Goal: Task Accomplishment & Management: Manage account settings

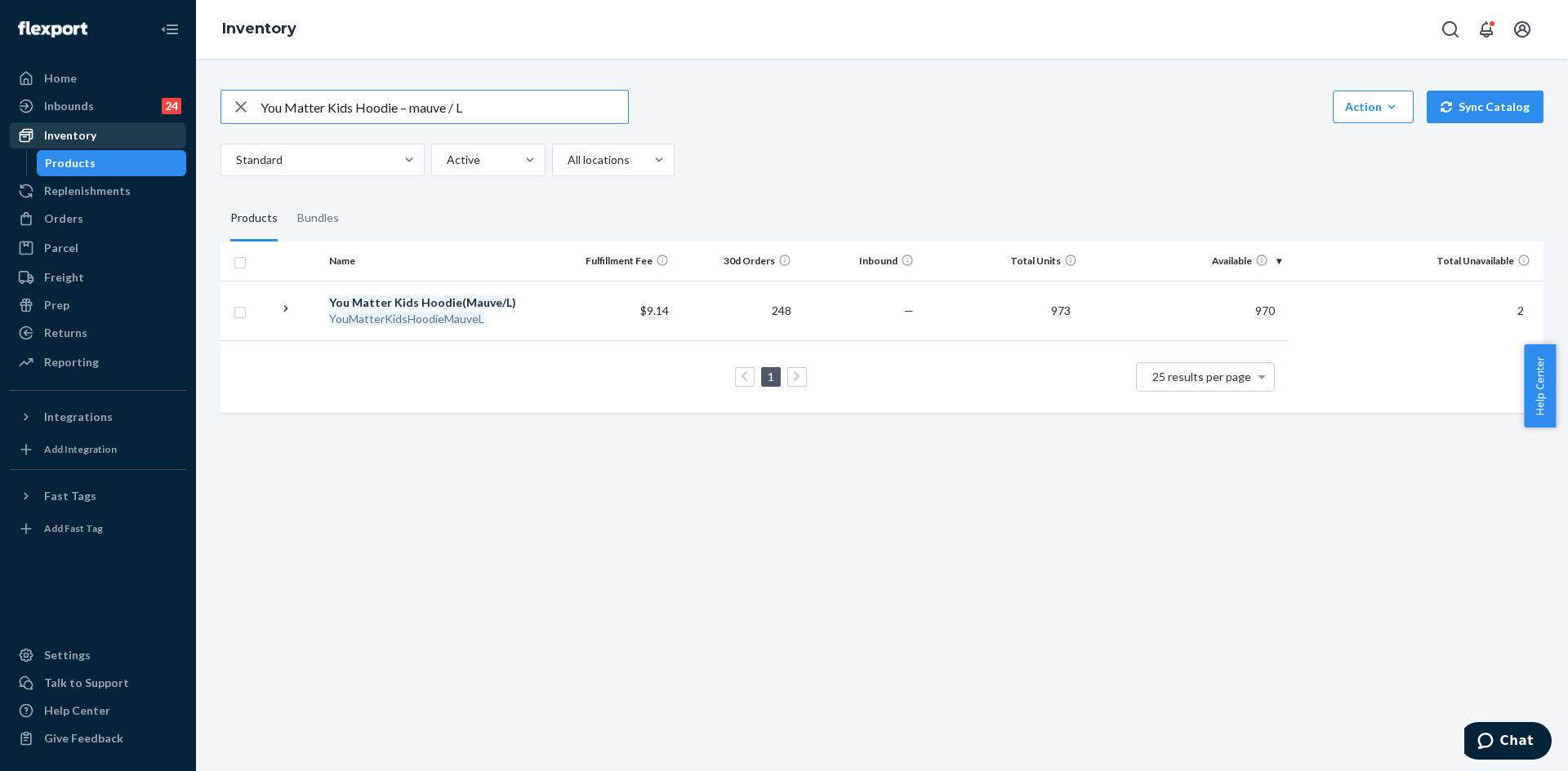
click at [63, 128] on div "Inventory" at bounding box center [70, 135] width 52 height 16
click at [52, 220] on div "Orders" at bounding box center [63, 218] width 39 height 16
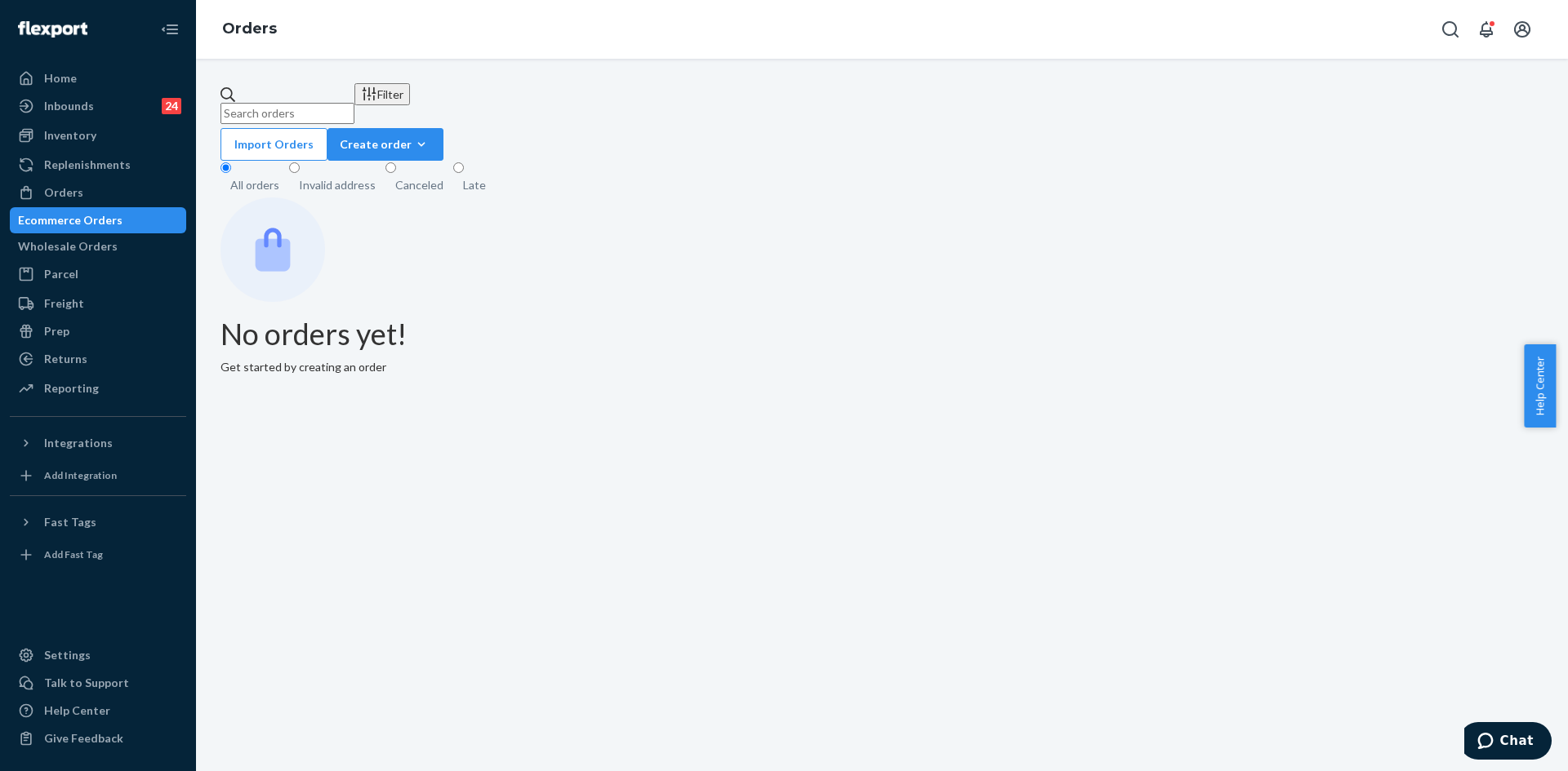
click at [304, 103] on input "text" at bounding box center [287, 113] width 134 height 21
paste input "[PERSON_NAME]"
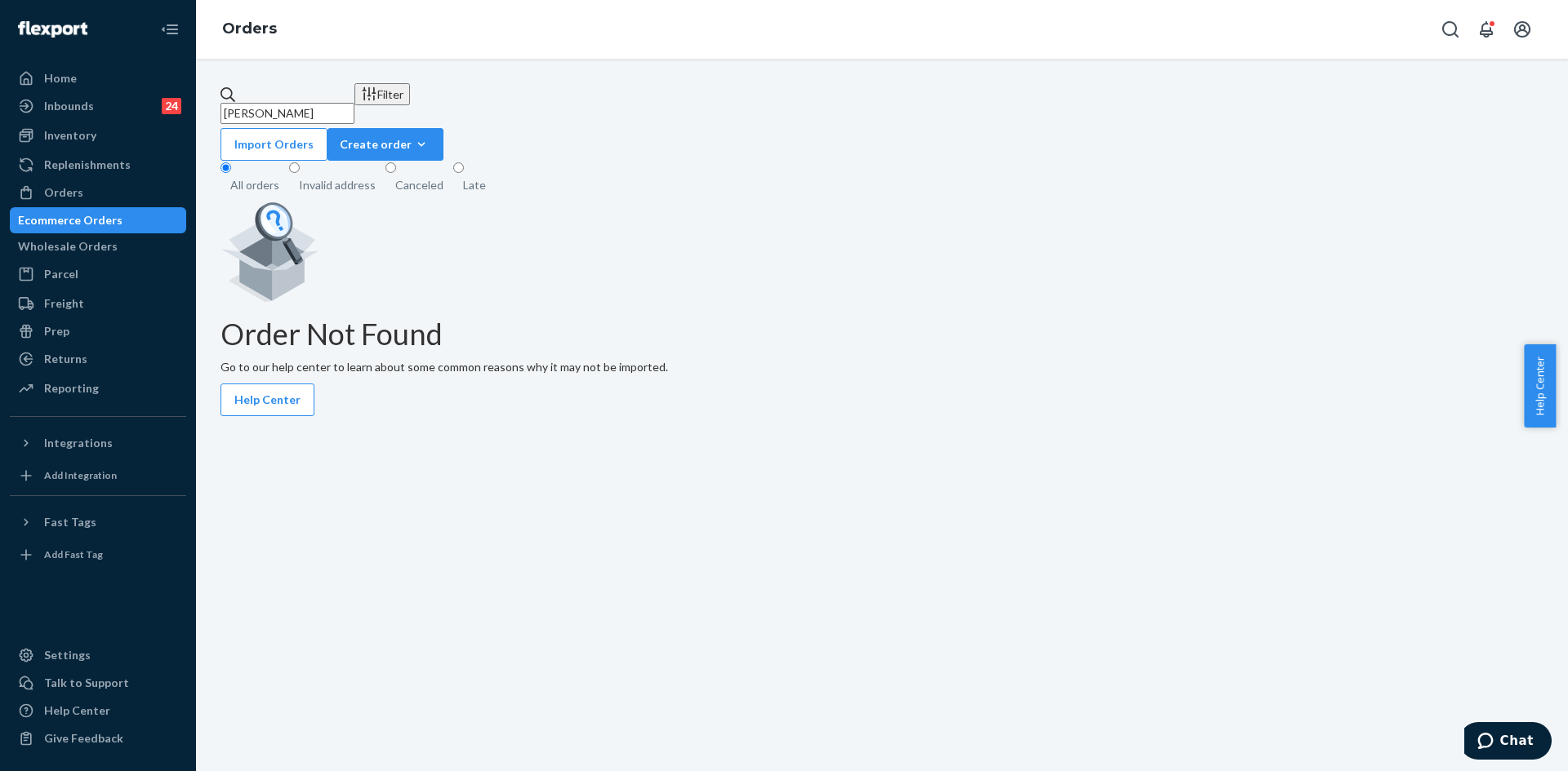
type input "[PERSON_NAME]"
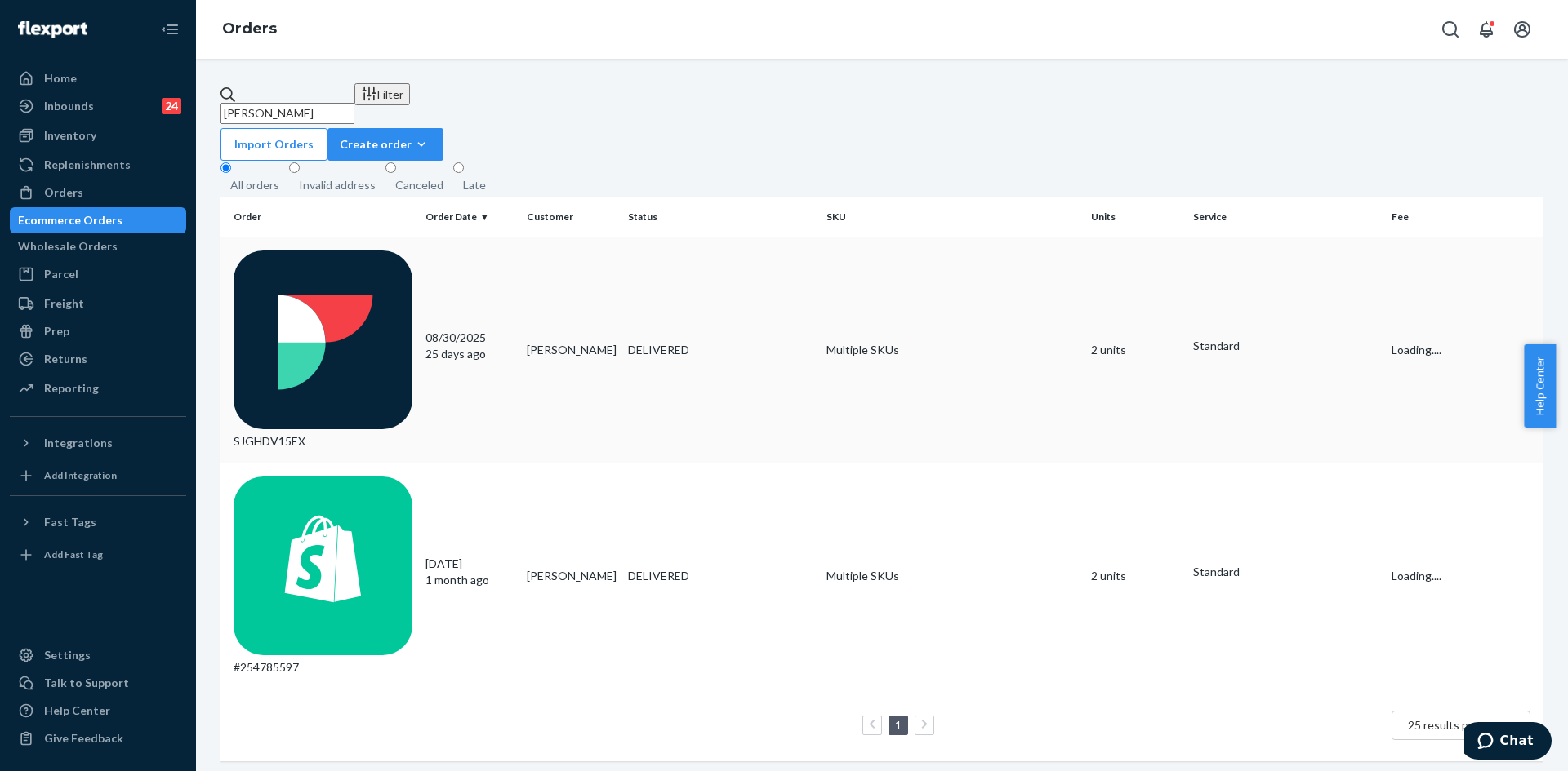
click at [320, 238] on td "SJGHDV15EX" at bounding box center [319, 350] width 199 height 226
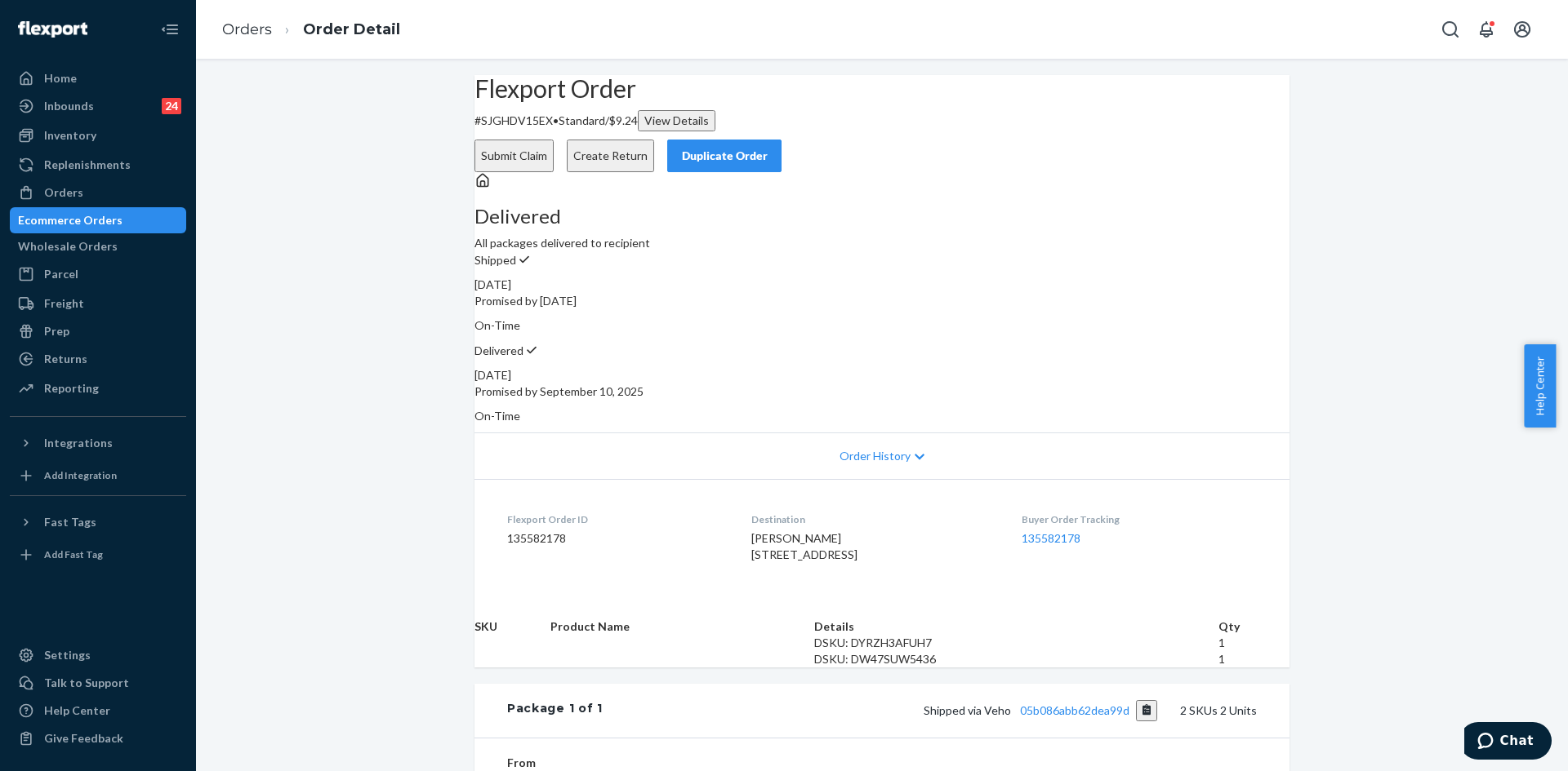
click at [768, 148] on div "Duplicate Order" at bounding box center [724, 155] width 86 height 16
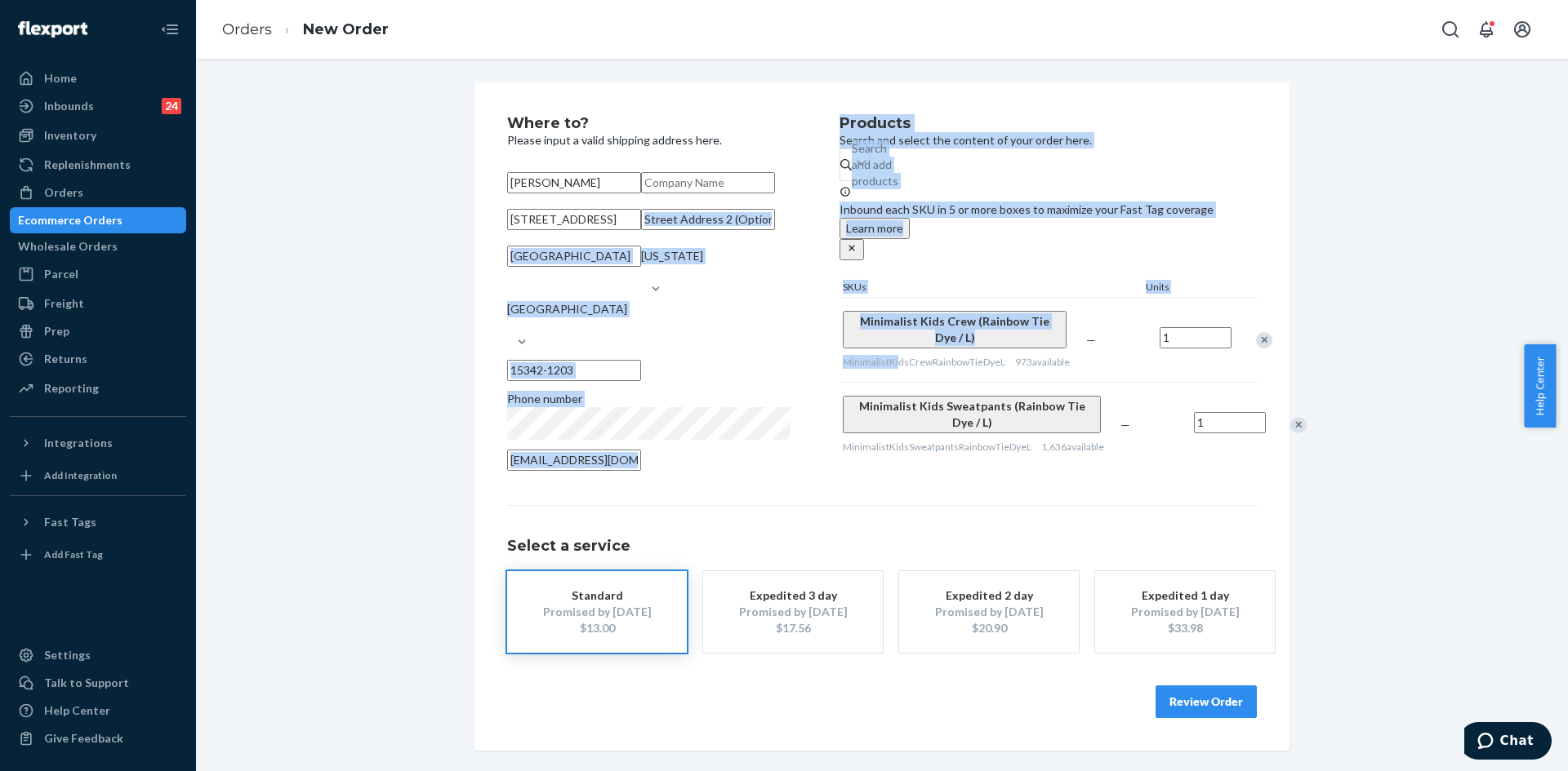
drag, startPoint x: 891, startPoint y: 350, endPoint x: 862, endPoint y: 329, distance: 35.8
click at [841, 330] on div "Minimalist Kids Crew (Rainbow Tie Dye / L) MinimalistKidsCrewRainbowTieDyeL 973…" at bounding box center [961, 340] width 243 height 84
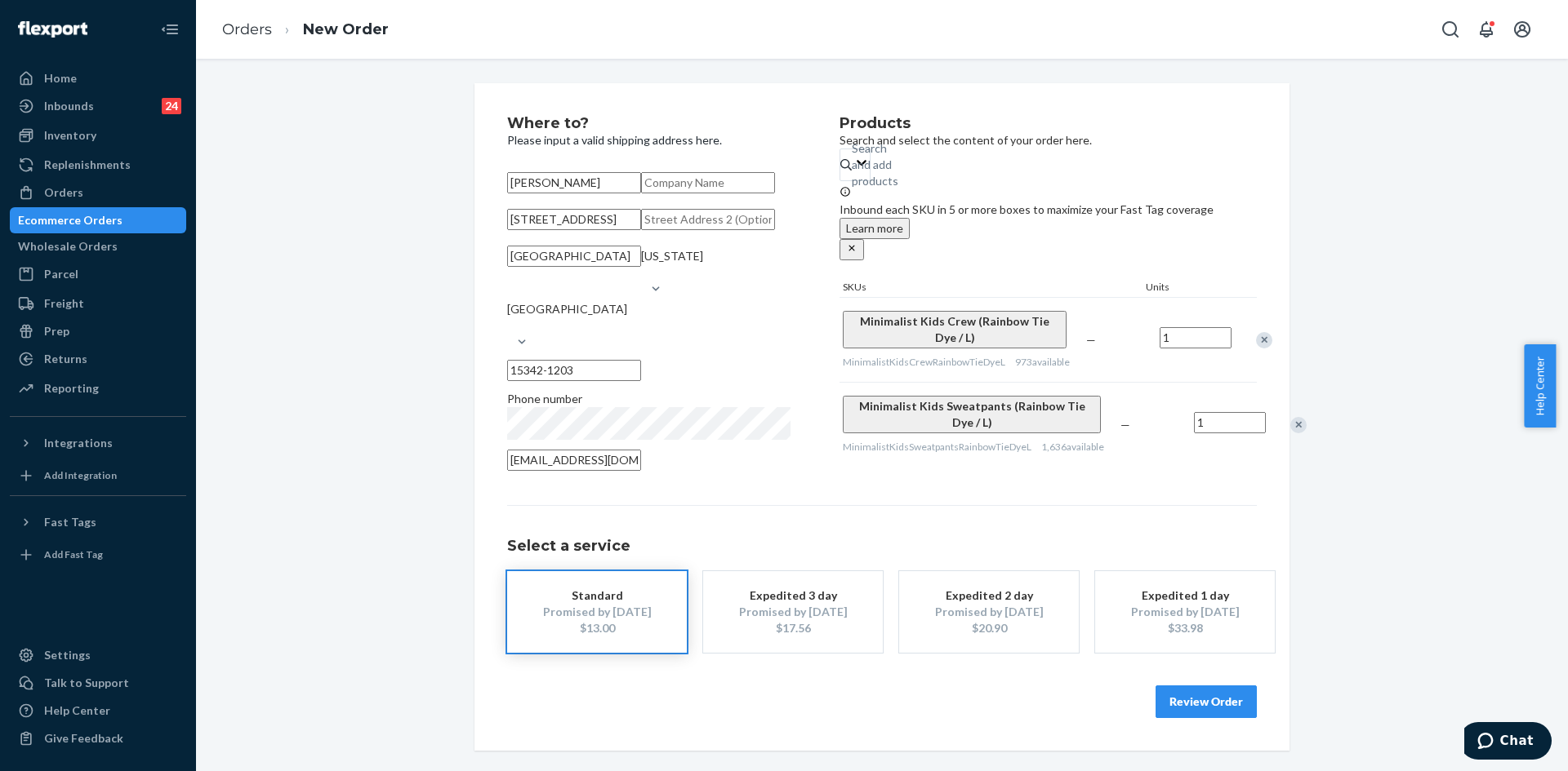
click at [1468, 343] on div "Where to? Please input a valid shipping address here. [PERSON_NAME] [STREET_ADD…" at bounding box center [881, 417] width 1348 height 668
drag, startPoint x: 814, startPoint y: 323, endPoint x: 814, endPoint y: 303, distance: 20.0
click at [810, 302] on div "Where to? Please input a valid shipping address here. [PERSON_NAME] [STREET_ADD…" at bounding box center [672, 298] width 332 height 365
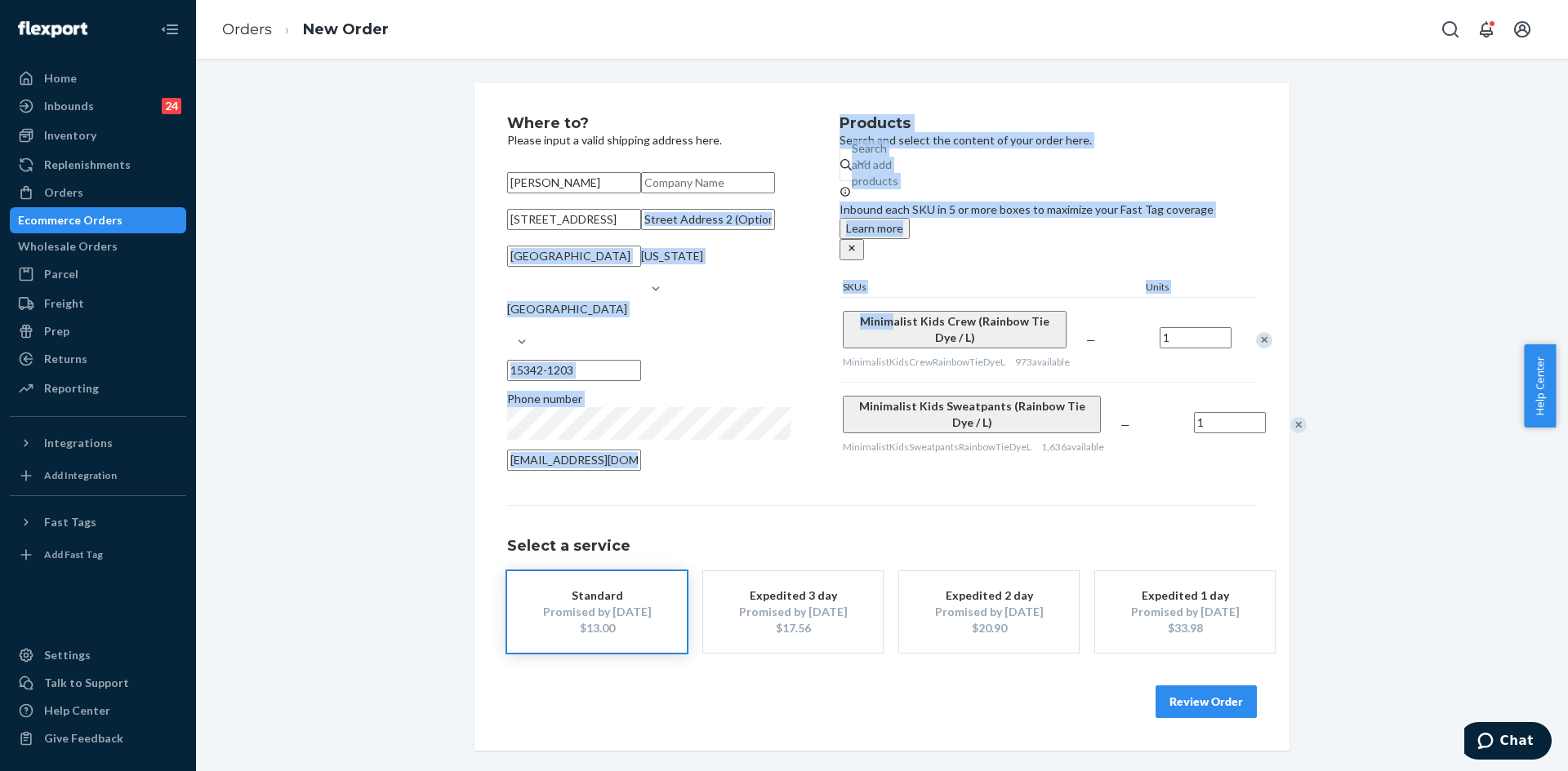
drag, startPoint x: 825, startPoint y: 320, endPoint x: 868, endPoint y: 330, distance: 44.1
click at [868, 330] on div "Where to? Please input a valid shipping address here. [PERSON_NAME] [STREET_ADD…" at bounding box center [881, 298] width 749 height 365
click at [870, 344] on button "Minimalist Kids Crew (Rainbow Tie Dye / L)" at bounding box center [955, 329] width 224 height 37
click at [1435, 319] on div "Where to? Please input a valid shipping address here. [PERSON_NAME] [STREET_ADD…" at bounding box center [881, 417] width 1348 height 668
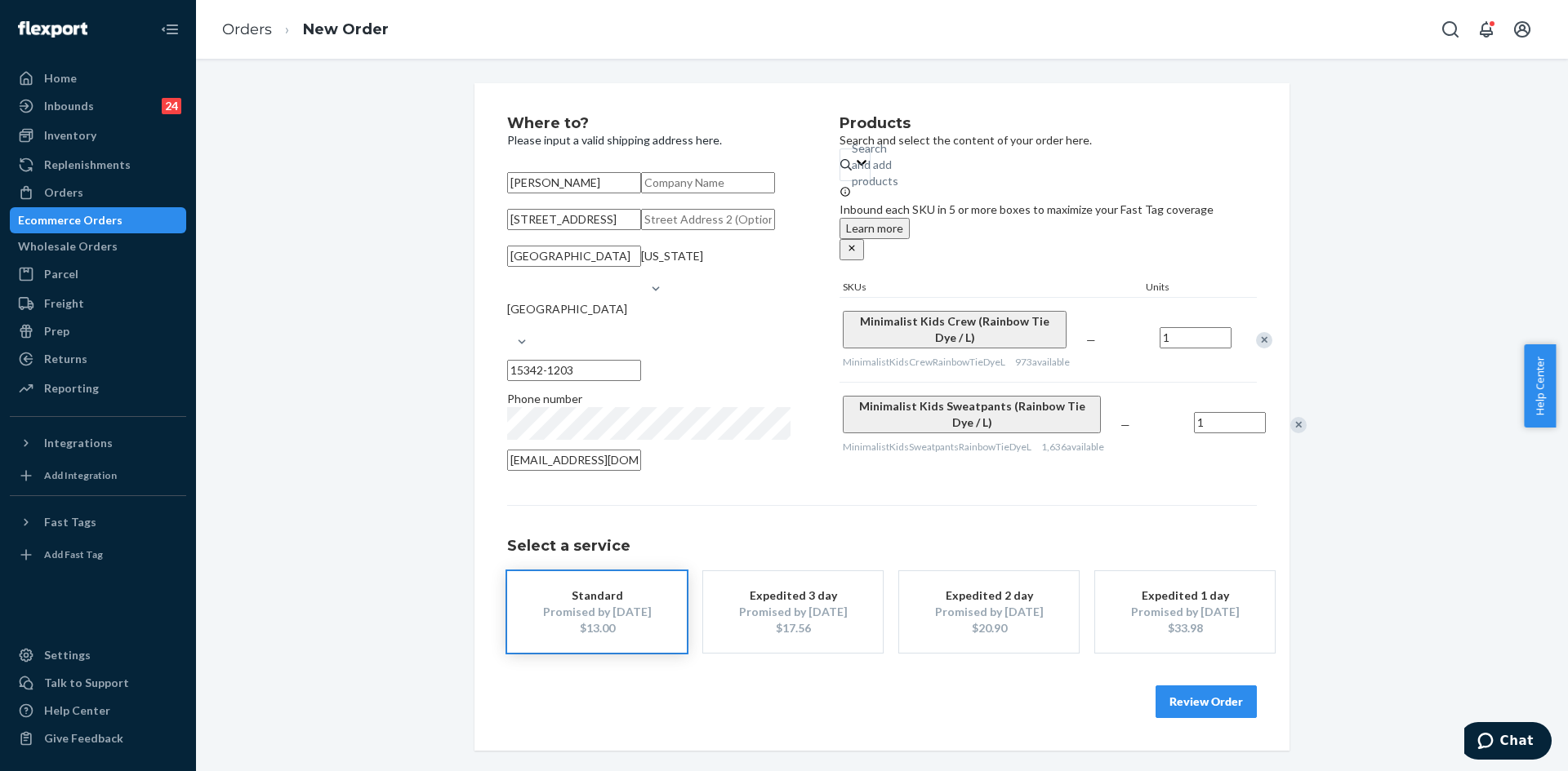
drag, startPoint x: 828, startPoint y: 330, endPoint x: 1287, endPoint y: 320, distance: 459.1
click at [1437, 287] on div "Where to? Please input a valid shipping address here. [PERSON_NAME] [STREET_ADD…" at bounding box center [881, 417] width 1348 height 668
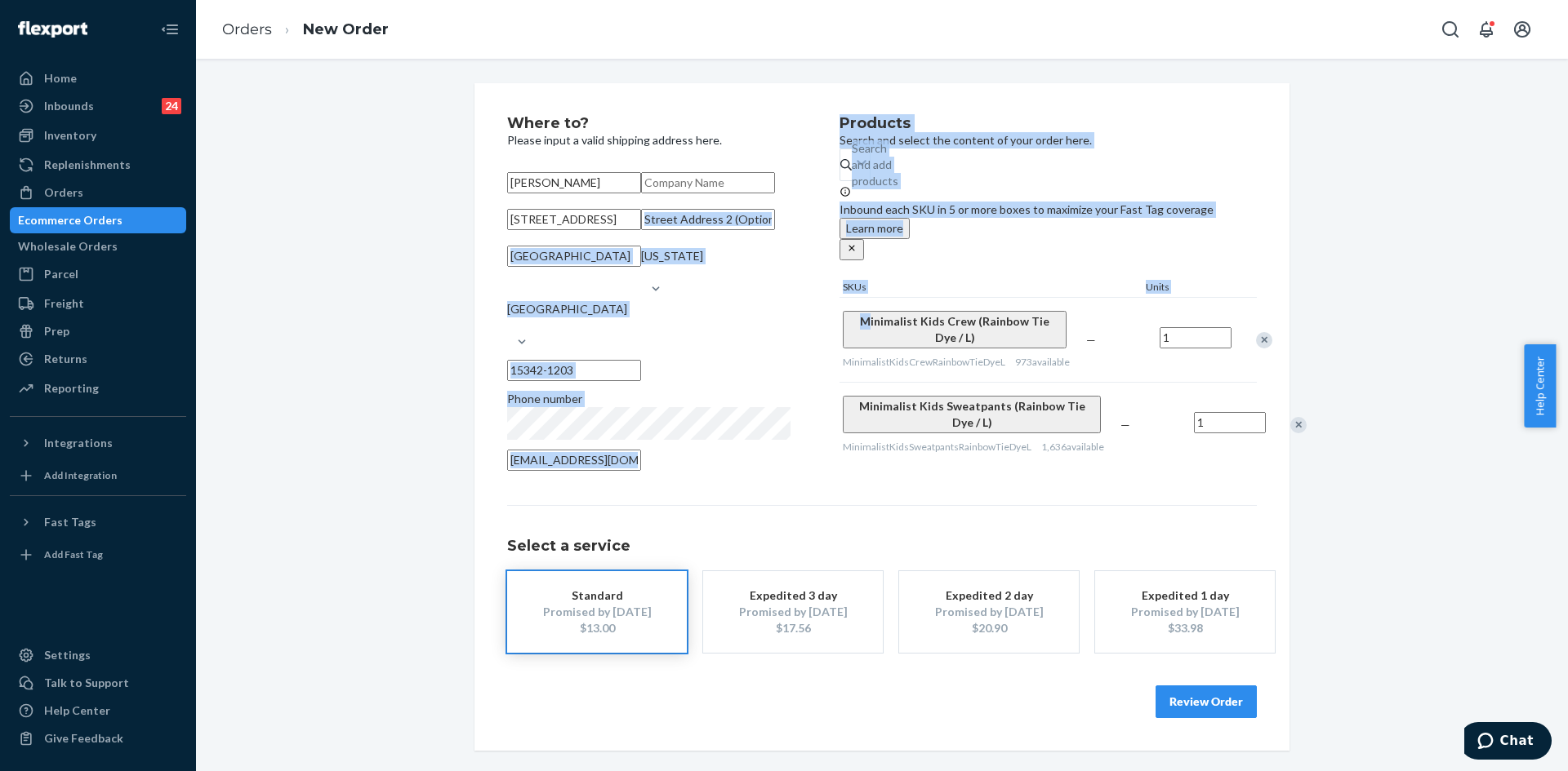
drag, startPoint x: 832, startPoint y: 319, endPoint x: 847, endPoint y: 326, distance: 16.6
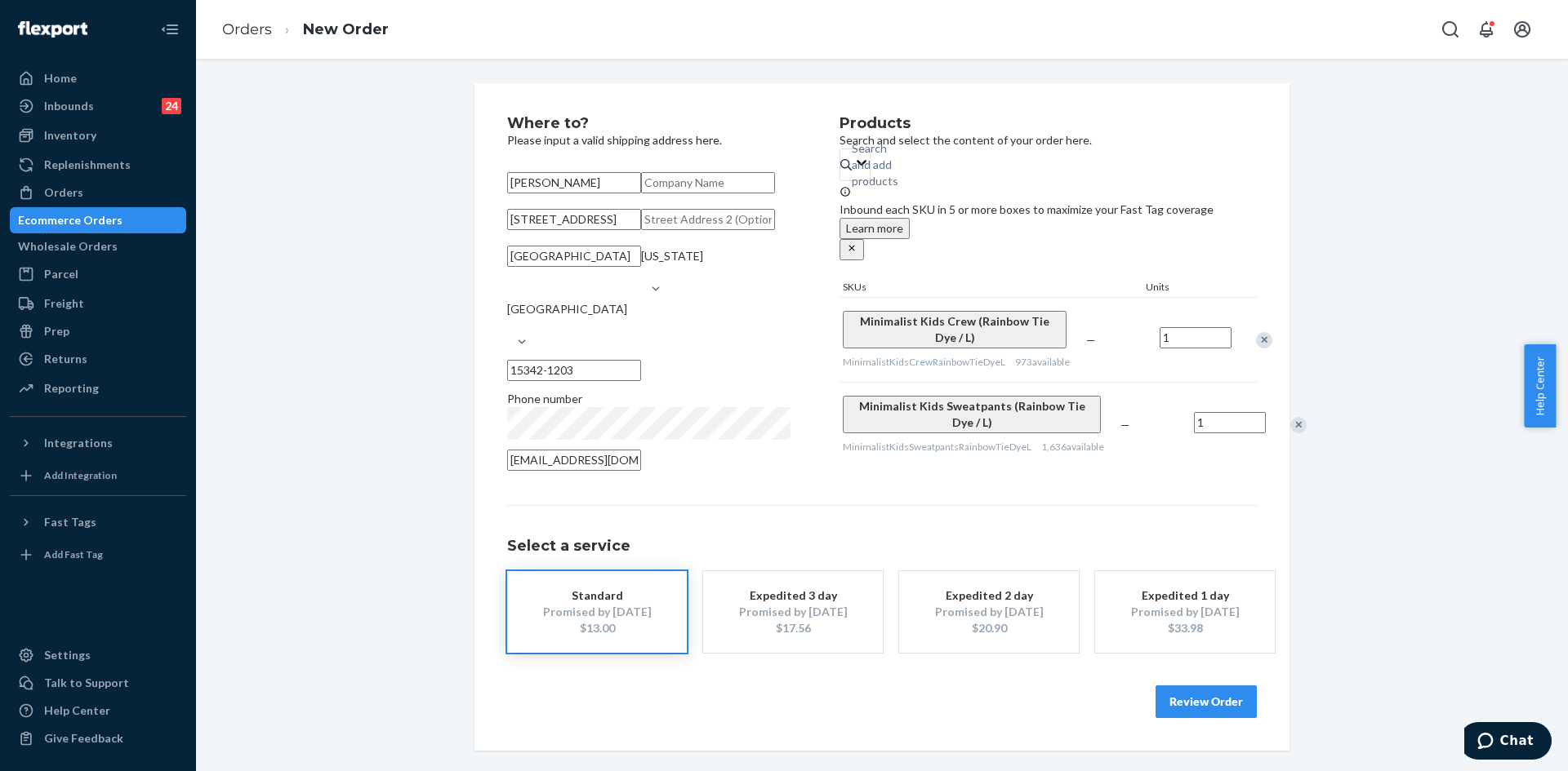
drag, startPoint x: 798, startPoint y: 285, endPoint x: 787, endPoint y: 120, distance: 165.4
click at [787, 120] on div "Where to? Please input a valid shipping address here. [PERSON_NAME] [STREET_ADD…" at bounding box center [672, 298] width 332 height 365
drag, startPoint x: 830, startPoint y: 226, endPoint x: 847, endPoint y: 296, distance: 72.0
click at [832, 262] on div "Where to? Please input a valid shipping address here. [PERSON_NAME] [STREET_ADD…" at bounding box center [672, 298] width 332 height 365
click at [823, 277] on div "Where to? Please input a valid shipping address here. [PERSON_NAME] [STREET_ADD…" at bounding box center [672, 298] width 332 height 365
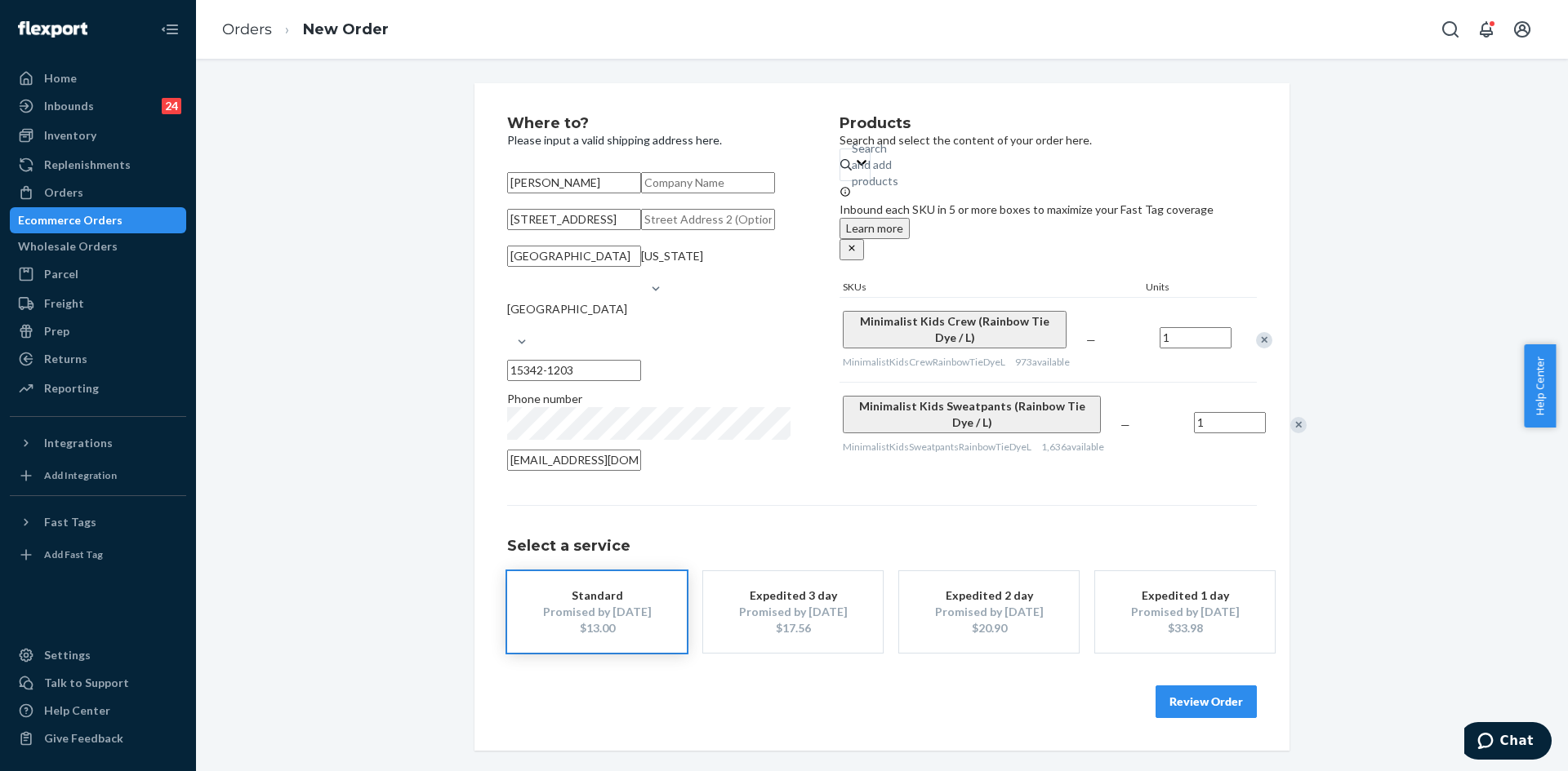
click at [804, 106] on div "Where to? Please input a valid shipping address here. [PERSON_NAME] [STREET_ADD…" at bounding box center [882, 417] width 815 height 668
drag, startPoint x: 838, startPoint y: 319, endPoint x: 825, endPoint y: 318, distance: 13.0
click at [825, 318] on div "Where to? Please input a valid shipping address here. [PERSON_NAME] [STREET_ADD…" at bounding box center [881, 298] width 749 height 365
drag, startPoint x: 836, startPoint y: 315, endPoint x: 879, endPoint y: 313, distance: 43.0
click at [868, 344] on div "Minimalist Kids Crew (Rainbow Tie Dye / L) MinimalistKidsCrewRainbowTieDyeL 973…" at bounding box center [961, 340] width 243 height 84
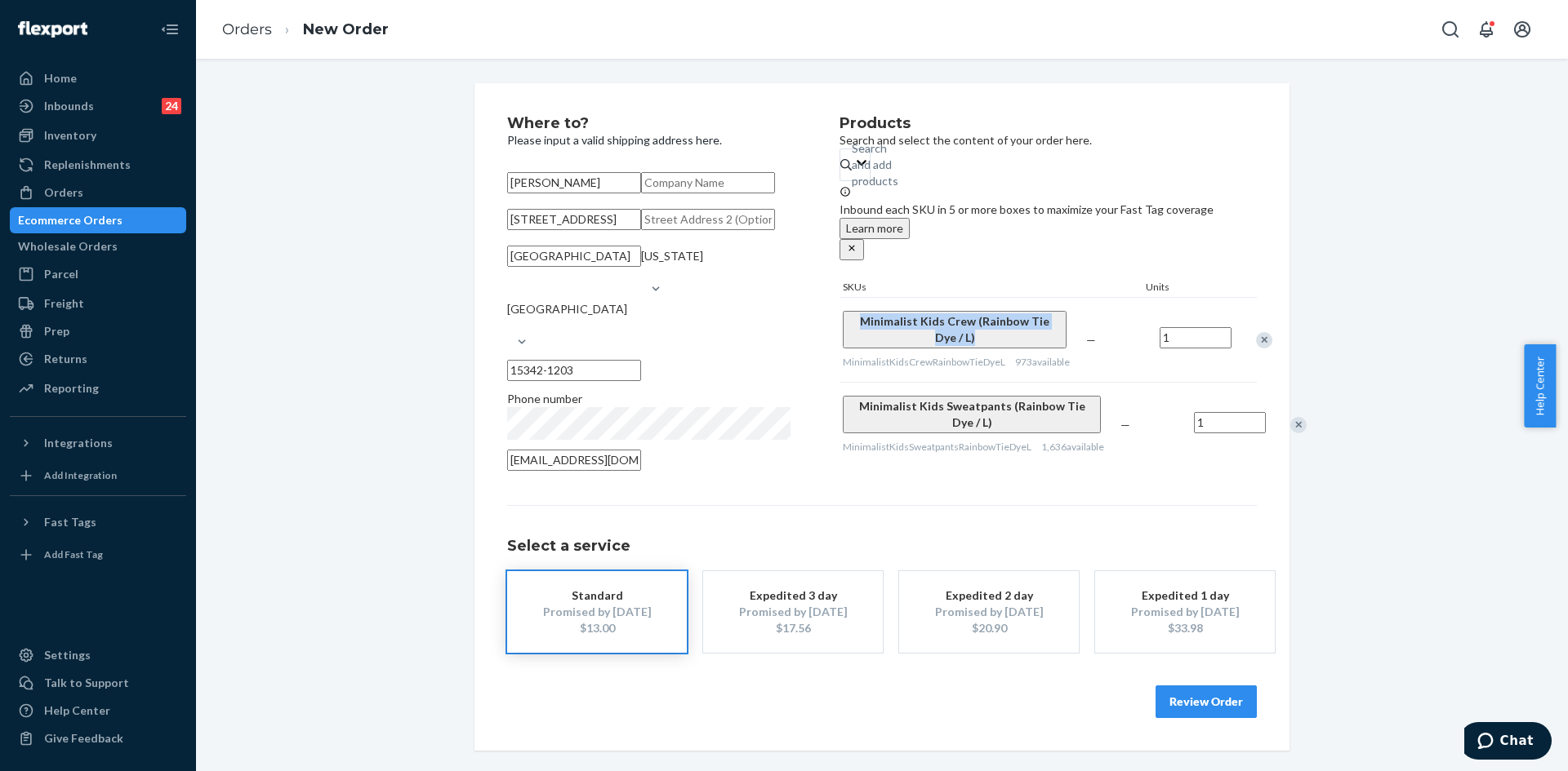
copy span "Minimalist Kids Crew (Rainbow Tie Dye / L)"
click at [898, 182] on div "Search and add products" at bounding box center [874, 165] width 46 height 49
click at [853, 173] on input "Search and add products" at bounding box center [852, 165] width 2 height 16
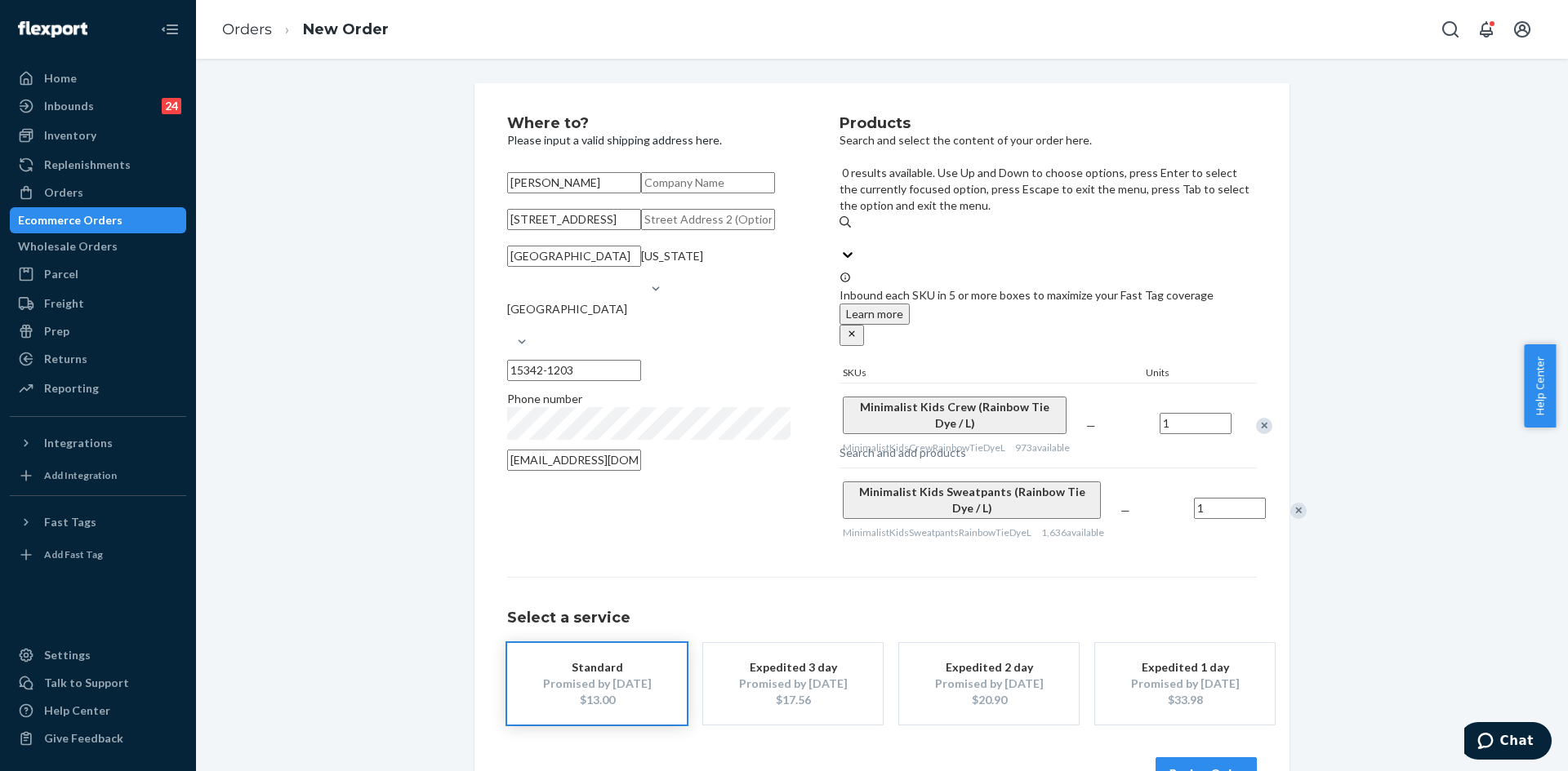
paste input "Minimalist Kids Crew (Rainbow Tie Dye / L)"
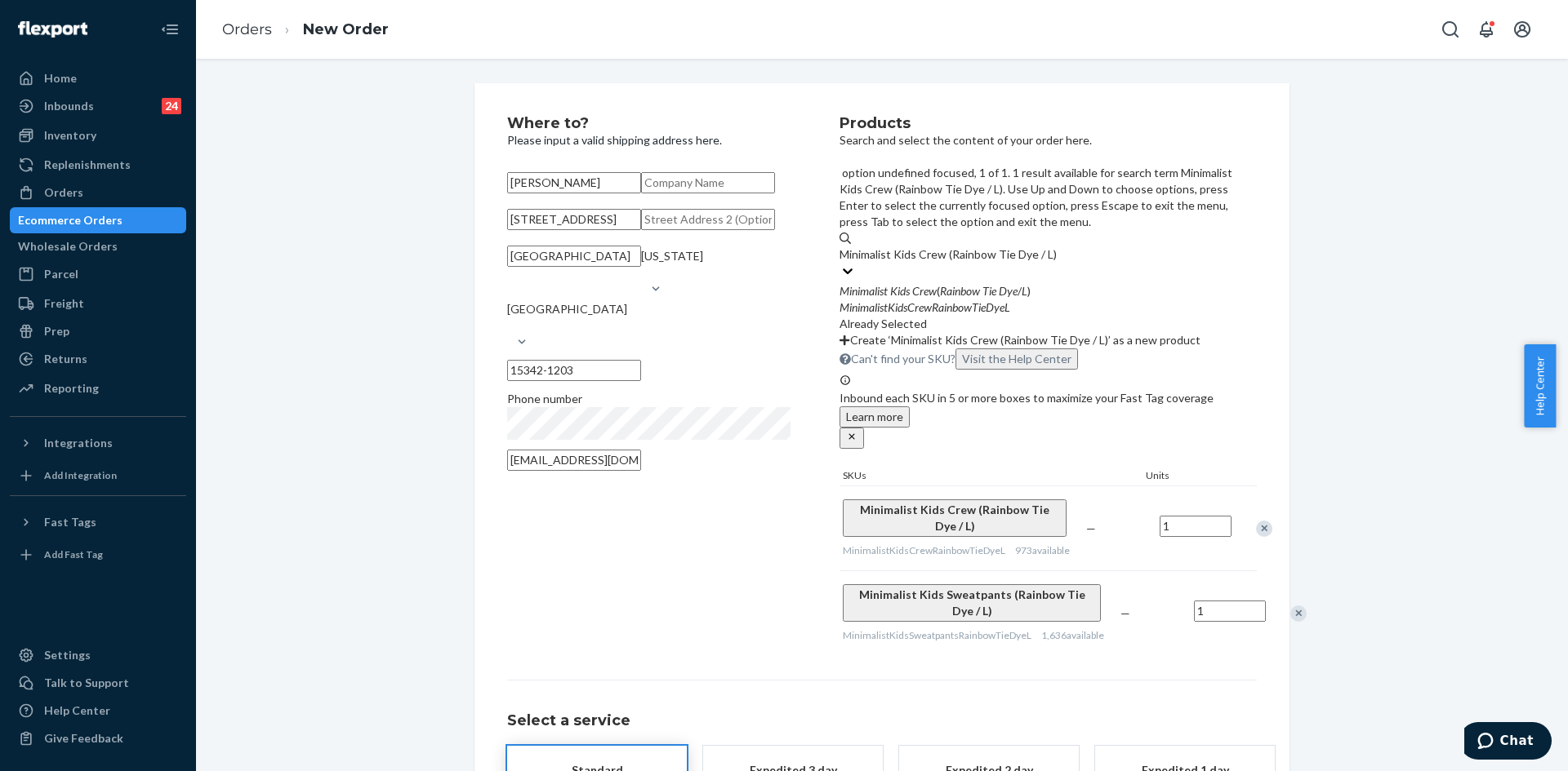
drag, startPoint x: 1063, startPoint y: 176, endPoint x: 979, endPoint y: 174, distance: 84.0
click at [979, 247] on input "Minimalist Kids Crew (Rainbow Tie Dye / L)" at bounding box center [948, 254] width 216 height 16
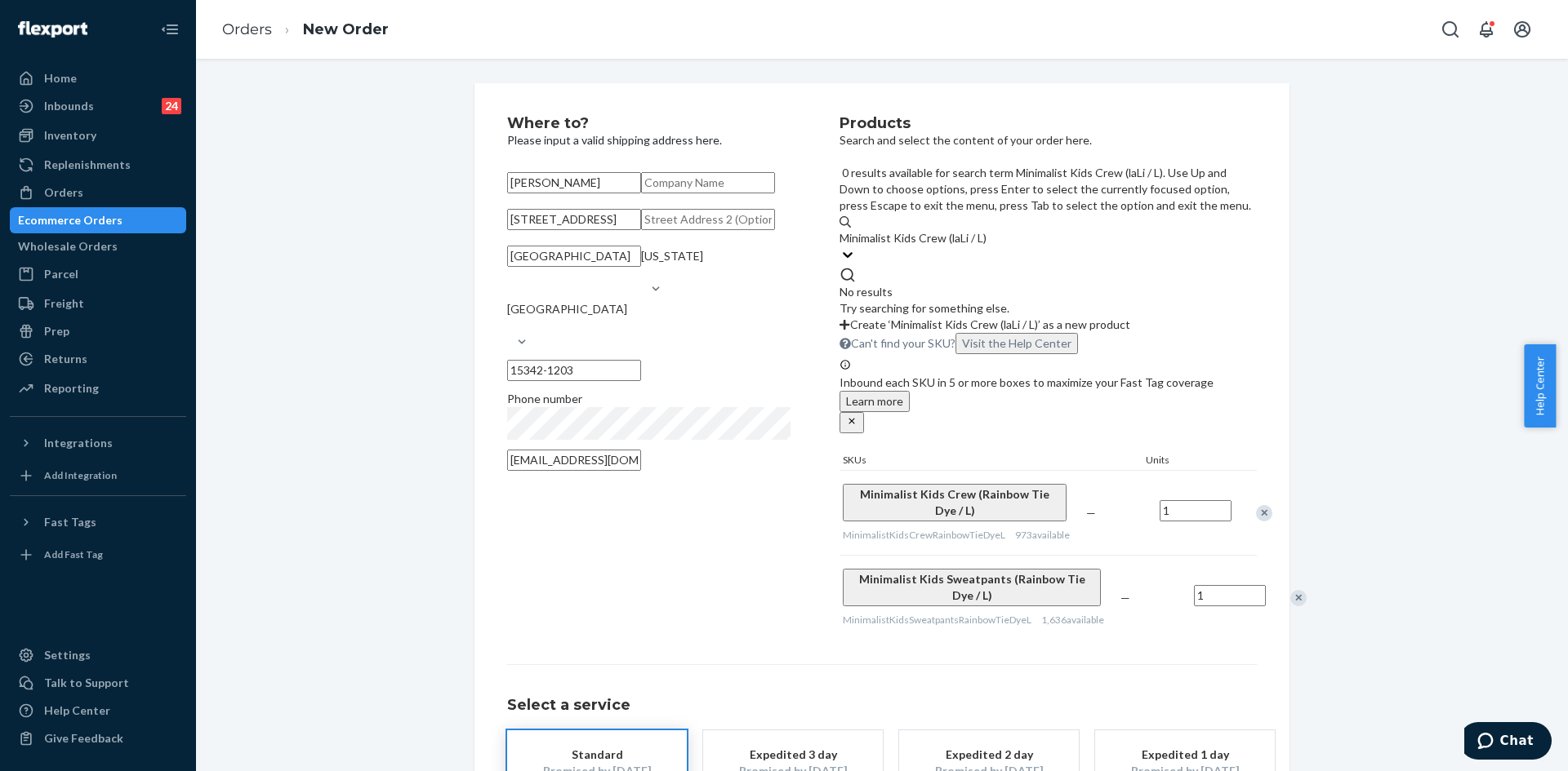
drag, startPoint x: 978, startPoint y: 174, endPoint x: 1039, endPoint y: 276, distance: 118.8
type input "Minimalist Kids Crew (laLi / L)"
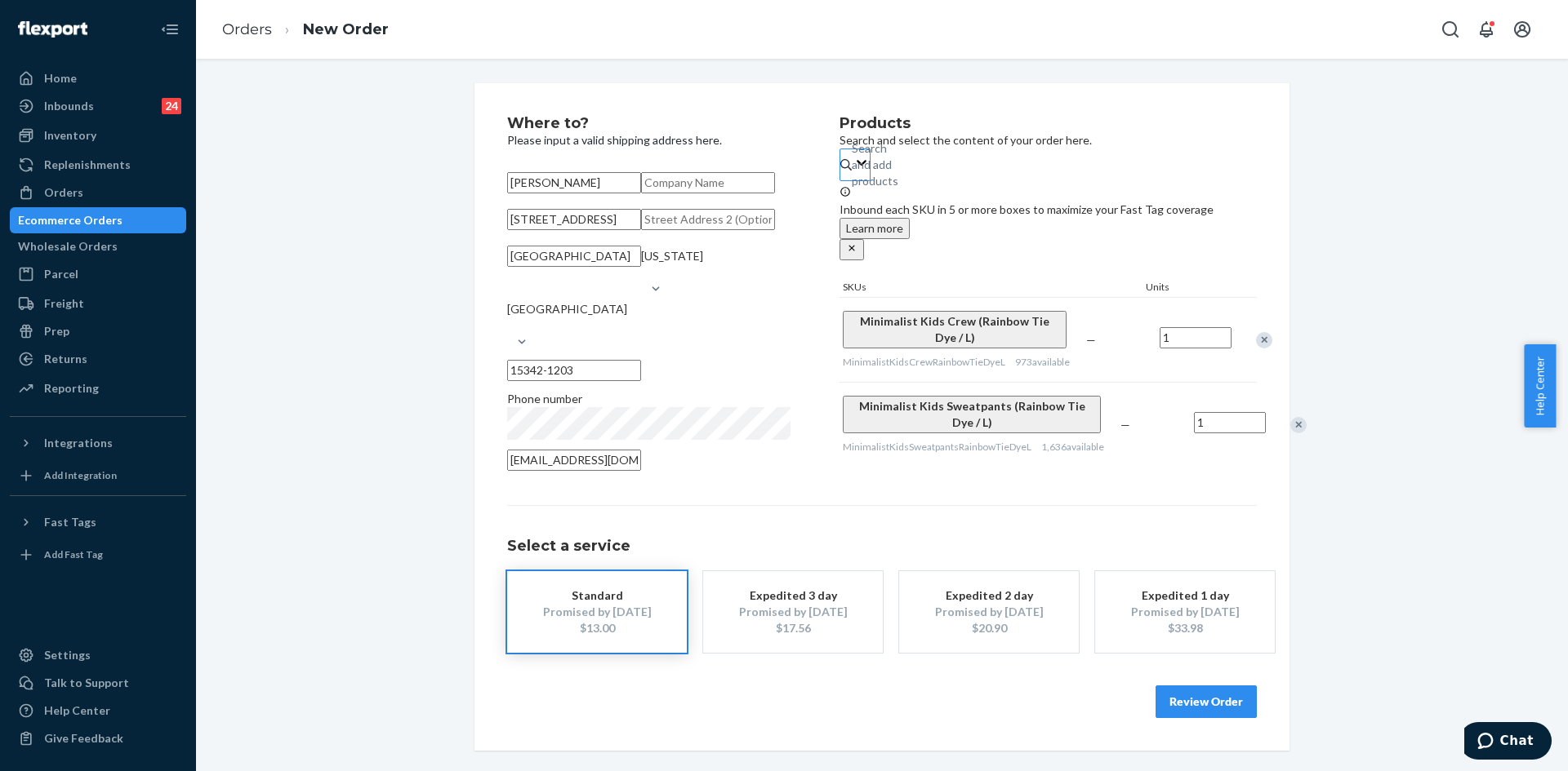
click at [853, 164] on div "Search and add products" at bounding box center [852, 165] width 2 height 16
click at [853, 164] on input "Search and add products" at bounding box center [852, 165] width 2 height 16
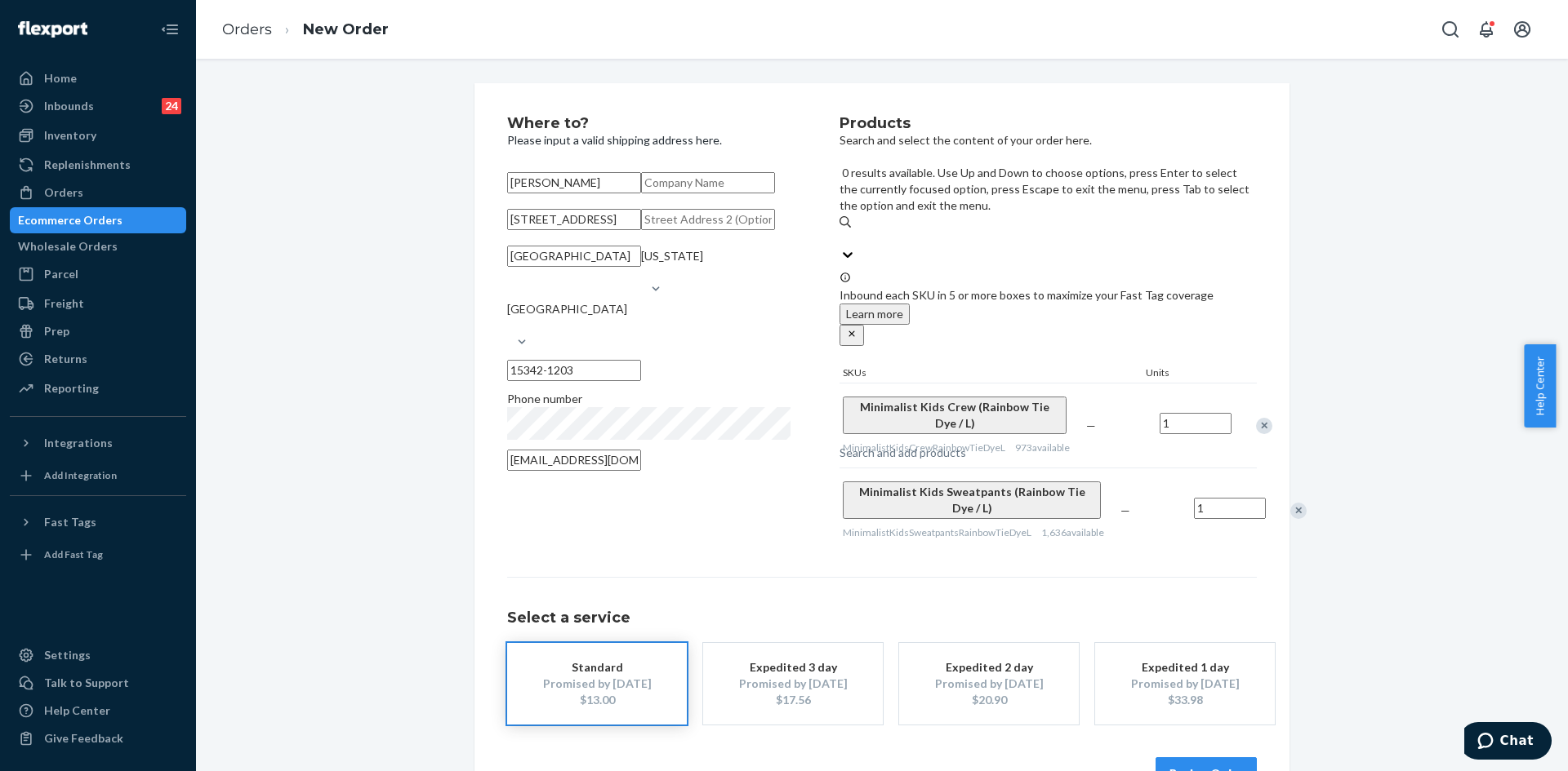
click at [966, 445] on div "Search and add products" at bounding box center [903, 453] width 127 height 16
click at [841, 231] on input "0 results available. Use Up and Down to choose options, press Enter to select t…" at bounding box center [841, 238] width 2 height 16
click at [966, 445] on div "Search and add products" at bounding box center [903, 453] width 127 height 16
click at [841, 231] on input "0 results available. Use Up and Down to choose options, press Enter to select t…" at bounding box center [841, 238] width 2 height 16
paste input "Minimalist Kids Crew (Rainbow Tie Dye / L)"
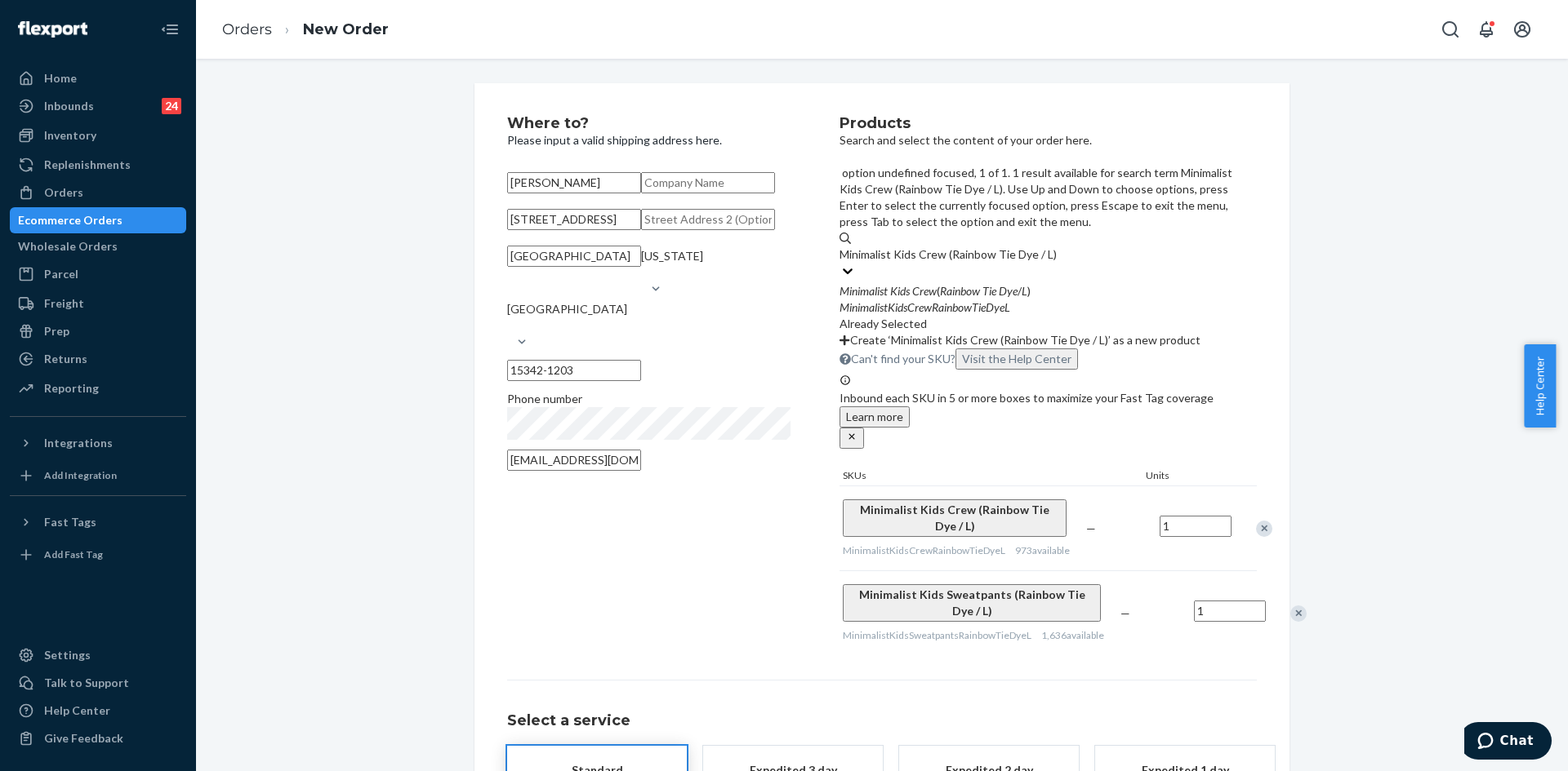
click at [1056, 247] on input "Minimalist Kids Crew (Rainbow Tie Dye / L)" at bounding box center [948, 254] width 216 height 16
type input "Minimalist Kids Crew (Rainbow Ti/ L)"
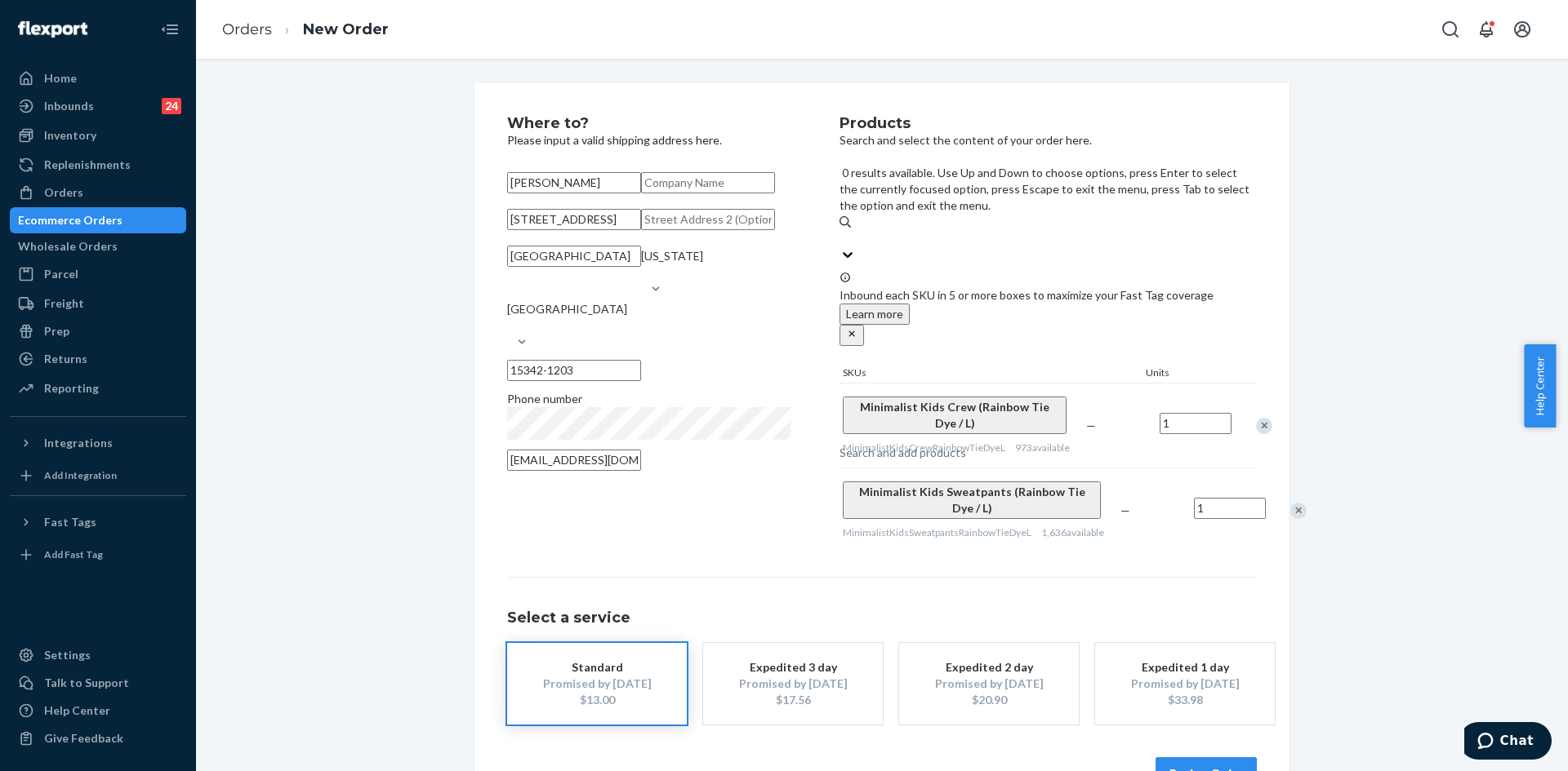
drag, startPoint x: 1033, startPoint y: 167, endPoint x: 933, endPoint y: 173, distance: 100.2
click at [933, 445] on div "Search and add products" at bounding box center [903, 453] width 127 height 16
click at [841, 231] on input "0 results available. Use Up and Down to choose options, press Enter to select t…" at bounding box center [841, 238] width 2 height 16
paste input "Minimalist Kids Crew (Rainbow Tie Dye / L)"
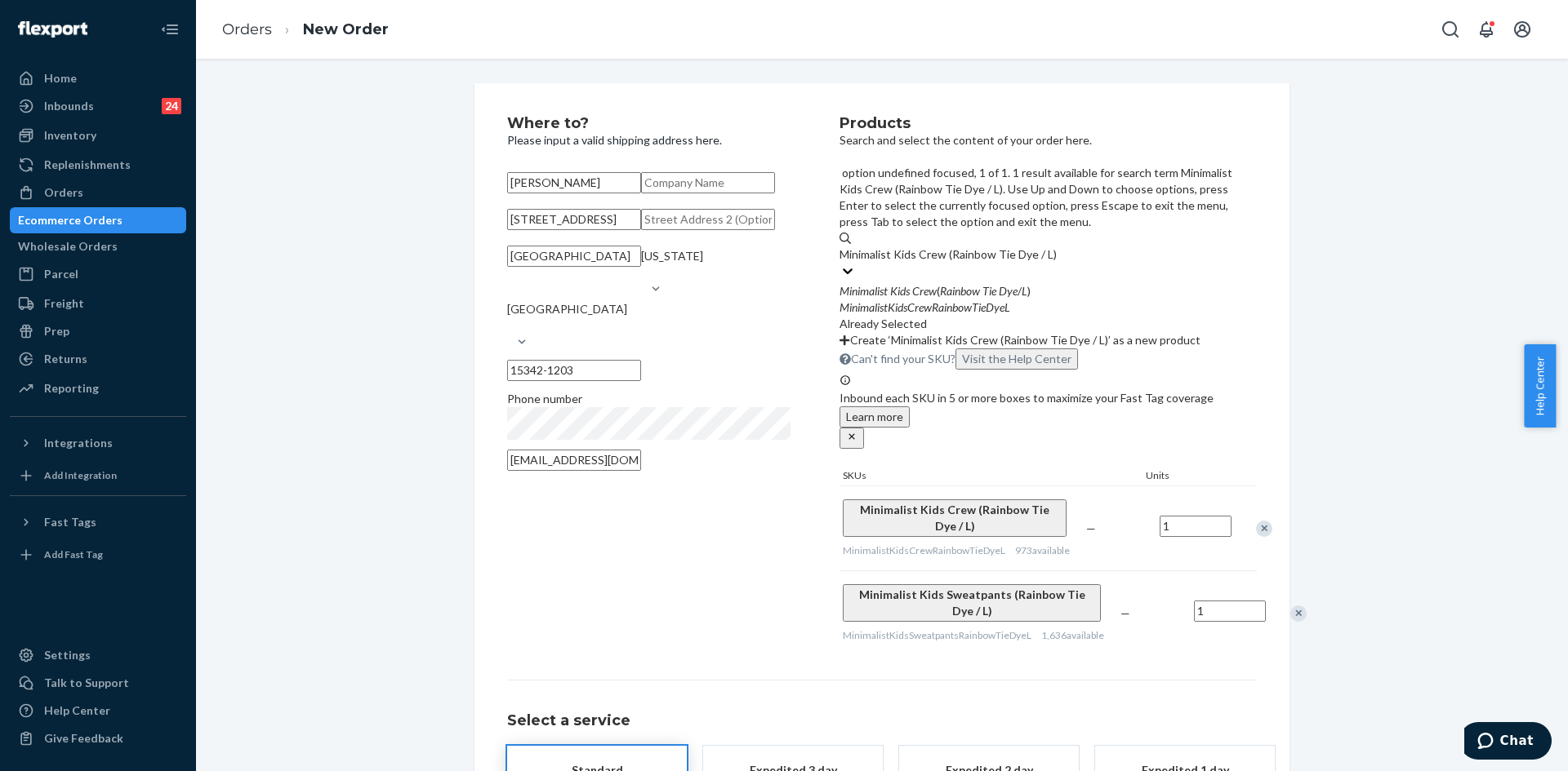
click at [1054, 247] on input "Minimalist Kids Crew (Rainbow Tie Dye / L)" at bounding box center [948, 254] width 216 height 16
drag, startPoint x: 1062, startPoint y: 176, endPoint x: 978, endPoint y: 179, distance: 84.1
click at [978, 247] on input "Minimalist Kids Crew (Rainbow Tie Dye / L)" at bounding box center [948, 254] width 216 height 16
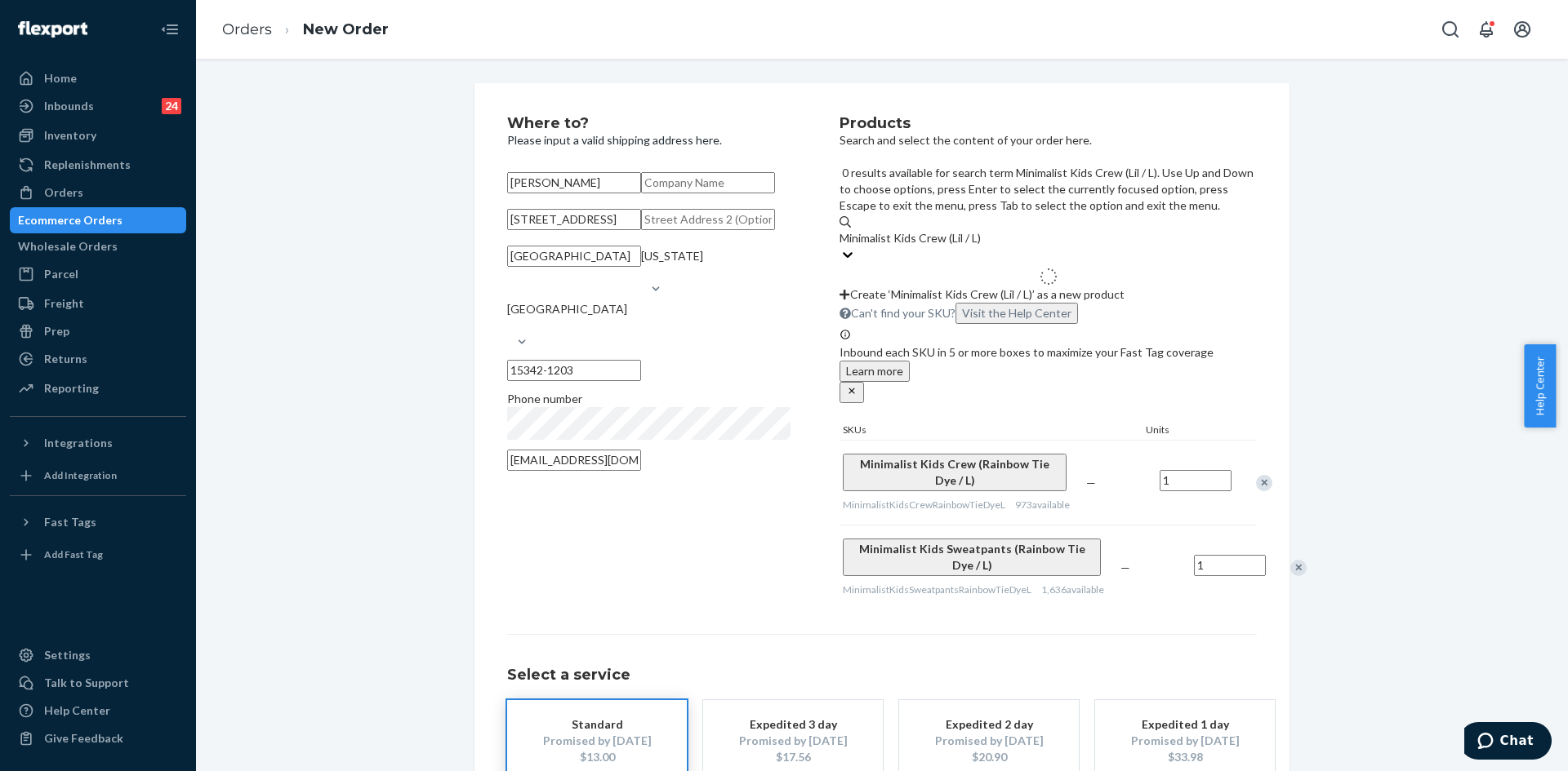
type input "Minimalist Kids Crew (aLil / L)"
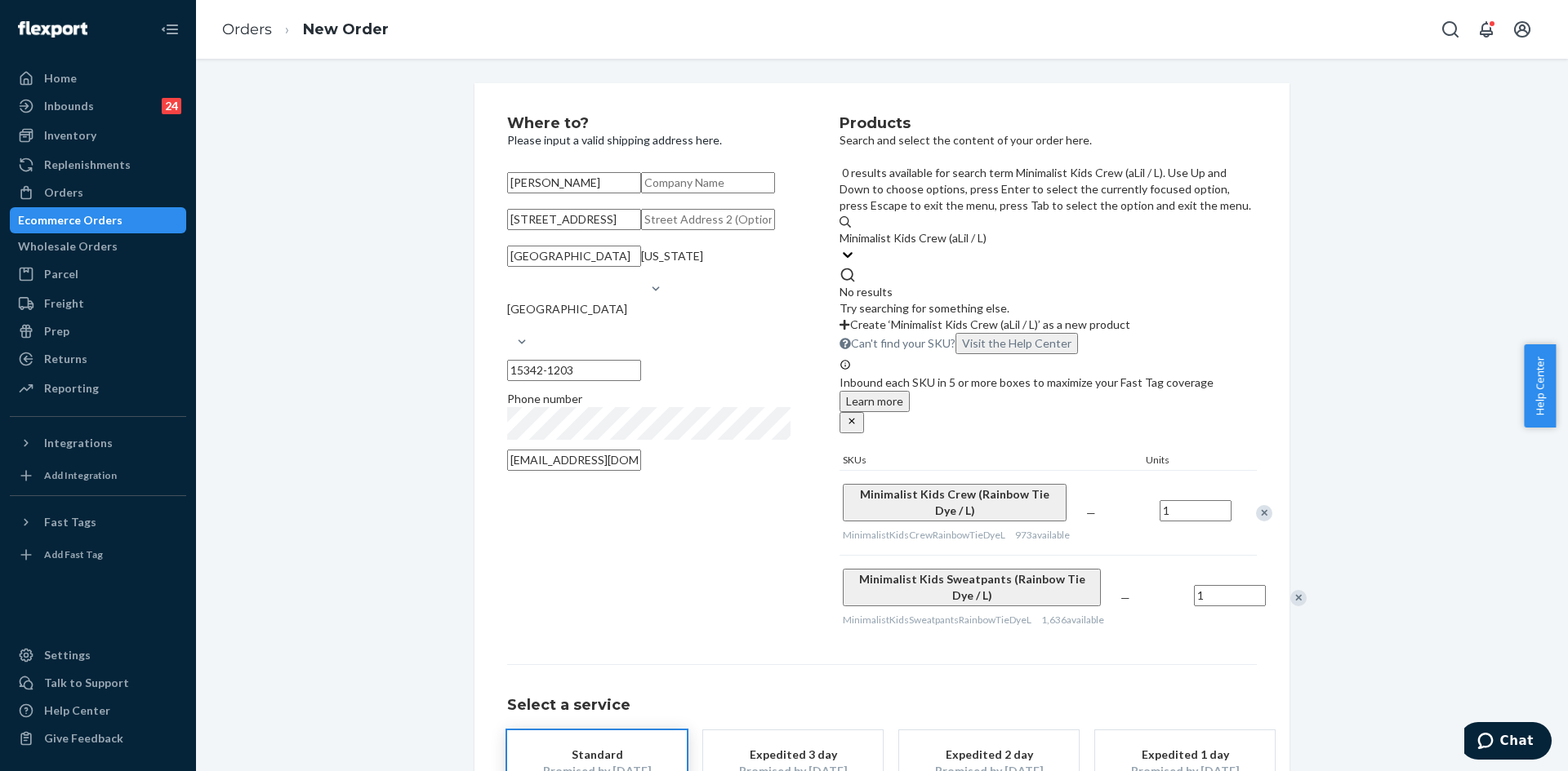
drag, startPoint x: 977, startPoint y: 178, endPoint x: 1011, endPoint y: 166, distance: 36.1
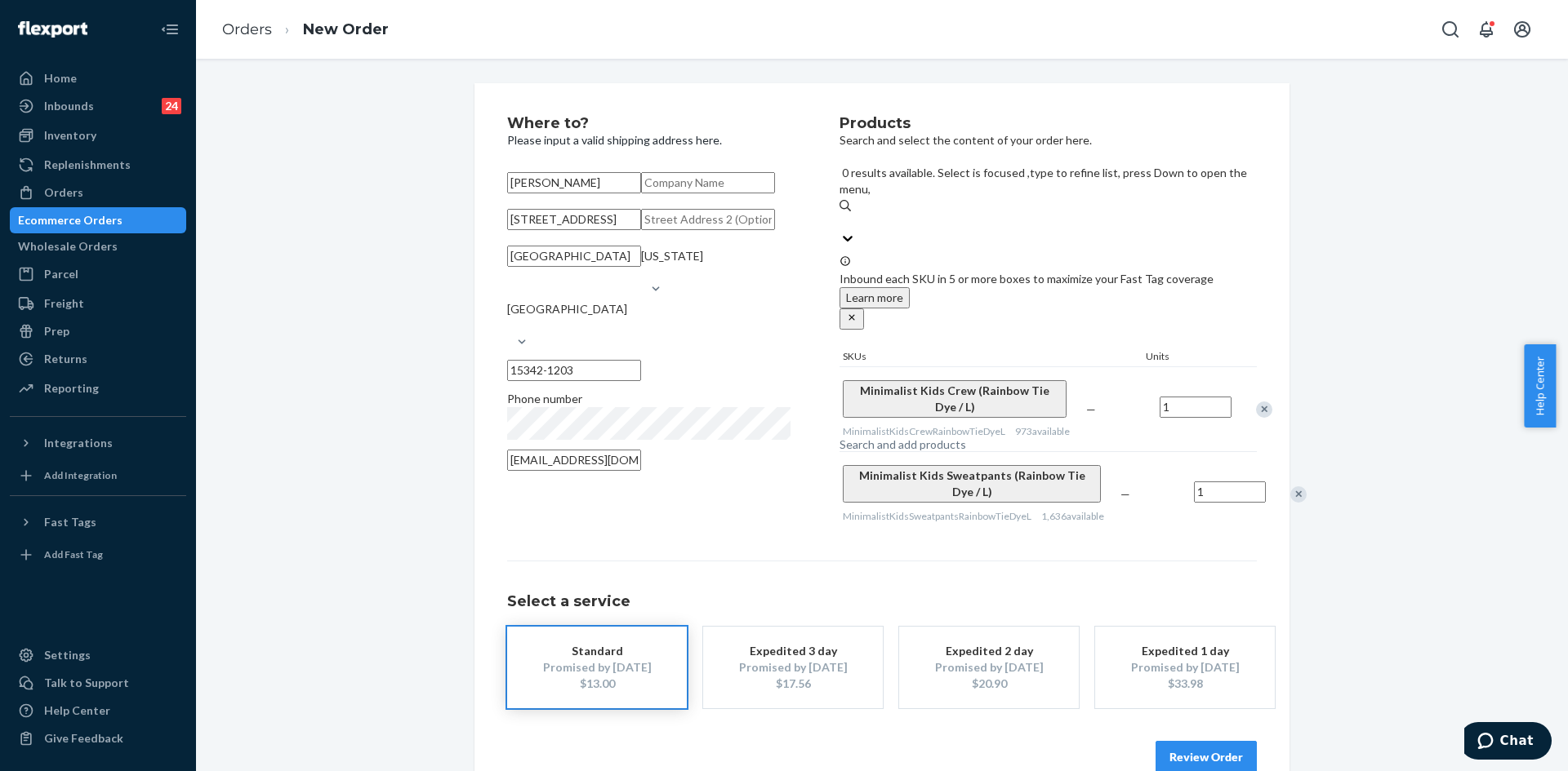
drag, startPoint x: 1011, startPoint y: 166, endPoint x: 1389, endPoint y: 180, distance: 378.3
click at [1389, 180] on div "Where to? Please input a valid shipping address here. [PERSON_NAME] [STREET_ADD…" at bounding box center [881, 445] width 1348 height 723
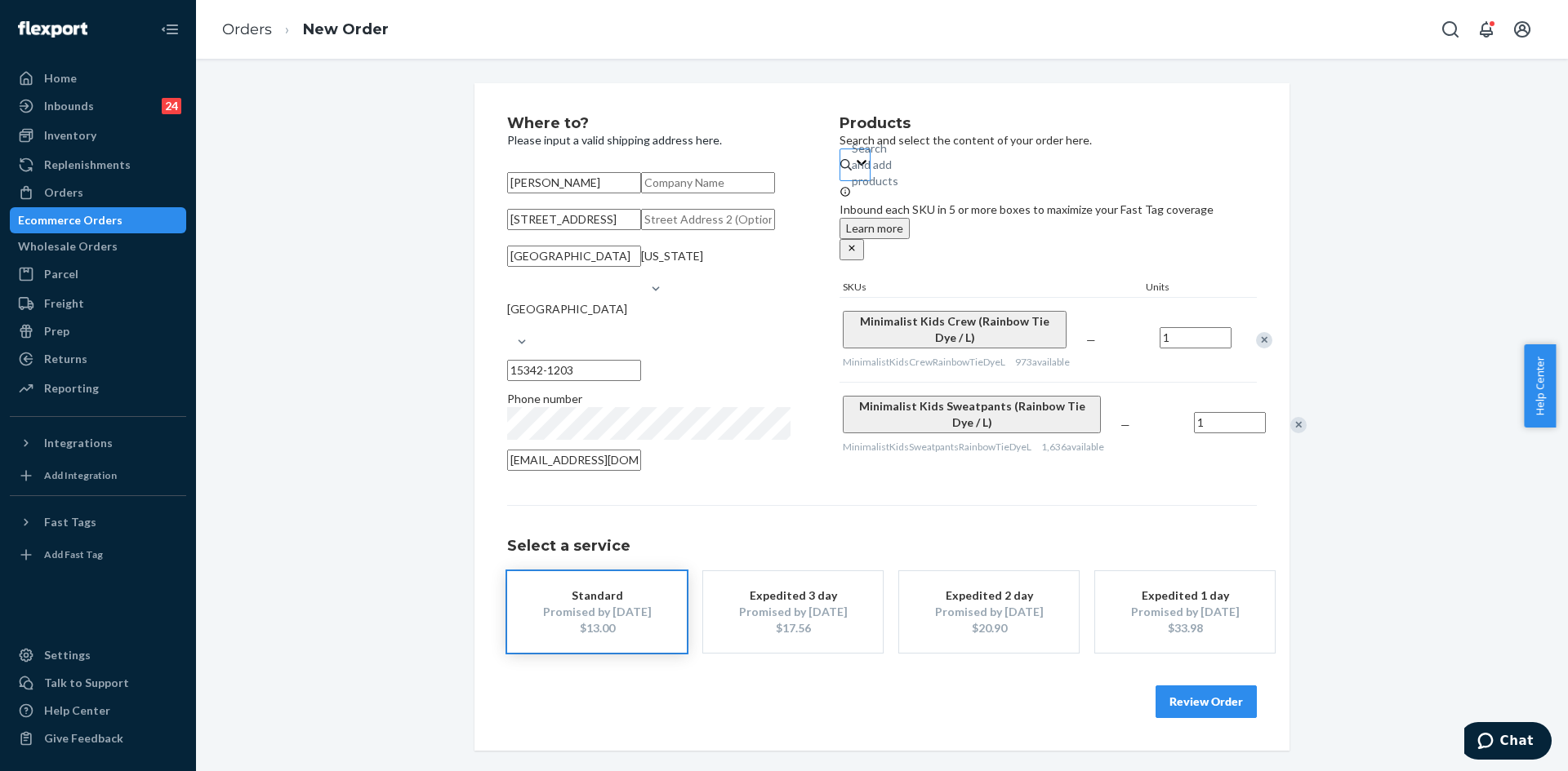
click at [853, 173] on div "Search and add products" at bounding box center [852, 165] width 2 height 16
click at [853, 173] on input "Search and add products" at bounding box center [852, 165] width 2 height 16
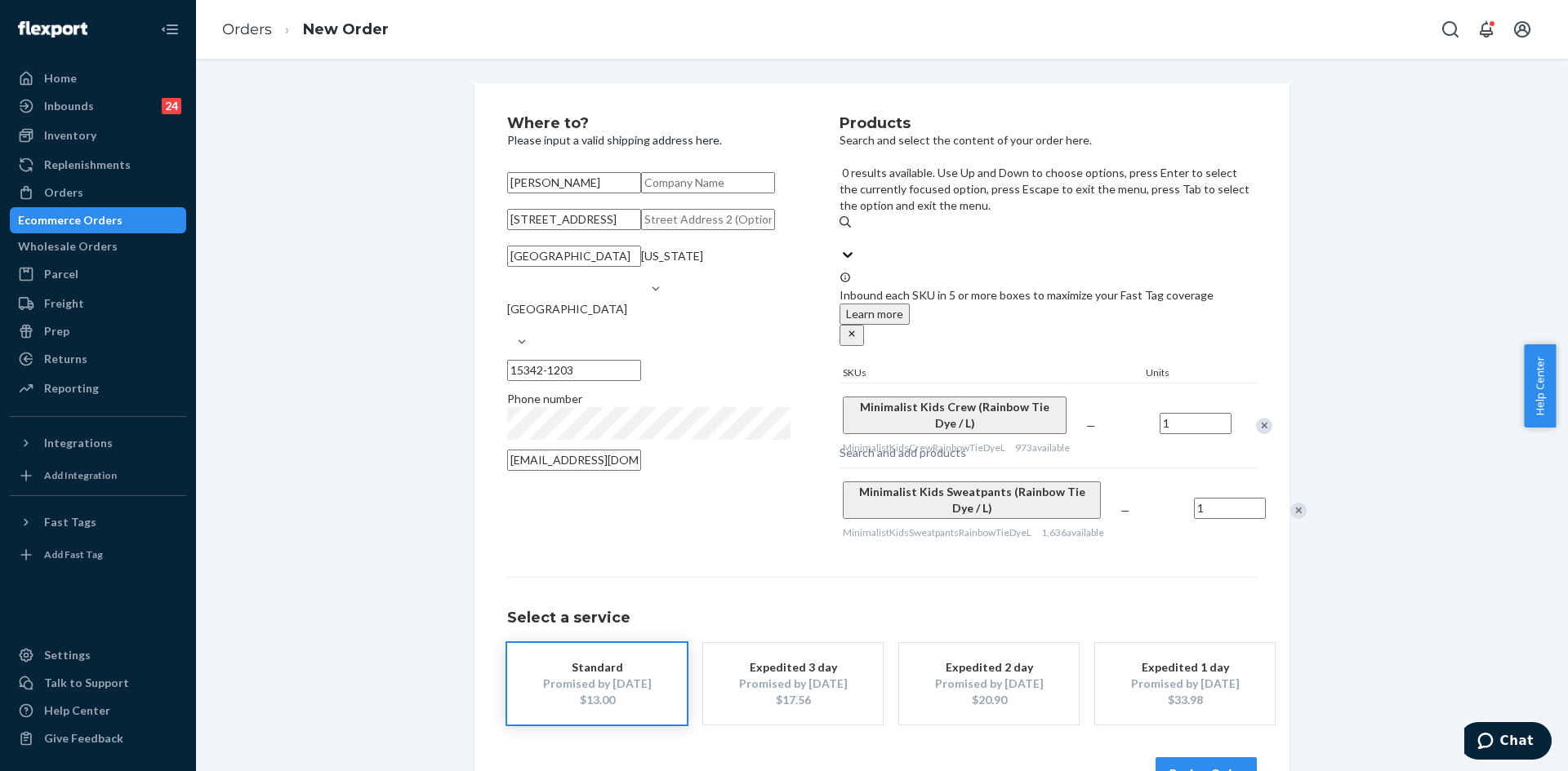
paste input "Minimalist Kids Crew (Rainbow Tie Dye / L)"
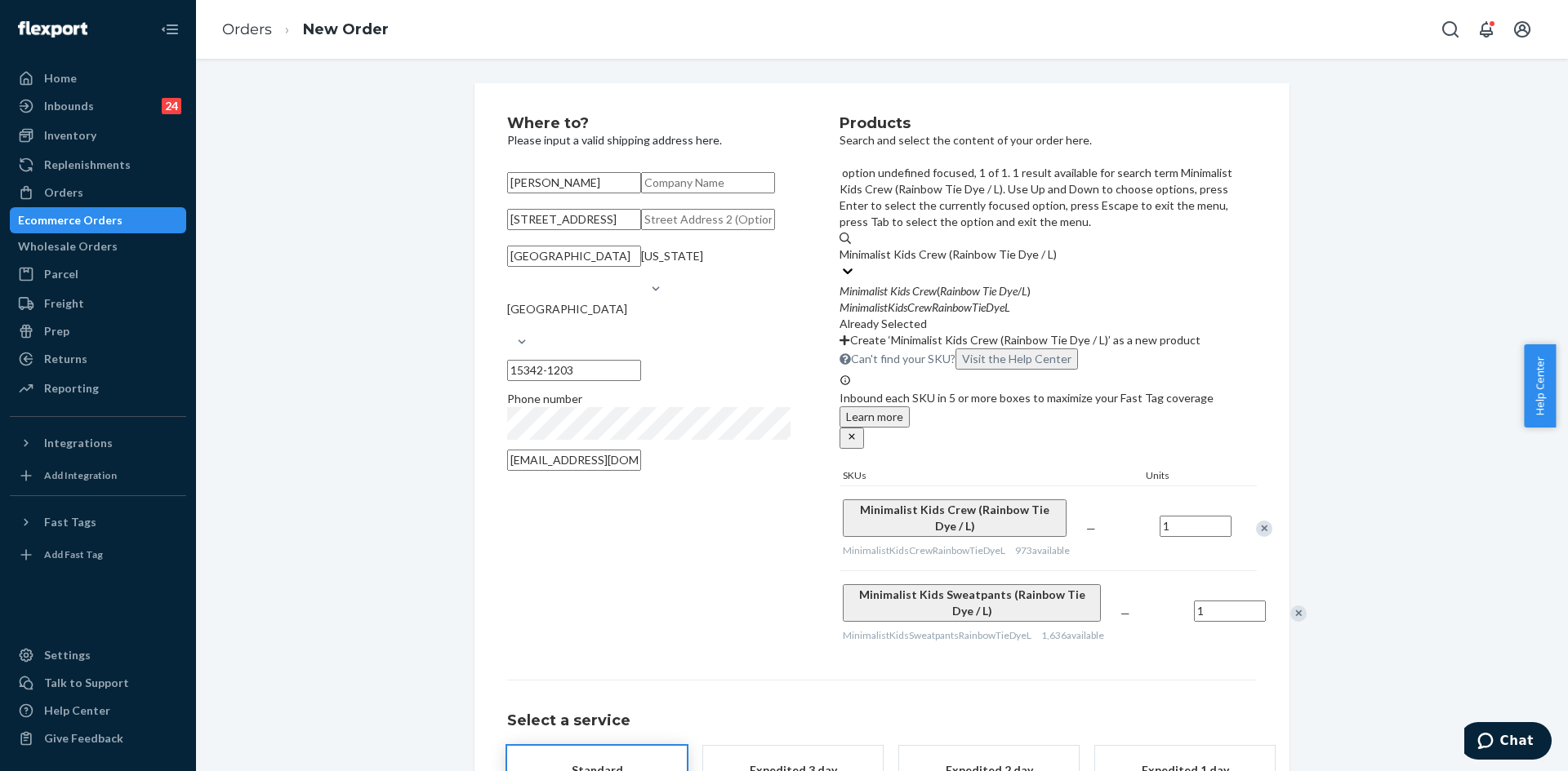
drag, startPoint x: 1013, startPoint y: 178, endPoint x: 982, endPoint y: 176, distance: 31.1
drag, startPoint x: 978, startPoint y: 176, endPoint x: 1062, endPoint y: 176, distance: 84.0
click at [1056, 247] on input "Minimalist Kids Crew (Rainbow Tie Dye / L)" at bounding box center [948, 254] width 216 height 16
type input "Minimalist Kids Crew (Lilac / L)"
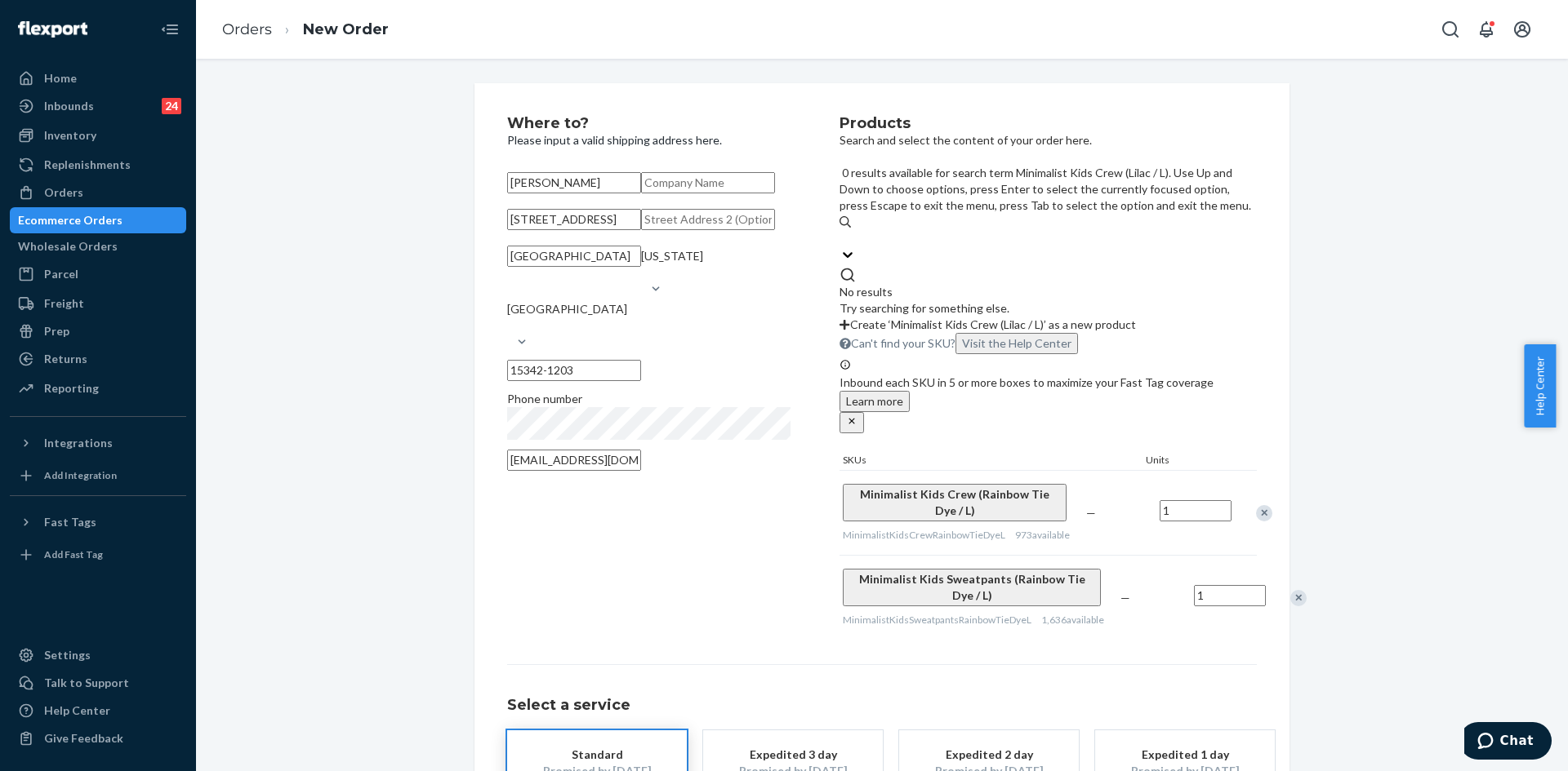
drag, startPoint x: 1062, startPoint y: 176, endPoint x: 1059, endPoint y: 167, distance: 9.5
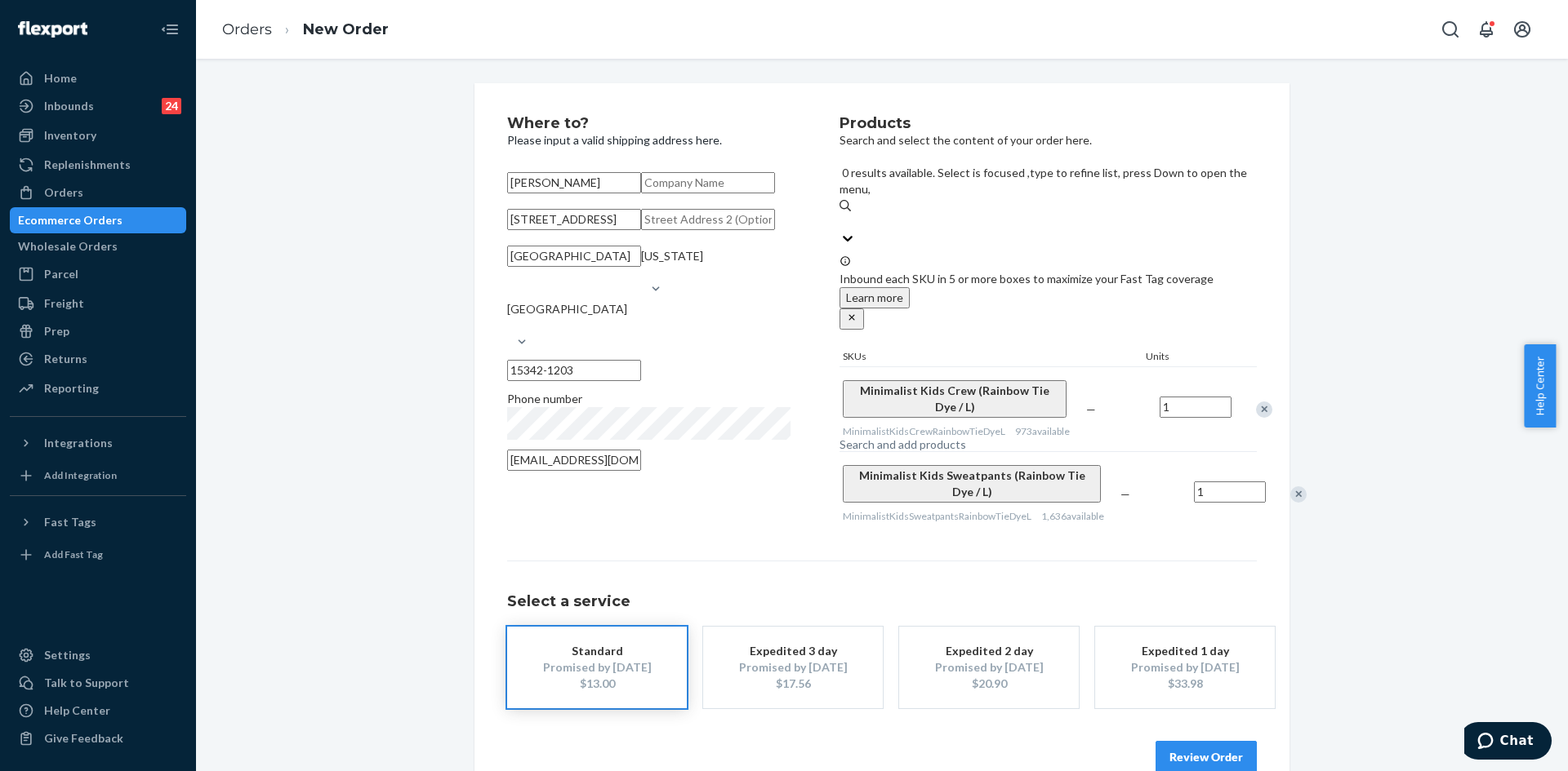
drag, startPoint x: 1059, startPoint y: 167, endPoint x: 1021, endPoint y: 177, distance: 39.3
click at [1021, 214] on div "Search and add products" at bounding box center [1048, 221] width 417 height 16
click at [841, 214] on input "0 results available. Select is focused ,type to refine list, press Down to open…" at bounding box center [841, 221] width 2 height 16
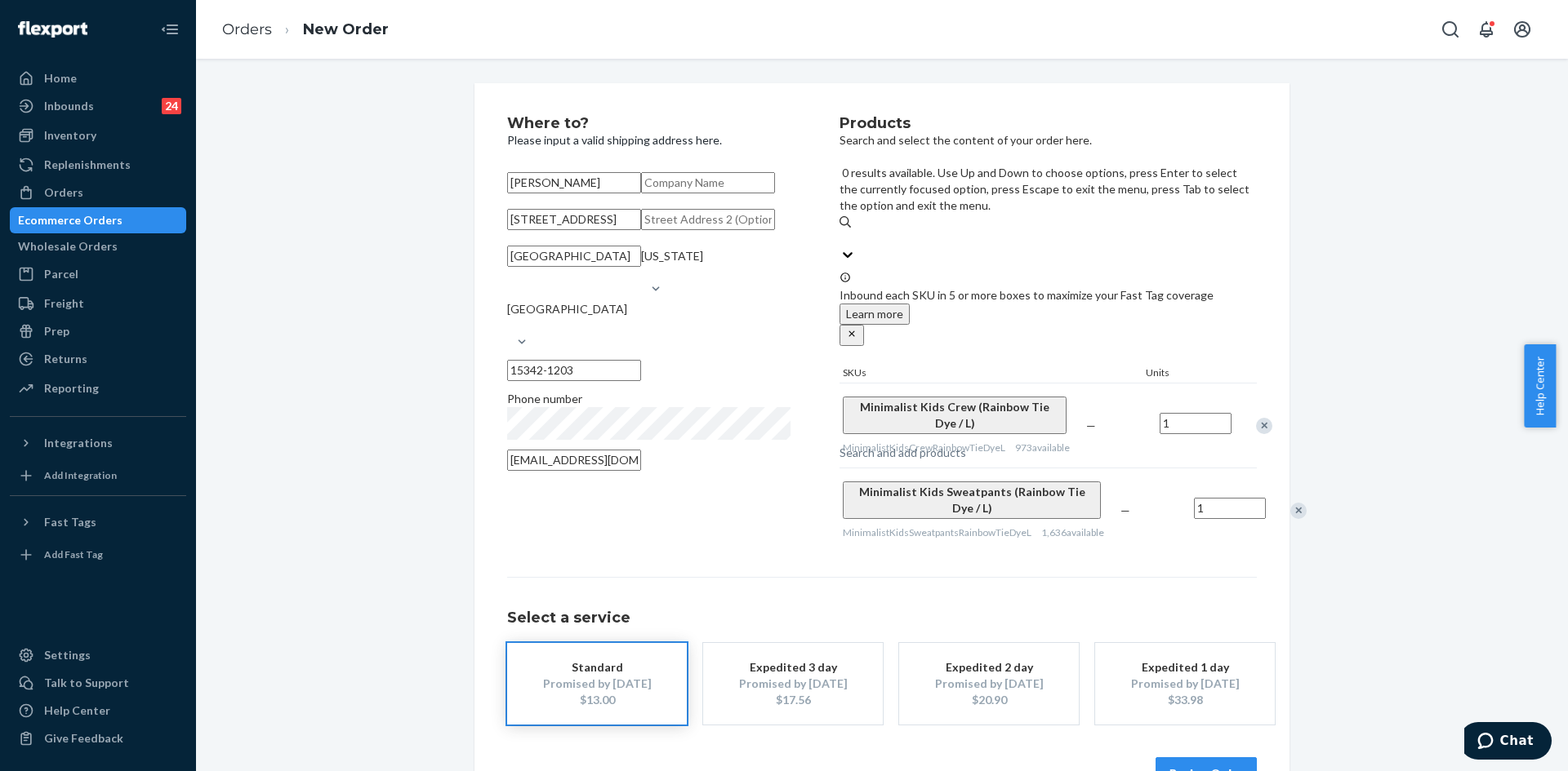
paste input "Minimalist Kids Crew (Rainbow Tie Dye / L)"
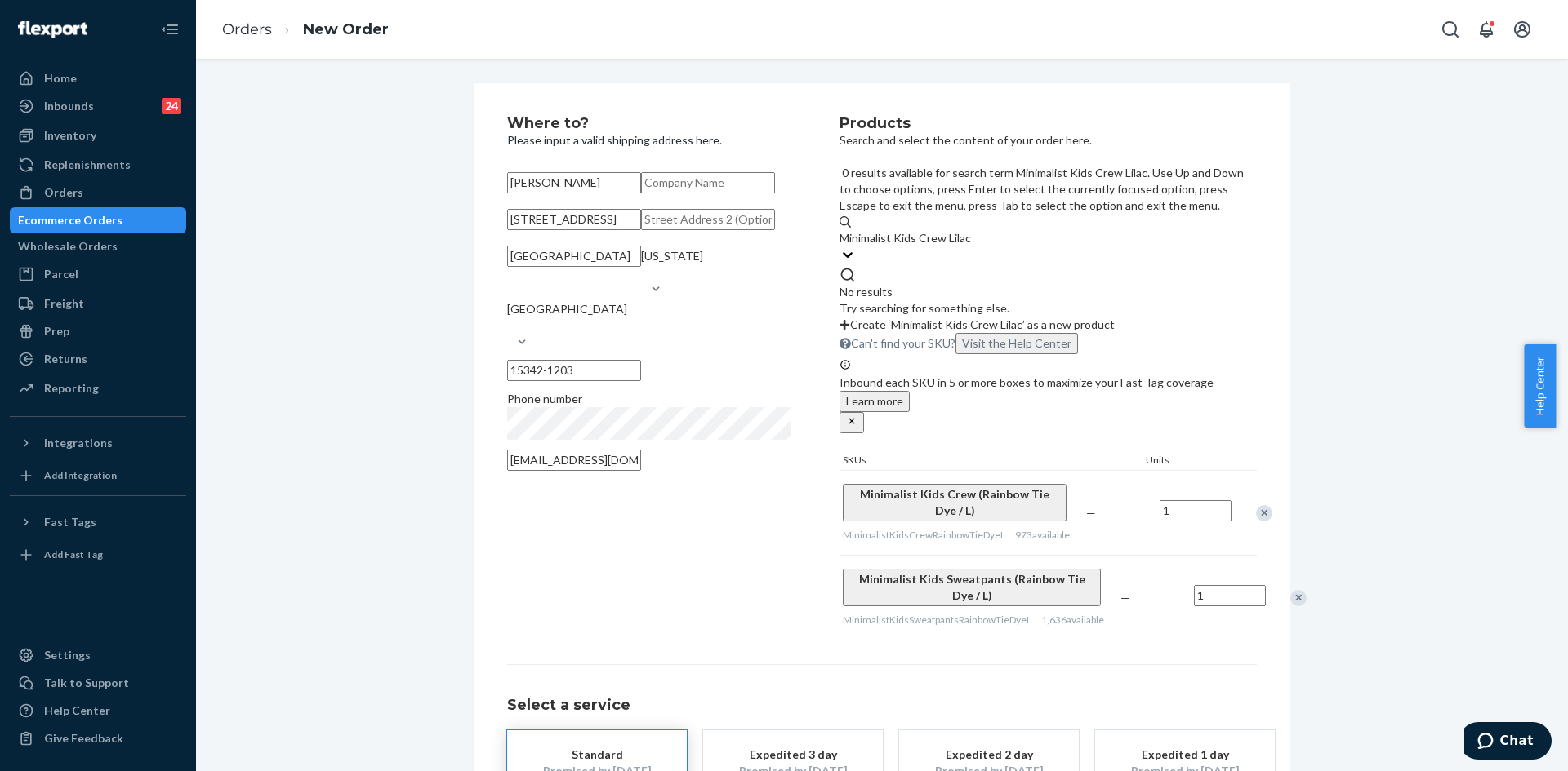
type input "Minimalist Kids Crew Lilac"
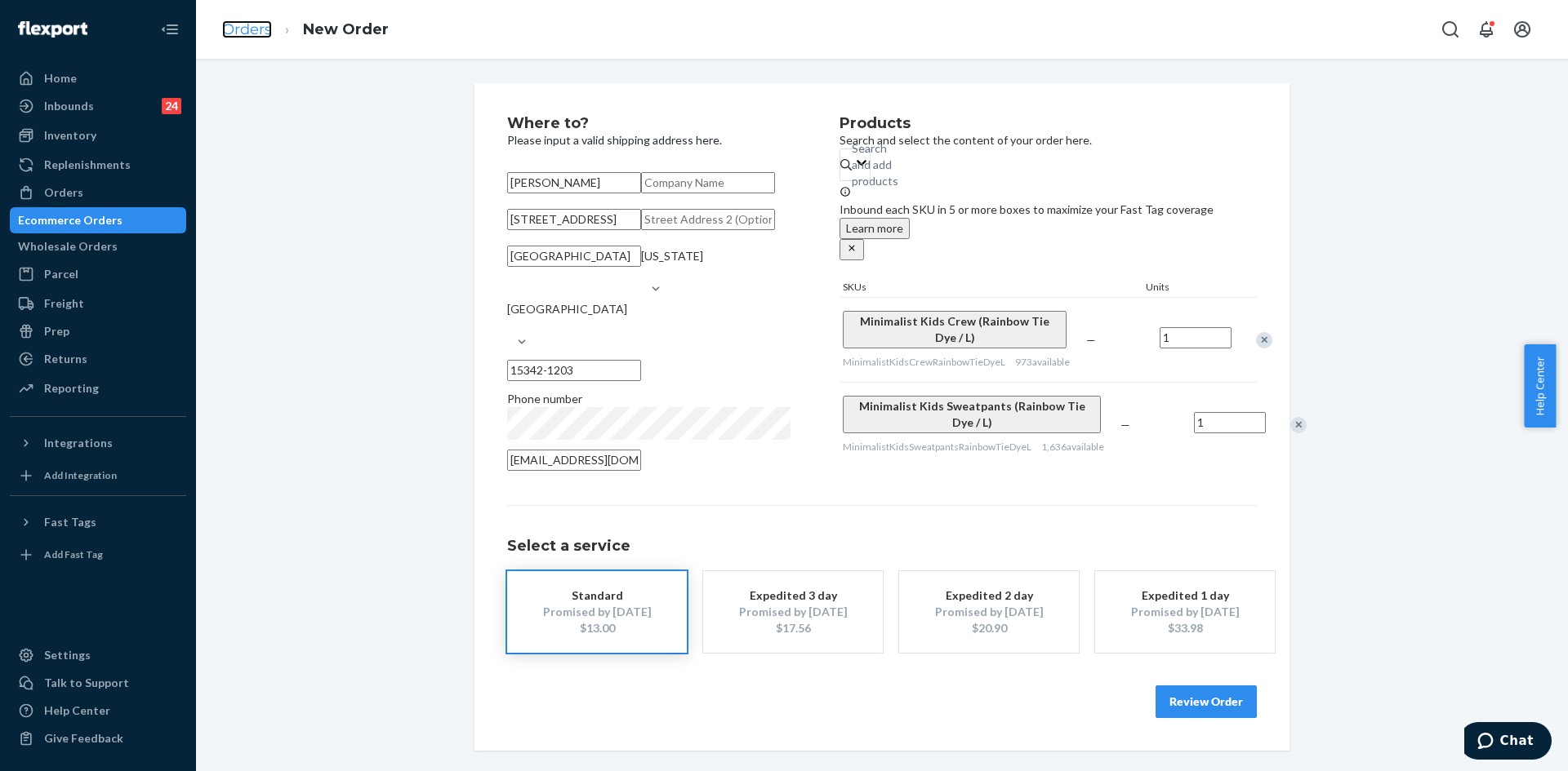
click at [260, 32] on link "Orders" at bounding box center [247, 29] width 50 height 18
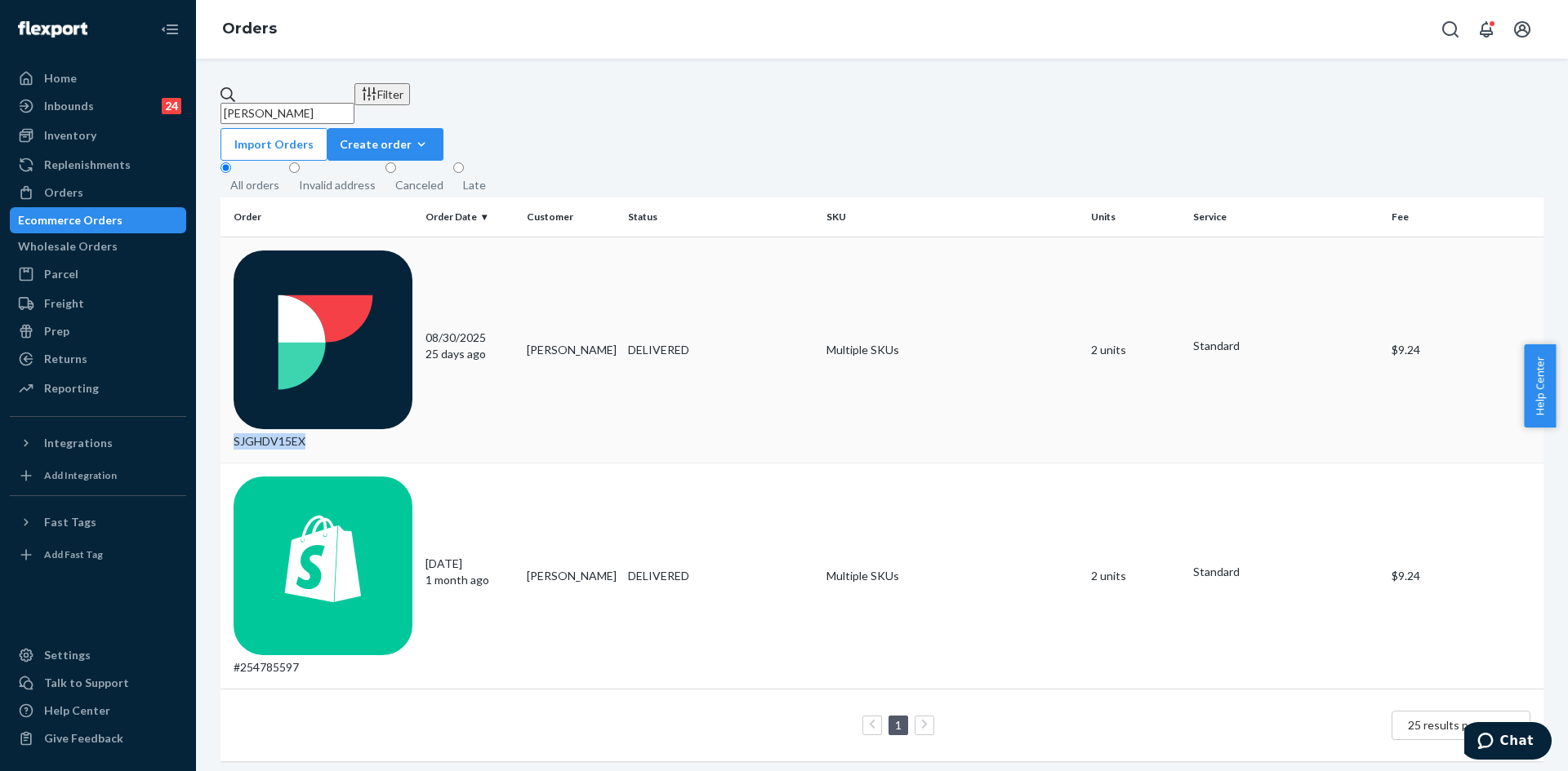
drag, startPoint x: 341, startPoint y: 258, endPoint x: 330, endPoint y: 266, distance: 13.6
click at [330, 266] on td "SJGHDV15EX" at bounding box center [319, 350] width 199 height 226
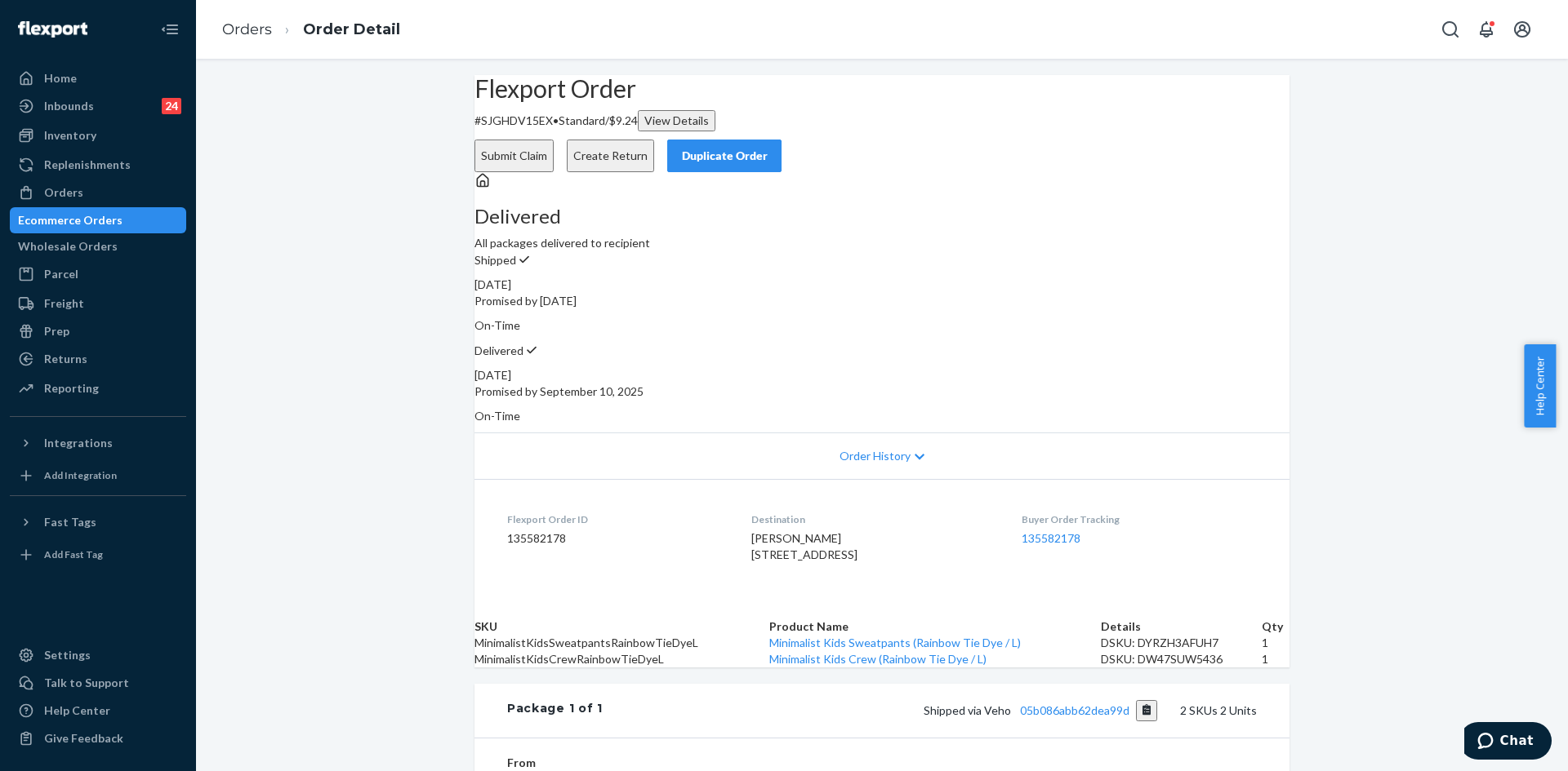
click at [528, 132] on p "# SJGHDV15EX • Standard / $9.24 View Details" at bounding box center [882, 120] width 815 height 21
copy p "SJGHDV15EX"
click at [66, 193] on div "Orders" at bounding box center [63, 192] width 39 height 16
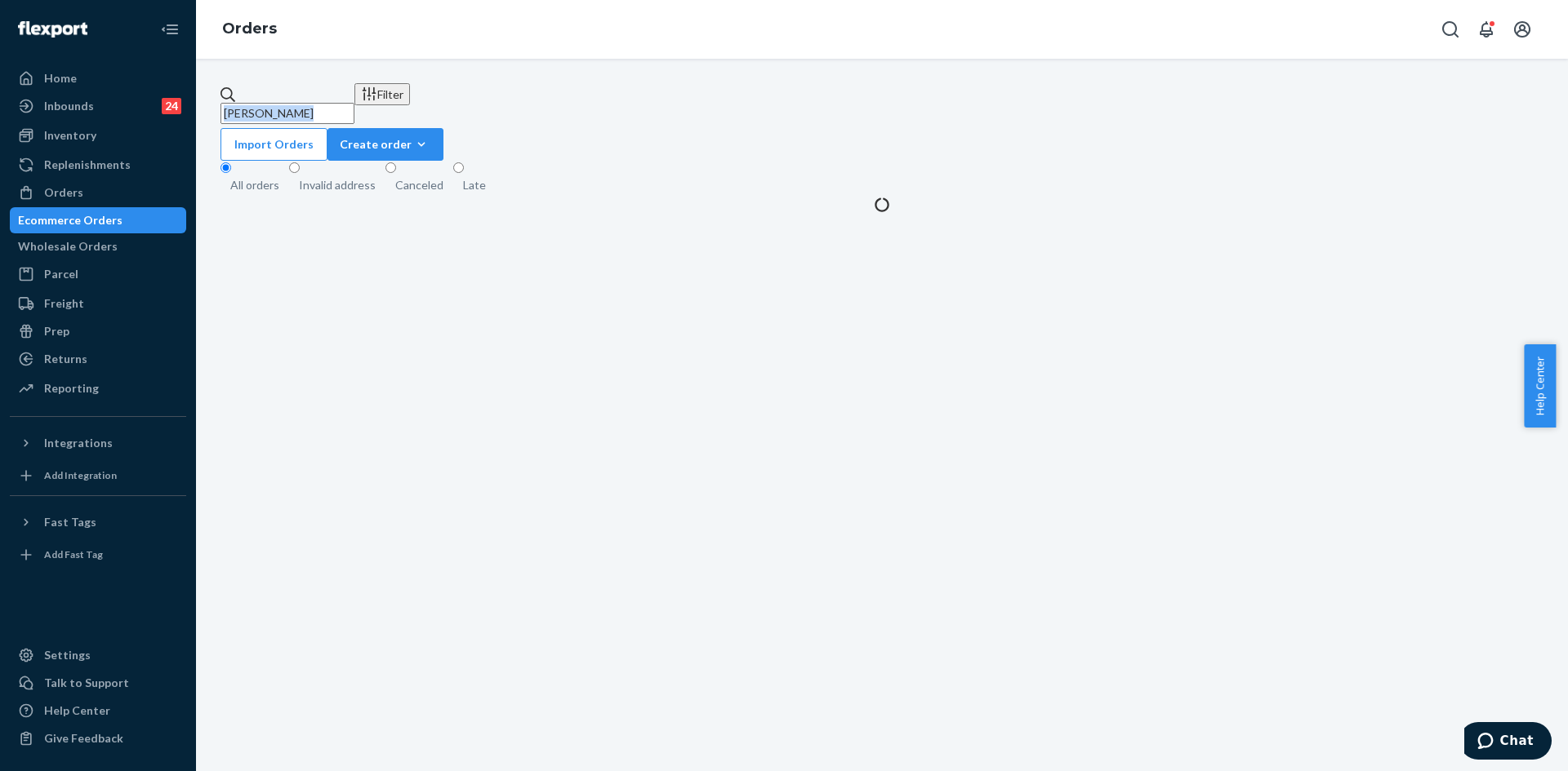
drag, startPoint x: 356, startPoint y: 68, endPoint x: 349, endPoint y: 93, distance: 26.0
click at [357, 82] on div "[PERSON_NAME] Filter Import Orders Create order Ecommerce order Removal order A…" at bounding box center [882, 415] width 1372 height 713
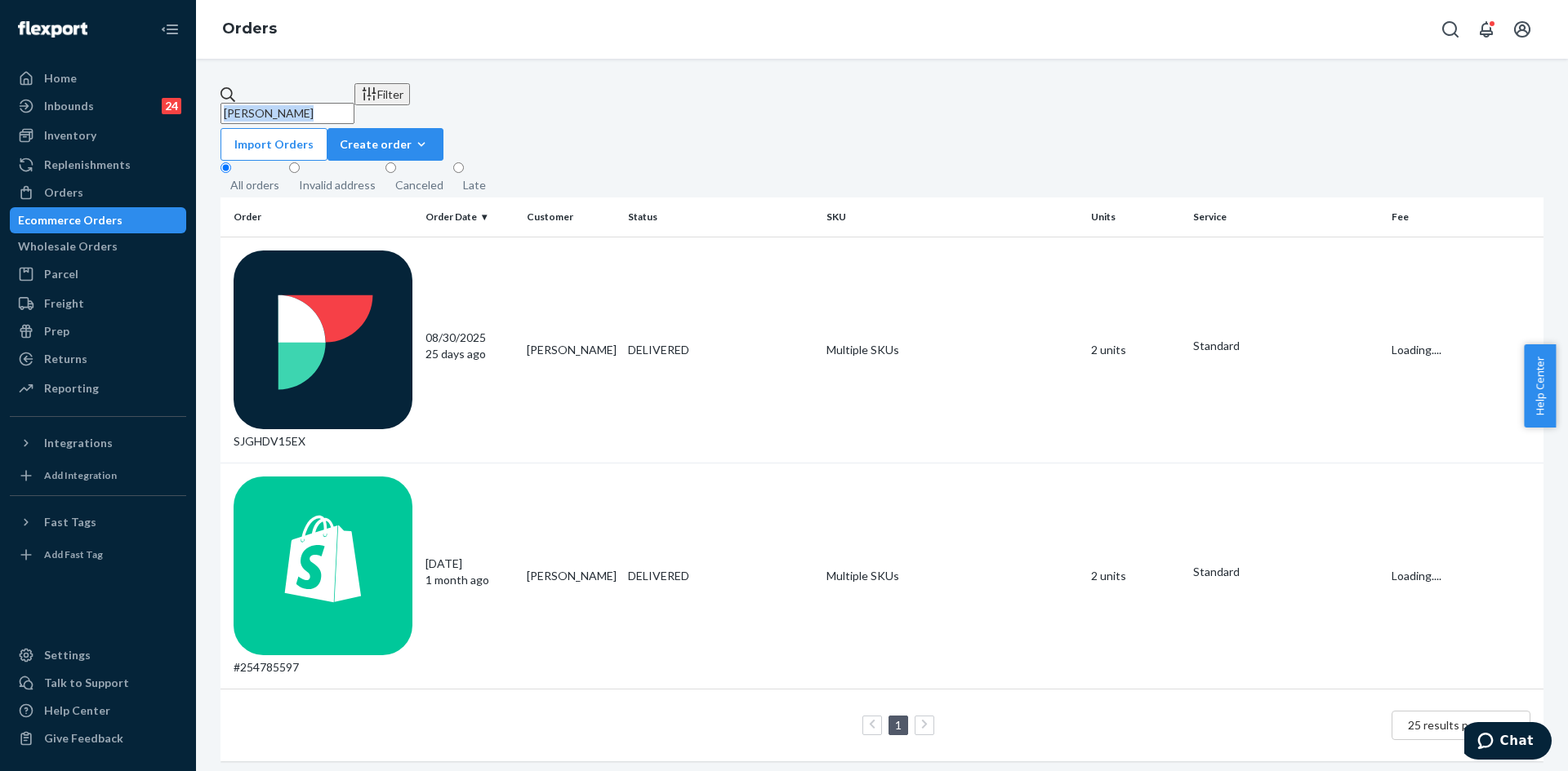
click at [336, 103] on input "[PERSON_NAME]" at bounding box center [287, 113] width 134 height 21
paste input "255104511"
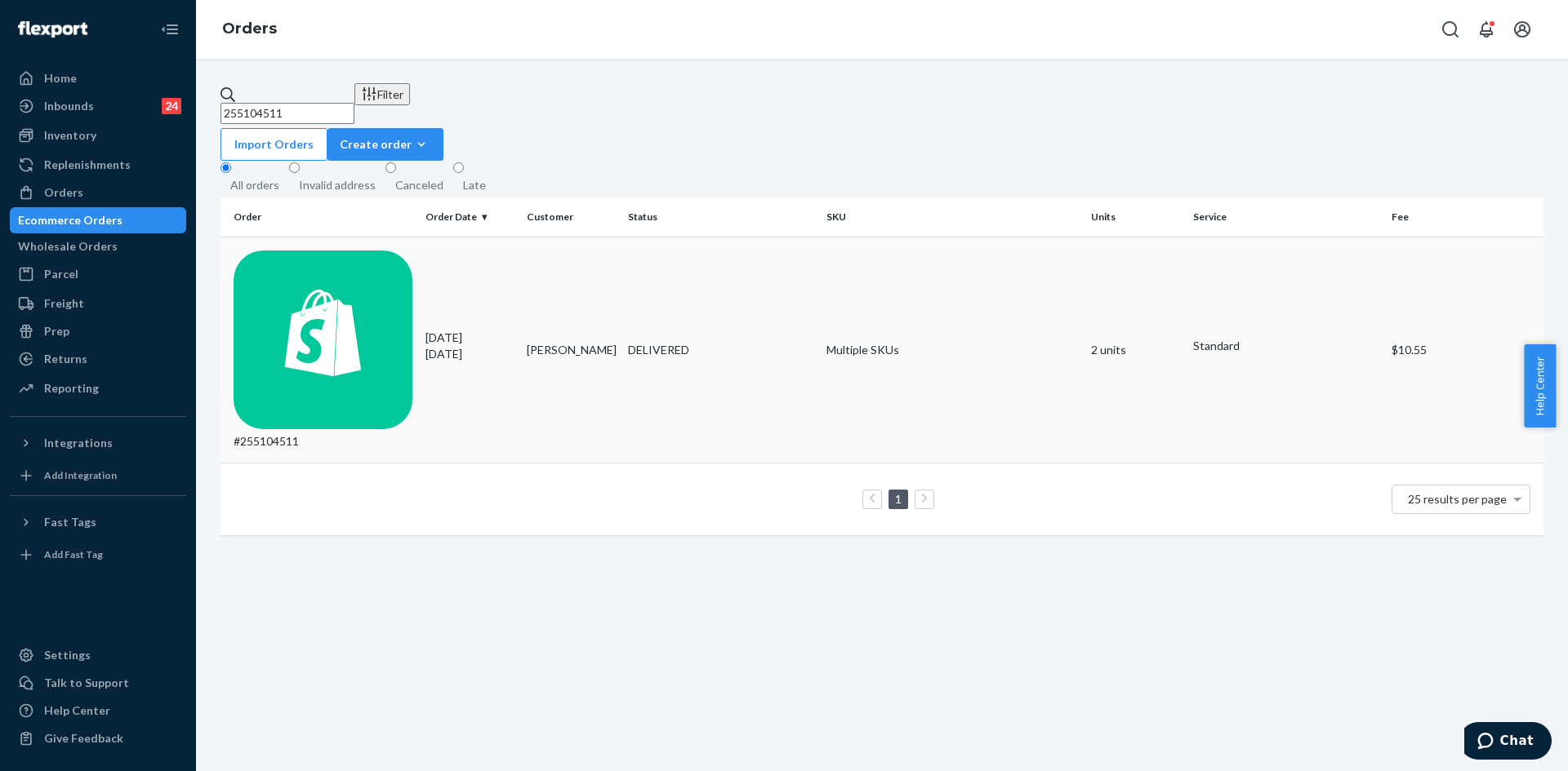
type input "255104511"
click at [481, 346] on p "[DATE]" at bounding box center [470, 354] width 88 height 16
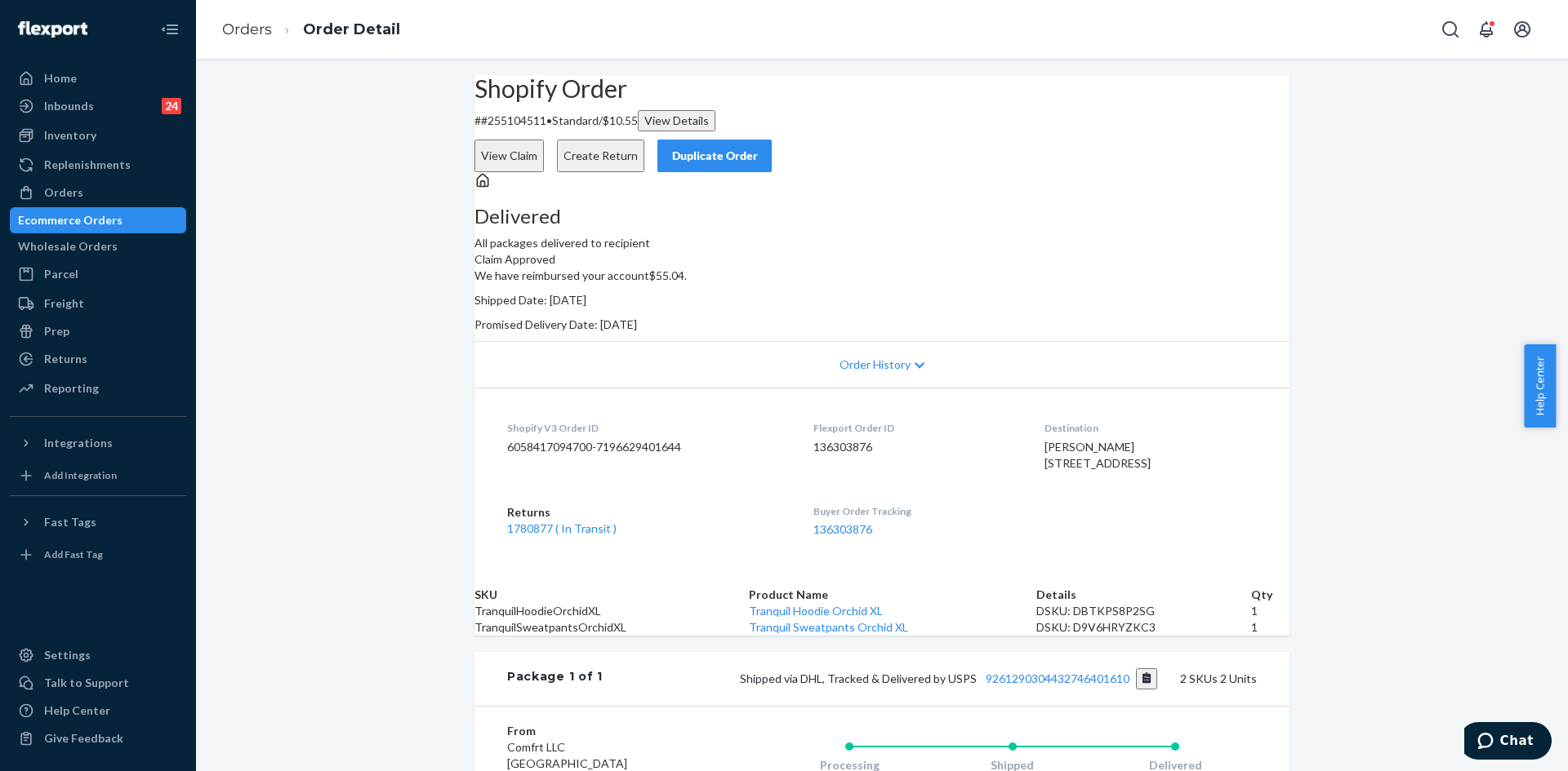
click at [758, 148] on div "Duplicate Order" at bounding box center [715, 155] width 86 height 16
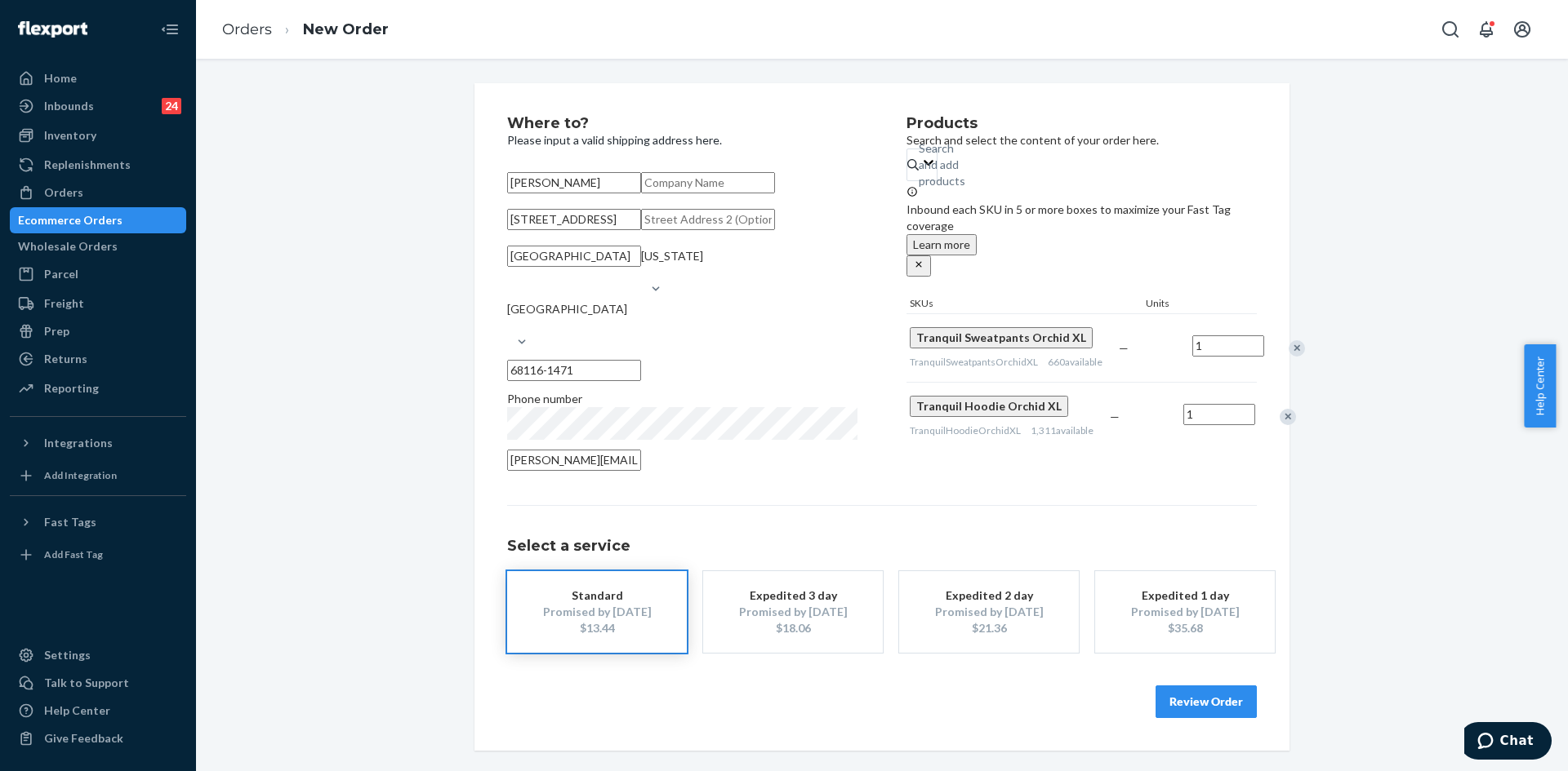
scroll to position [54, 0]
click at [1192, 719] on button "Review Order" at bounding box center [1206, 702] width 101 height 33
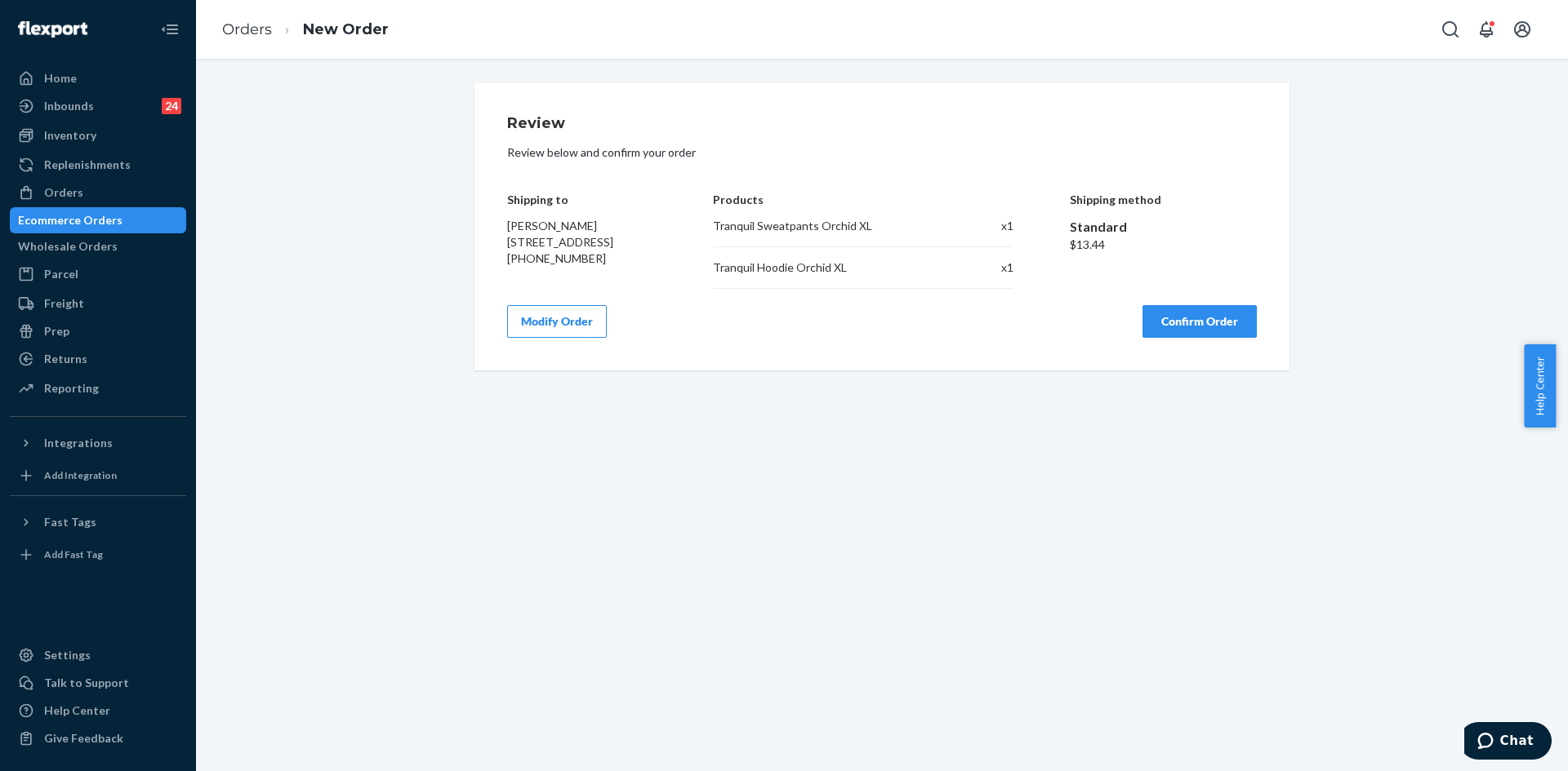
click at [1184, 334] on button "Confirm Order" at bounding box center [1199, 322] width 114 height 33
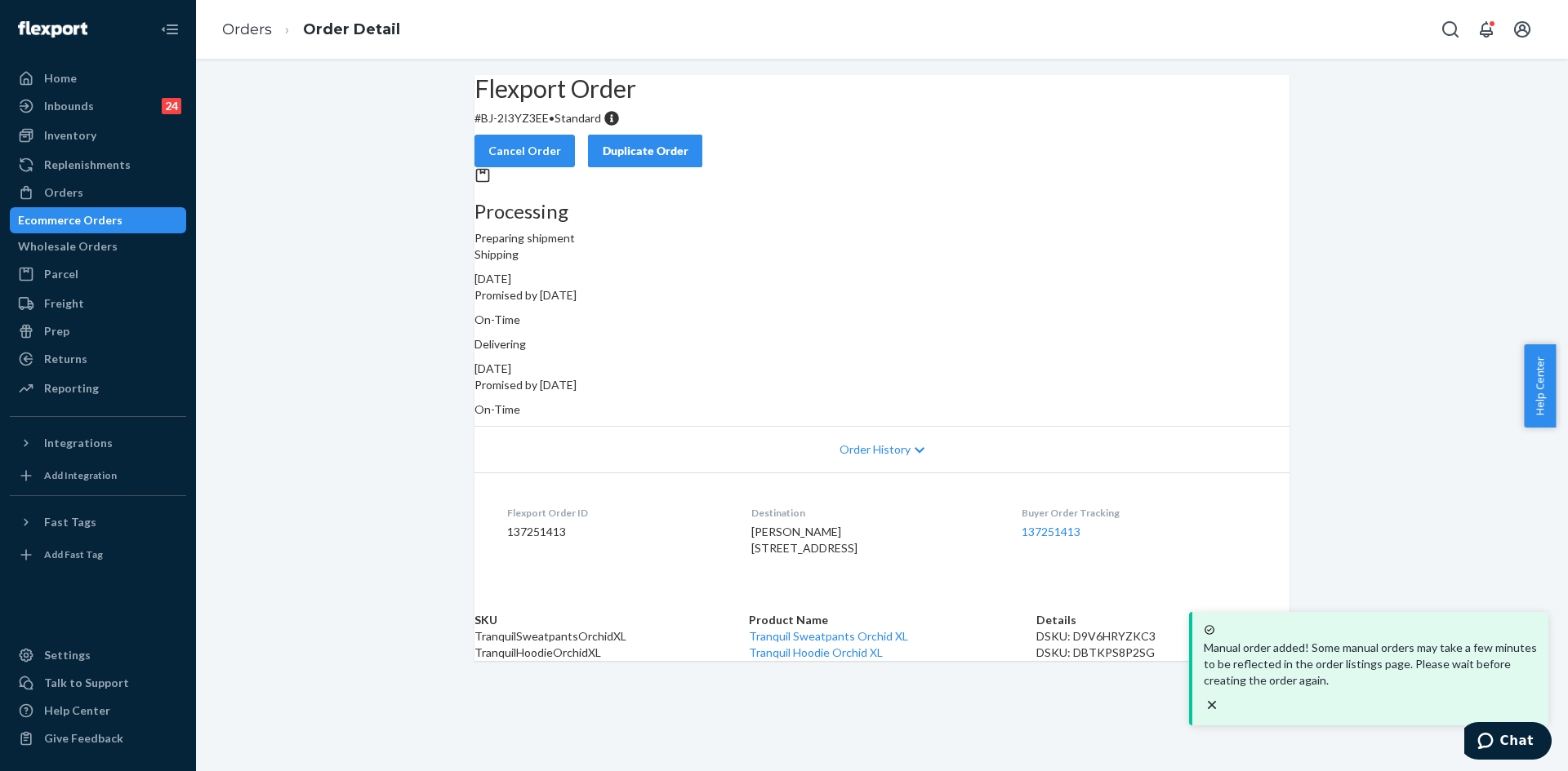
scroll to position [5, 0]
click at [1216, 701] on icon "close toast" at bounding box center [1212, 705] width 8 height 8
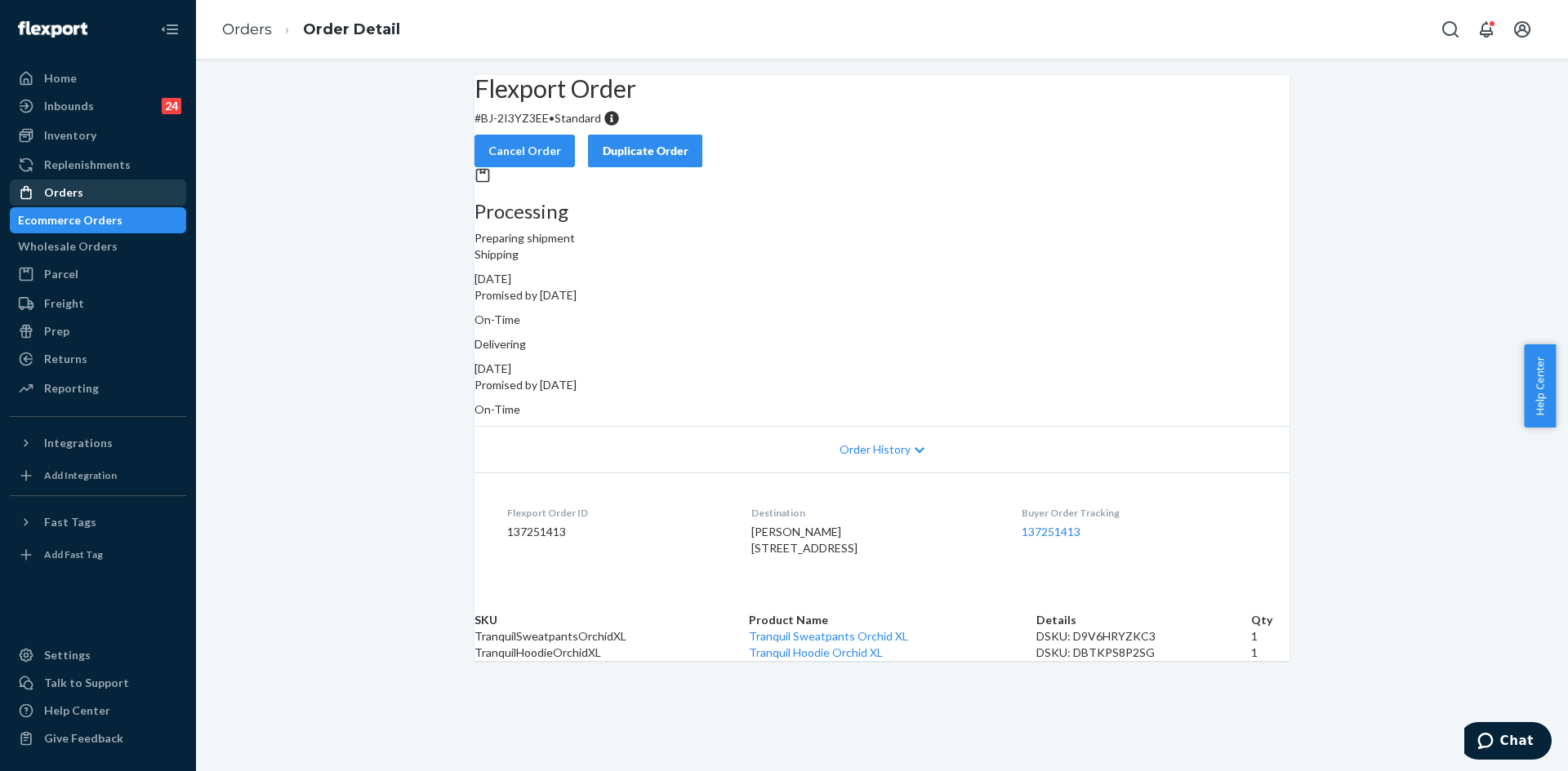
click at [57, 198] on div "Orders" at bounding box center [63, 192] width 39 height 16
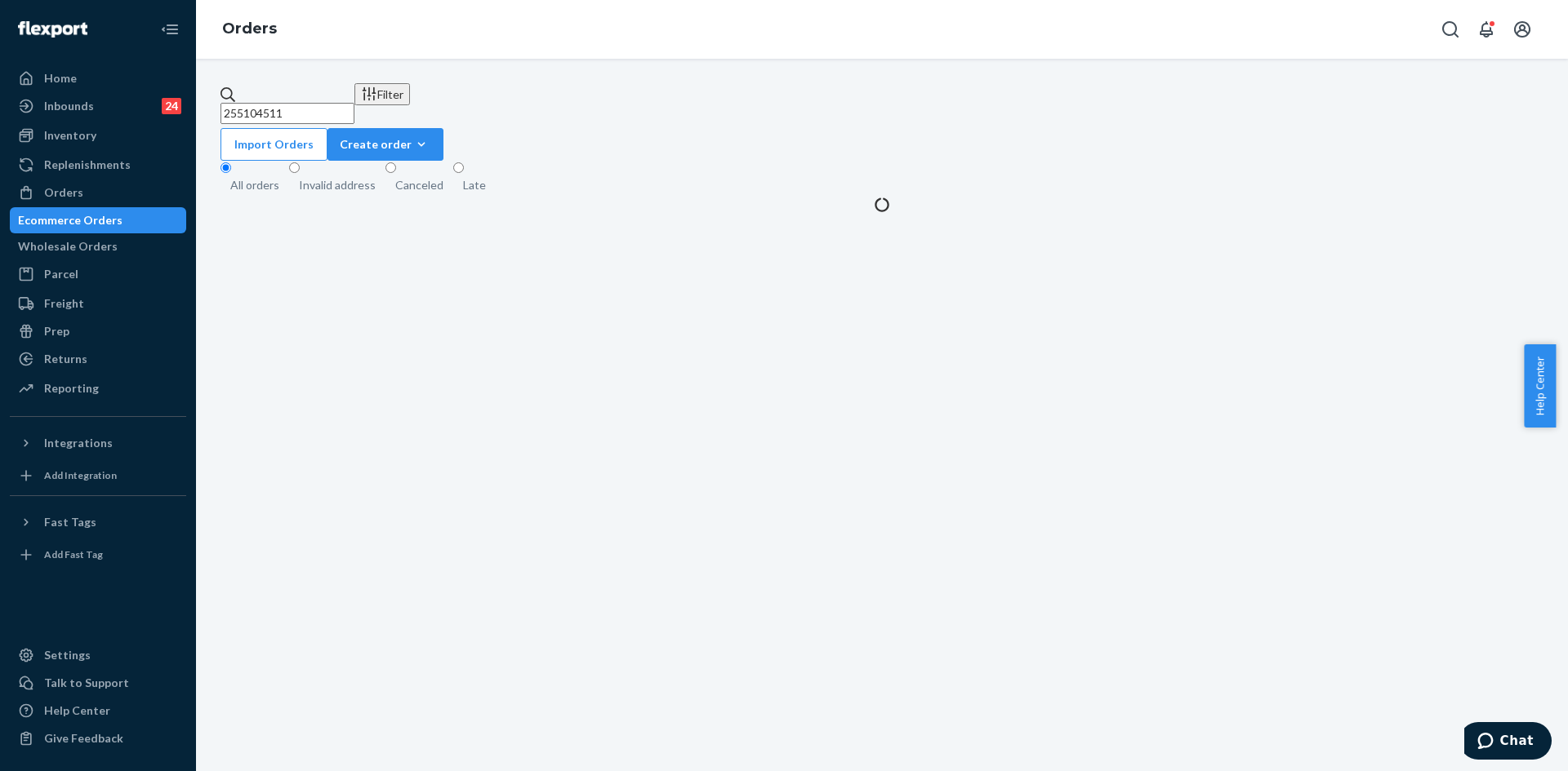
click at [353, 103] on input "255104511" at bounding box center [287, 113] width 134 height 21
paste input "4779626"
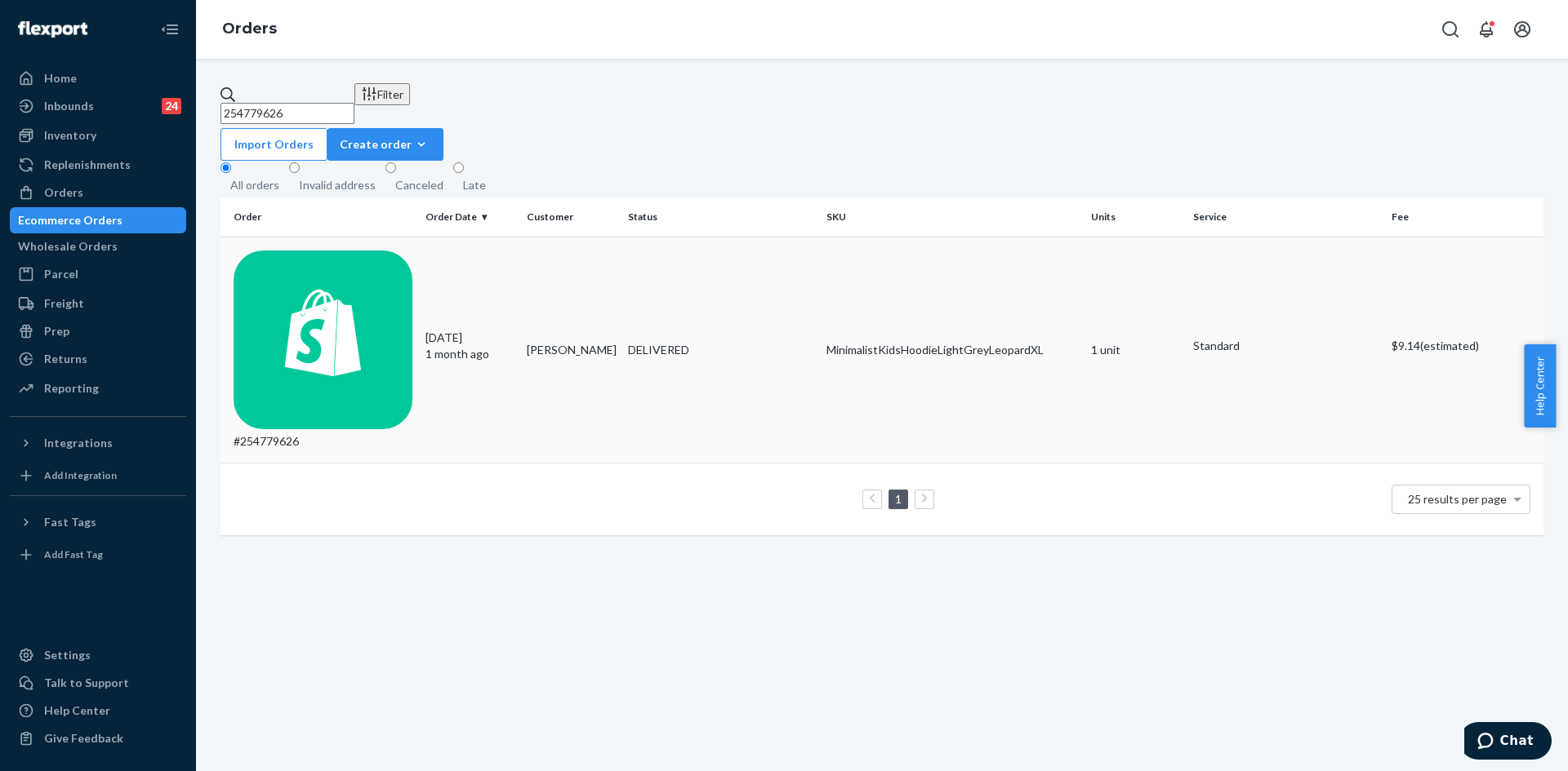
type input "254779626"
click at [834, 342] on div "MinimalistKidsHoodieLightGreyLeopardXL" at bounding box center [952, 350] width 252 height 16
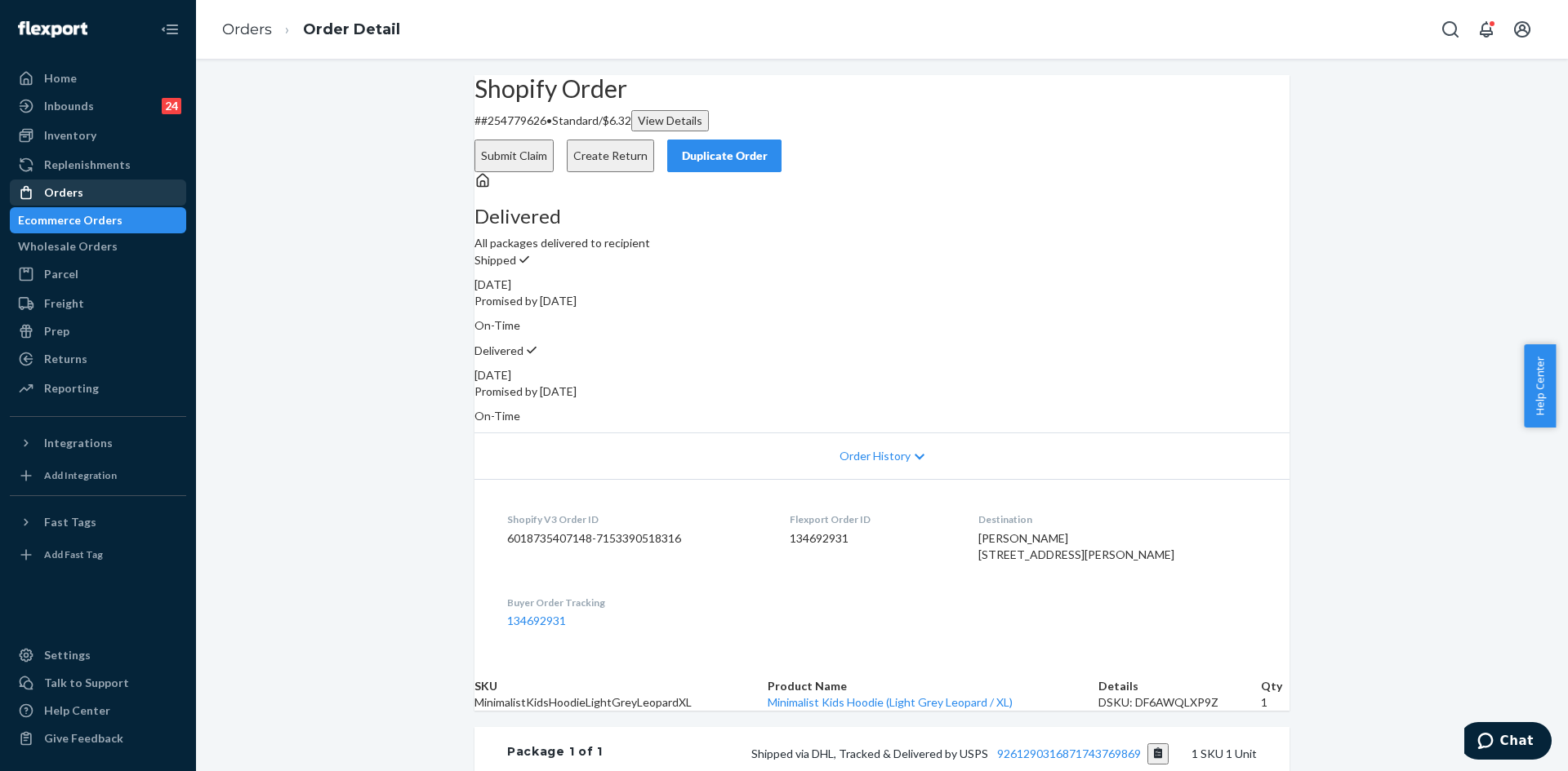
click at [90, 187] on div "Orders" at bounding box center [98, 193] width 173 height 23
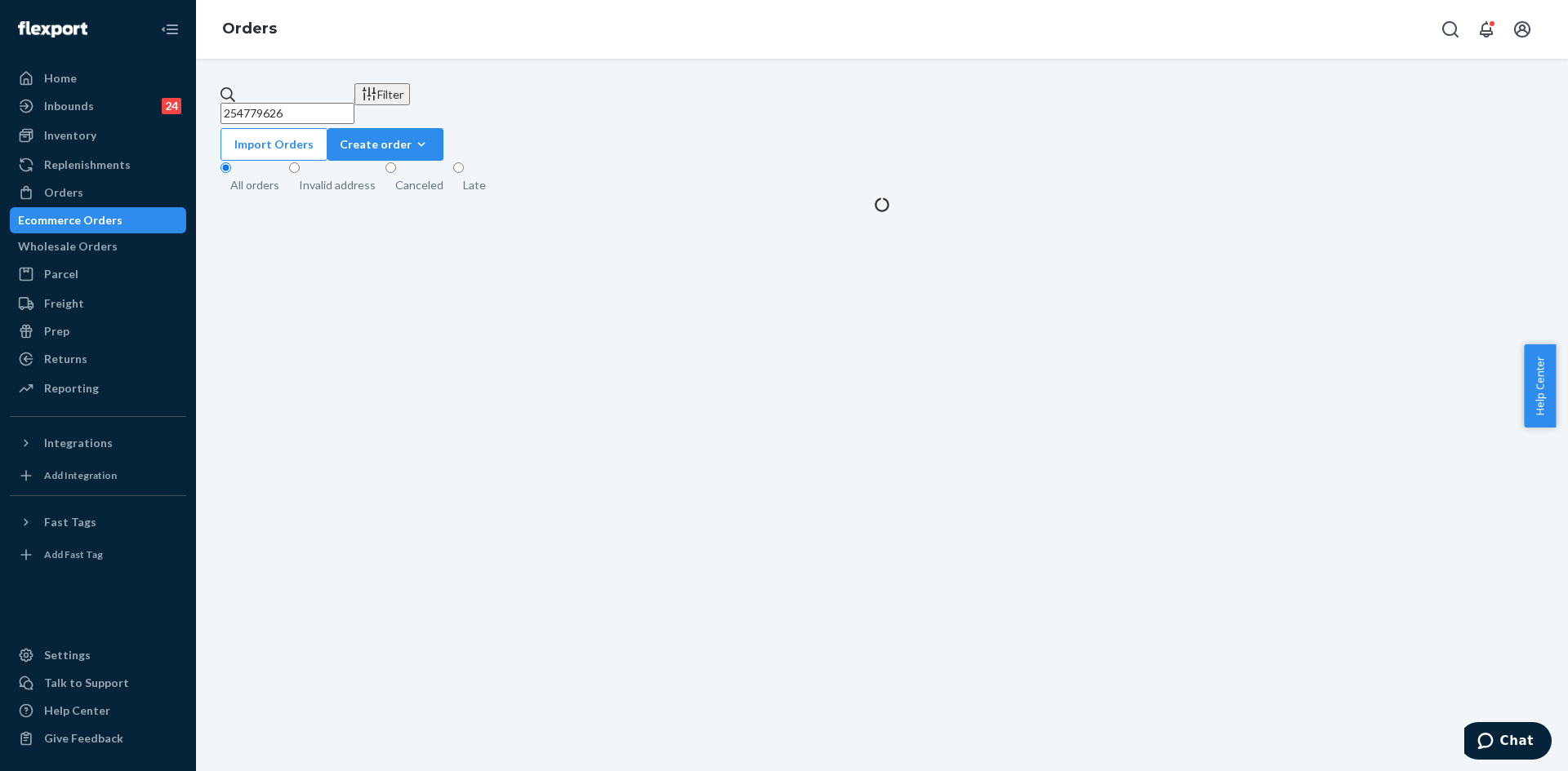
click at [279, 111] on input "254779626" at bounding box center [287, 113] width 134 height 21
click at [276, 109] on input "254779626" at bounding box center [287, 113] width 134 height 21
paste input "#255069755"
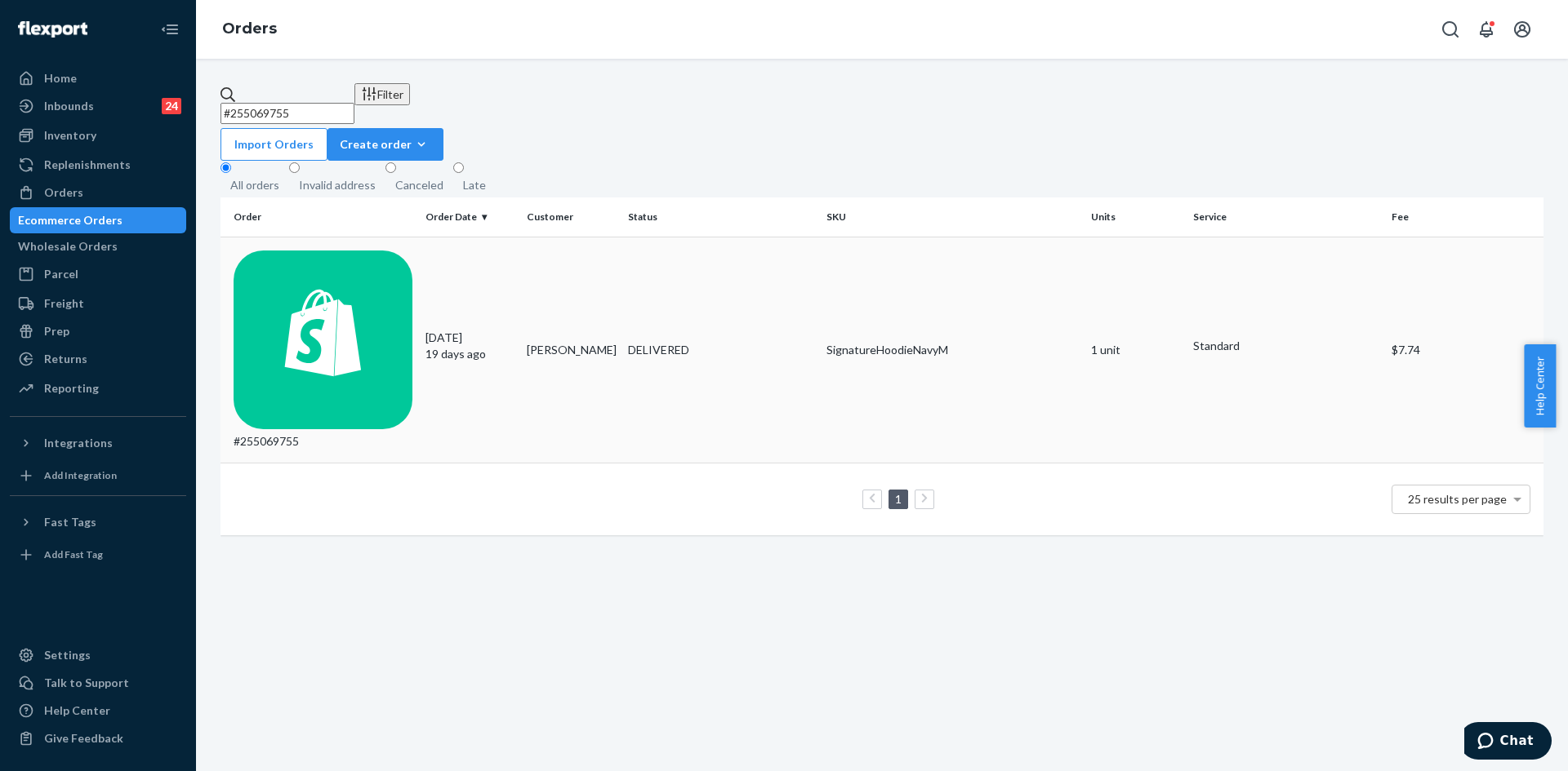
type input "#255069755"
click at [481, 346] on p "19 days ago" at bounding box center [470, 354] width 88 height 16
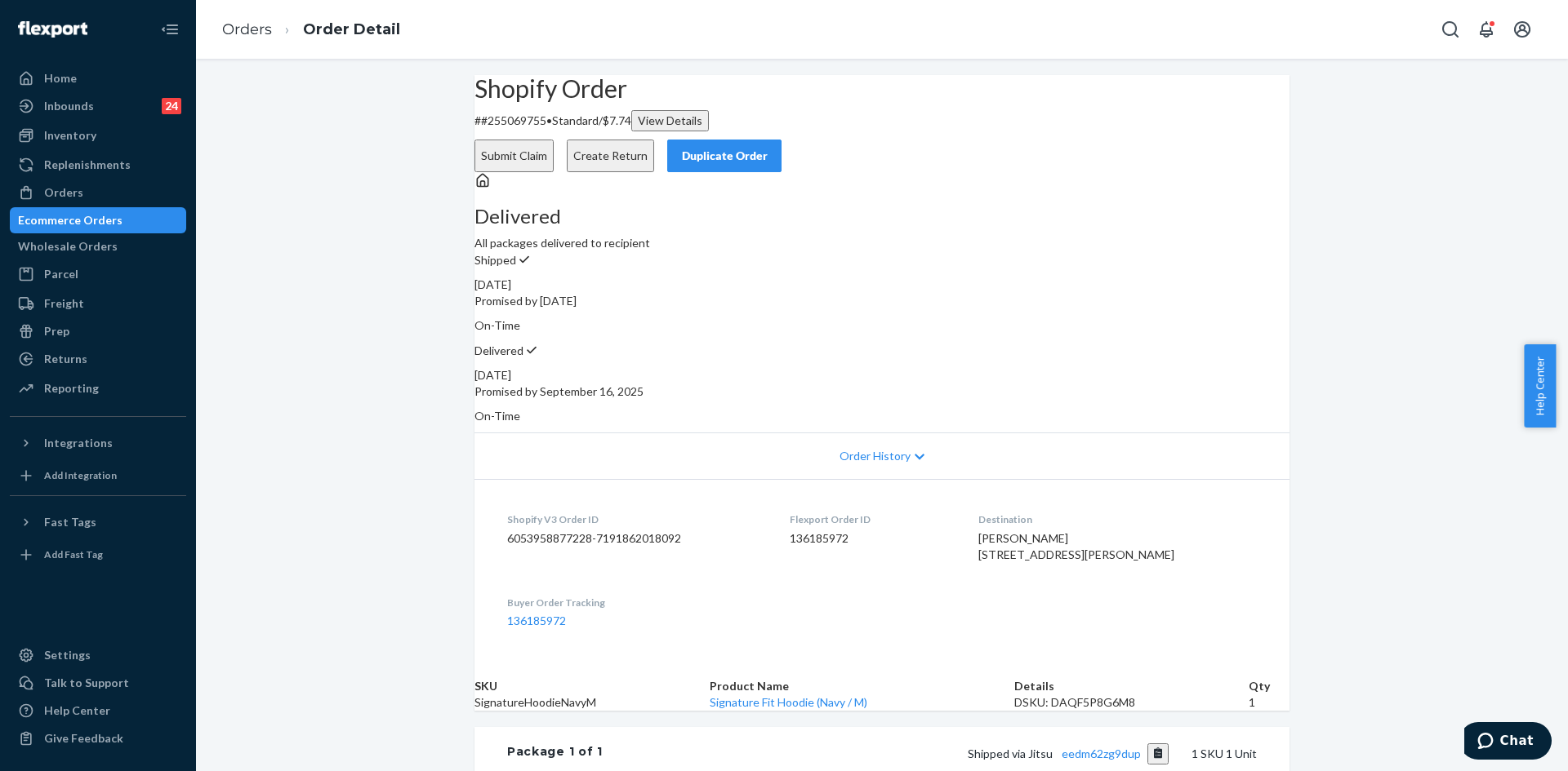
click at [768, 148] on div "Duplicate Order" at bounding box center [724, 155] width 86 height 16
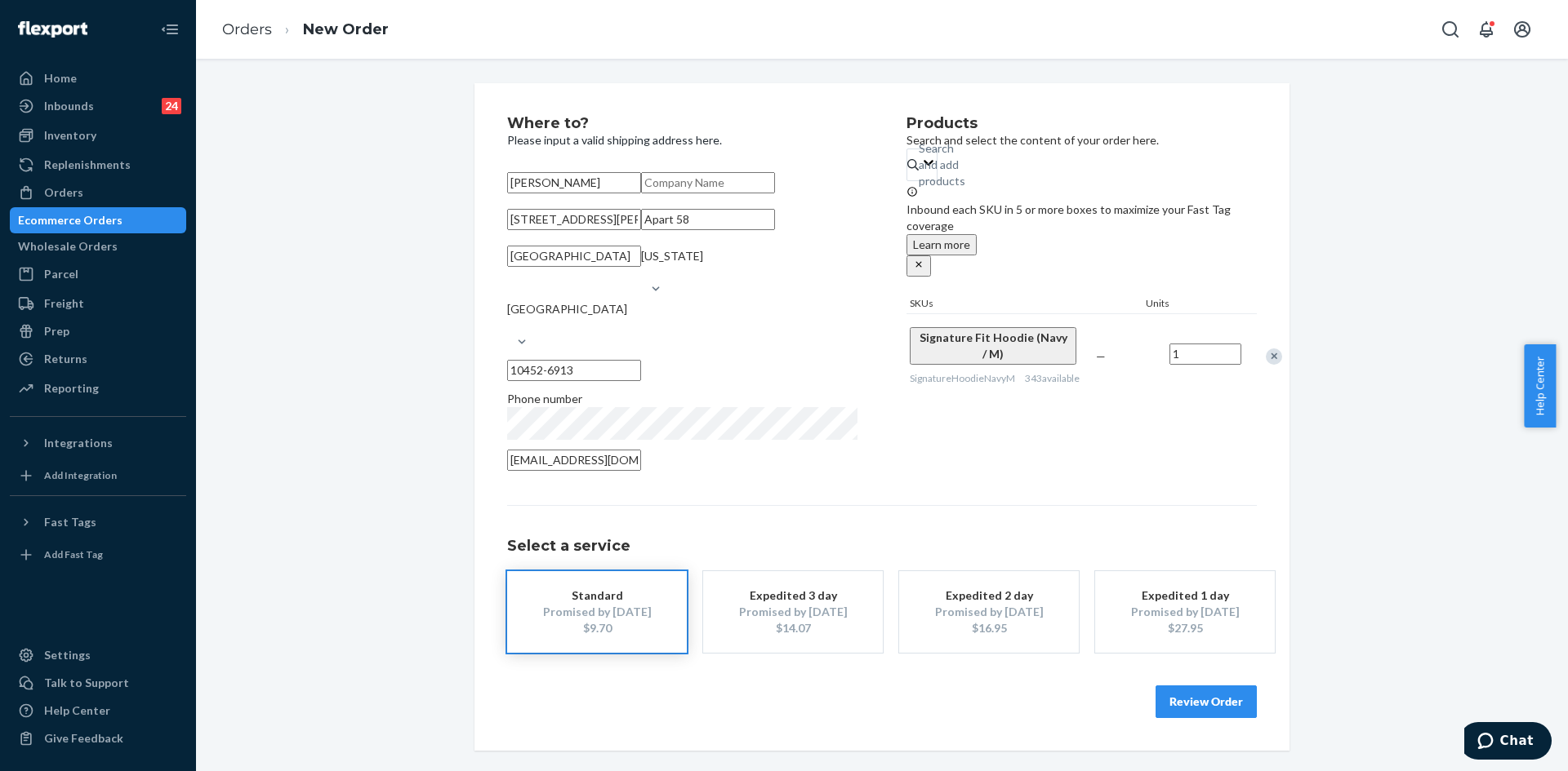
click at [519, 296] on div "[PERSON_NAME] [STREET_ADDRESS][PERSON_NAME][US_STATE][PHONE_NUMBER] Phone numbe…" at bounding box center [682, 323] width 351 height 314
click at [493, 331] on div "Where to? Please input a valid shipping address here. [PERSON_NAME] [STREET_ADD…" at bounding box center [882, 417] width 815 height 668
drag, startPoint x: 568, startPoint y: 331, endPoint x: 425, endPoint y: 333, distance: 143.0
click at [425, 333] on div "Where to? Please input a valid shipping address here. [PERSON_NAME] [STREET_ADD…" at bounding box center [881, 417] width 1348 height 668
drag, startPoint x: 625, startPoint y: 277, endPoint x: 596, endPoint y: 274, distance: 29.2
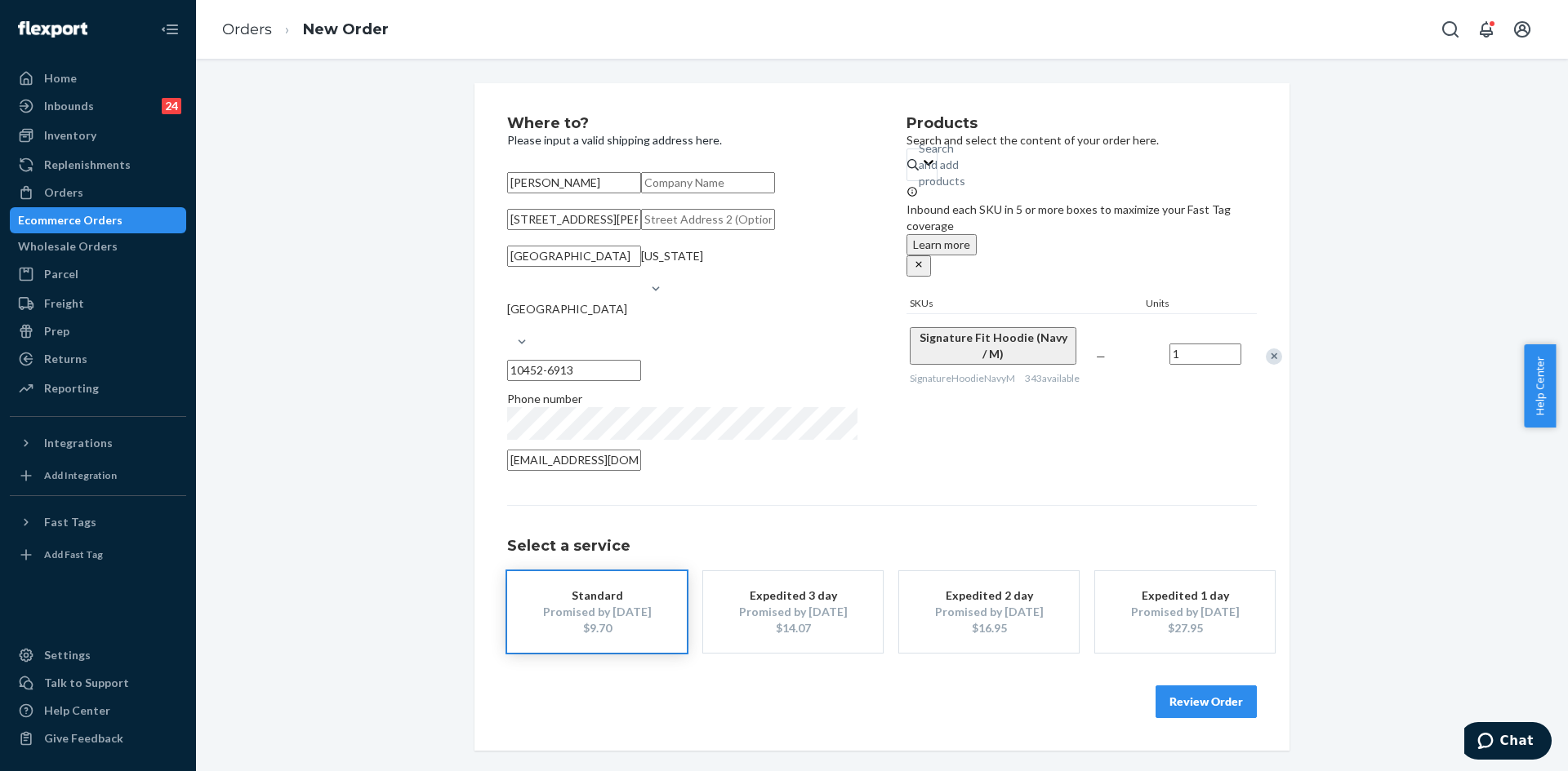
click at [596, 231] on input "[STREET_ADDRESS][PERSON_NAME]" at bounding box center [574, 219] width 134 height 21
click at [641, 231] on input "text" at bounding box center [708, 219] width 134 height 21
paste input "Apt 58"
type input "Apt 58"
click at [641, 231] on input "[STREET_ADDRESS][PERSON_NAME]" at bounding box center [574, 219] width 134 height 21
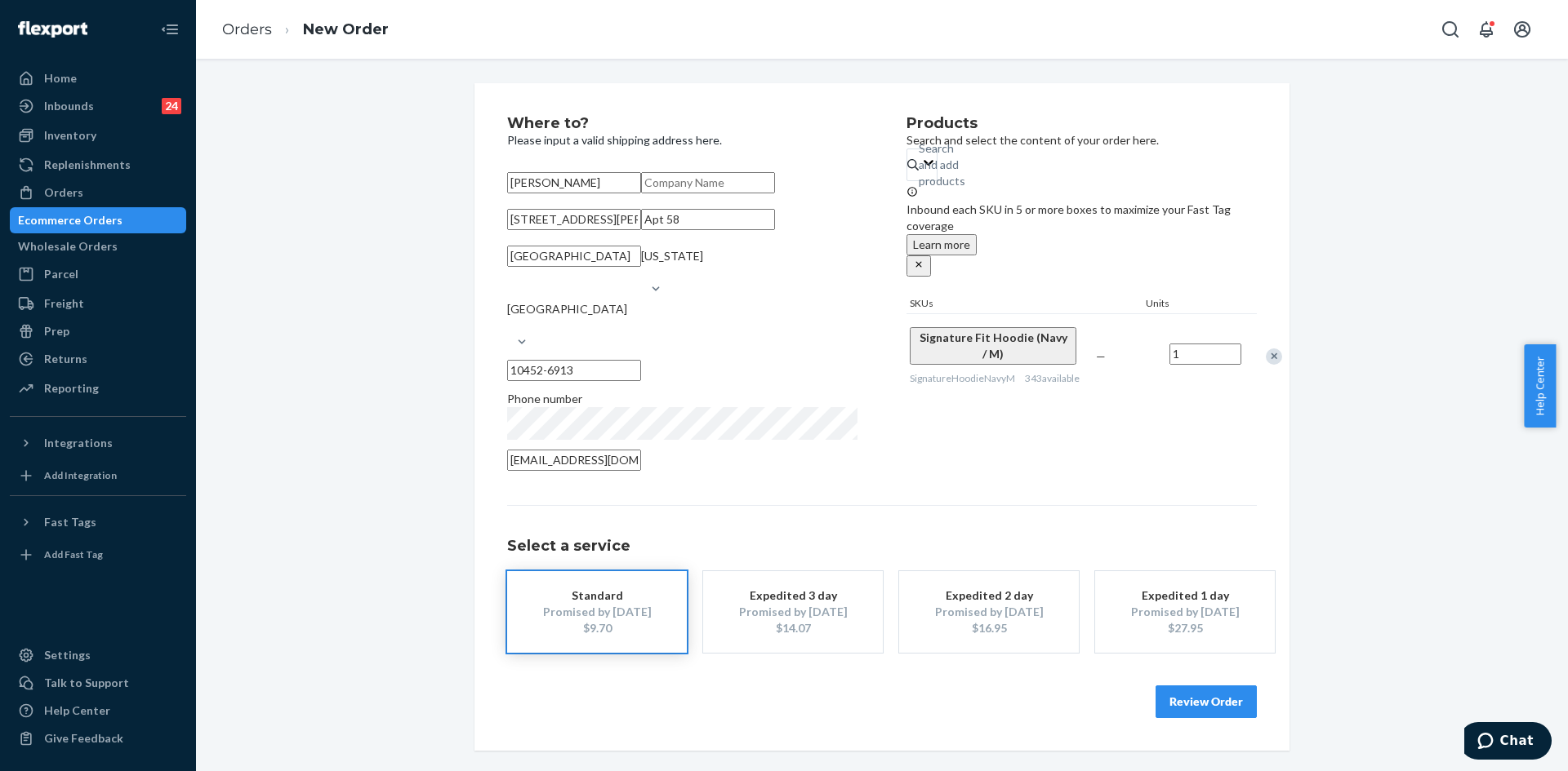
click at [641, 231] on input "[STREET_ADDRESS][PERSON_NAME]" at bounding box center [574, 219] width 134 height 21
type input "[STREET_ADDRESS][PERSON_NAME]"
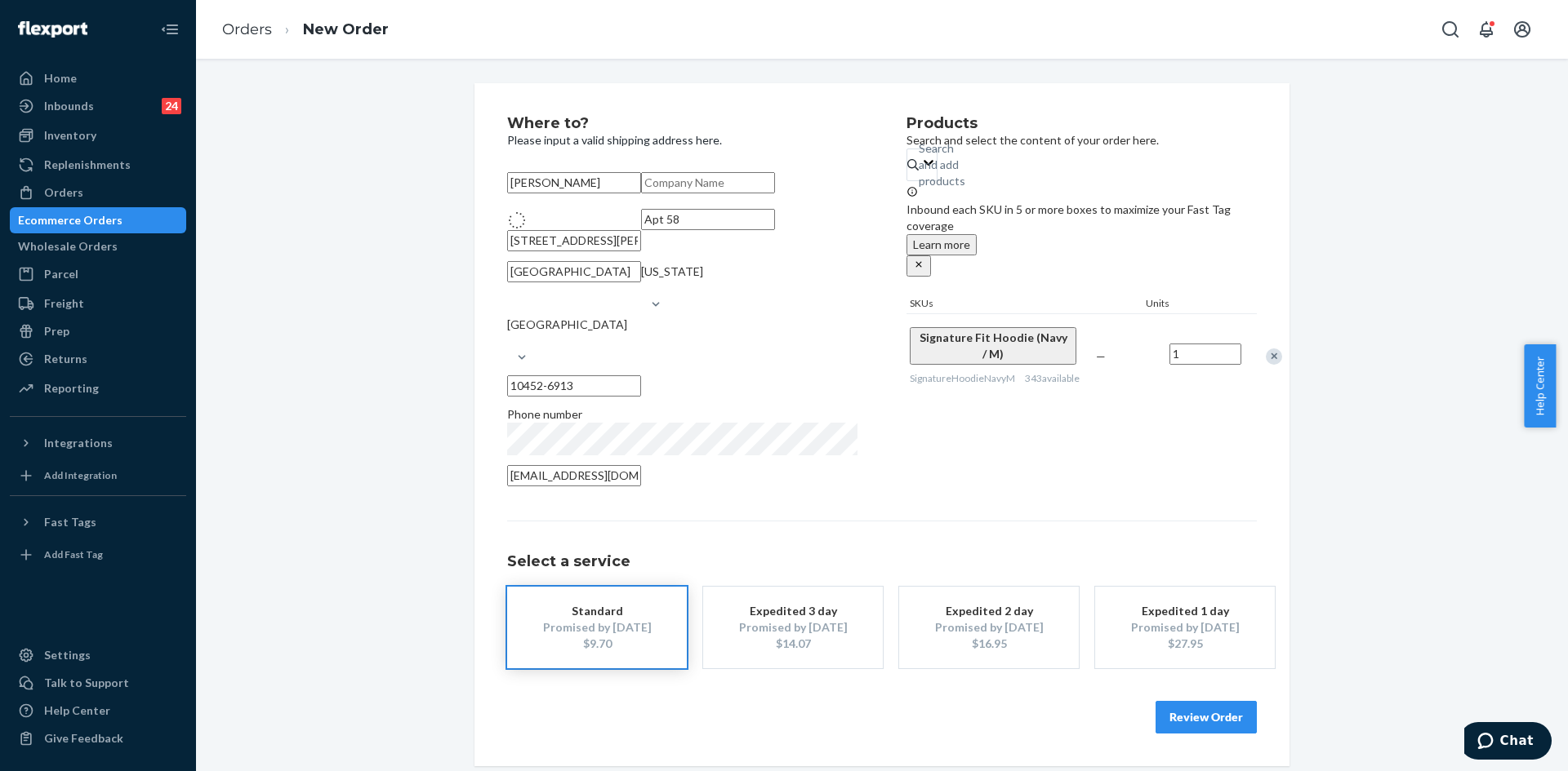
type input "The Bronx - [US_STATE]"
type input "10452"
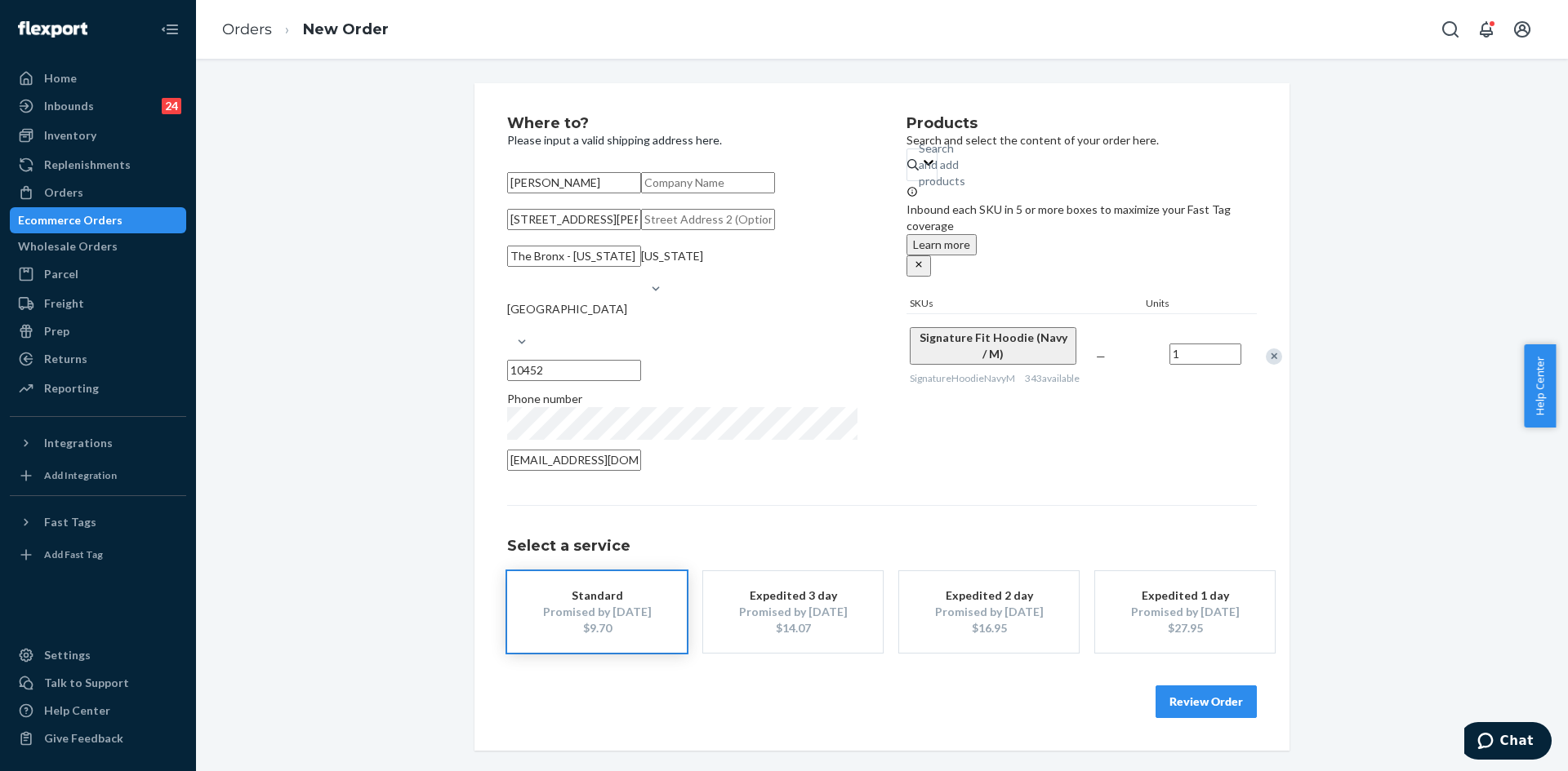
click at [641, 231] on input "text" at bounding box center [708, 219] width 134 height 21
type input "Apt 58"
click at [1217, 719] on button "Review Order" at bounding box center [1206, 702] width 101 height 33
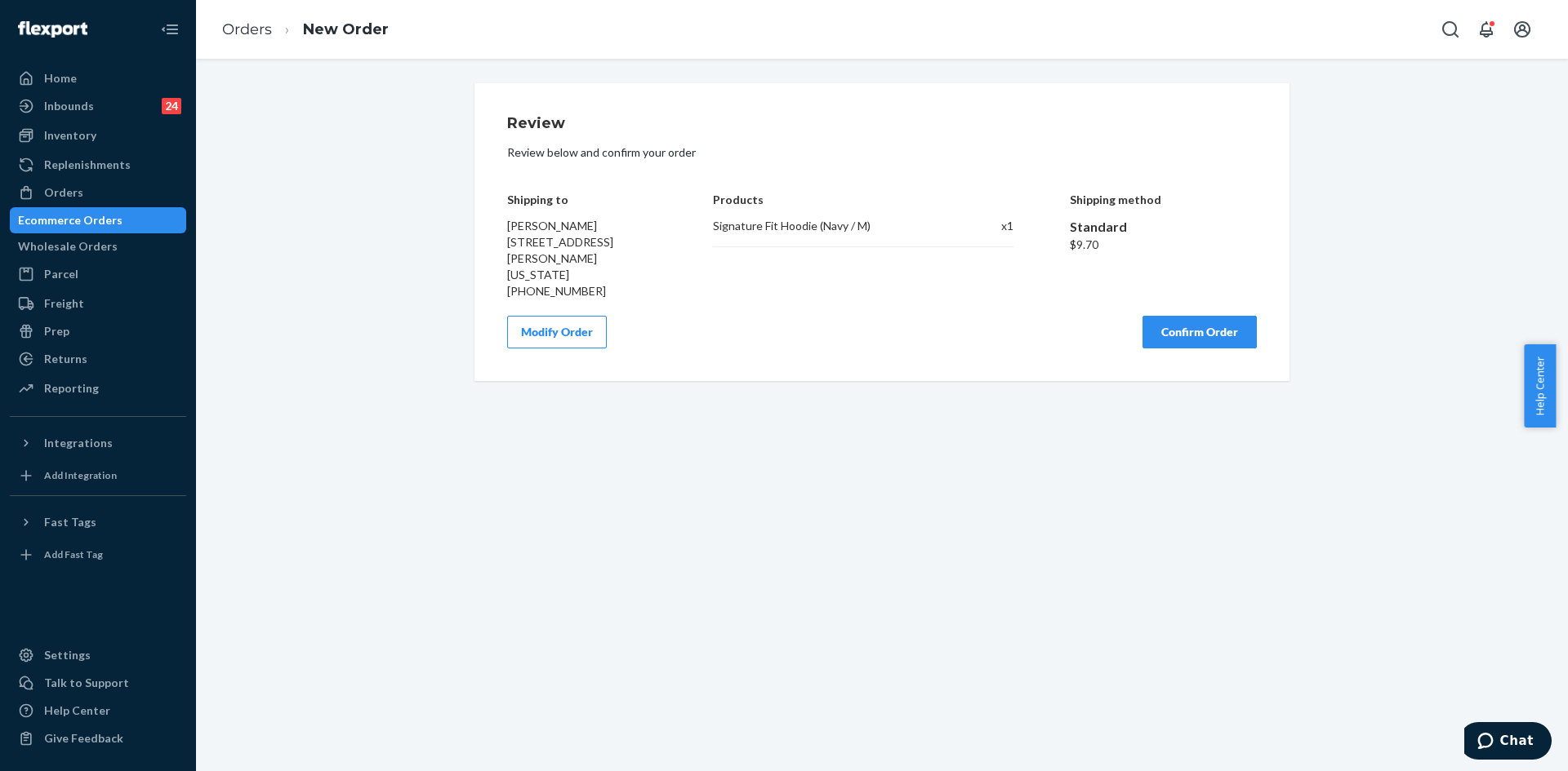
scroll to position [0, 0]
click at [1205, 349] on button "Confirm Order" at bounding box center [1199, 332] width 114 height 33
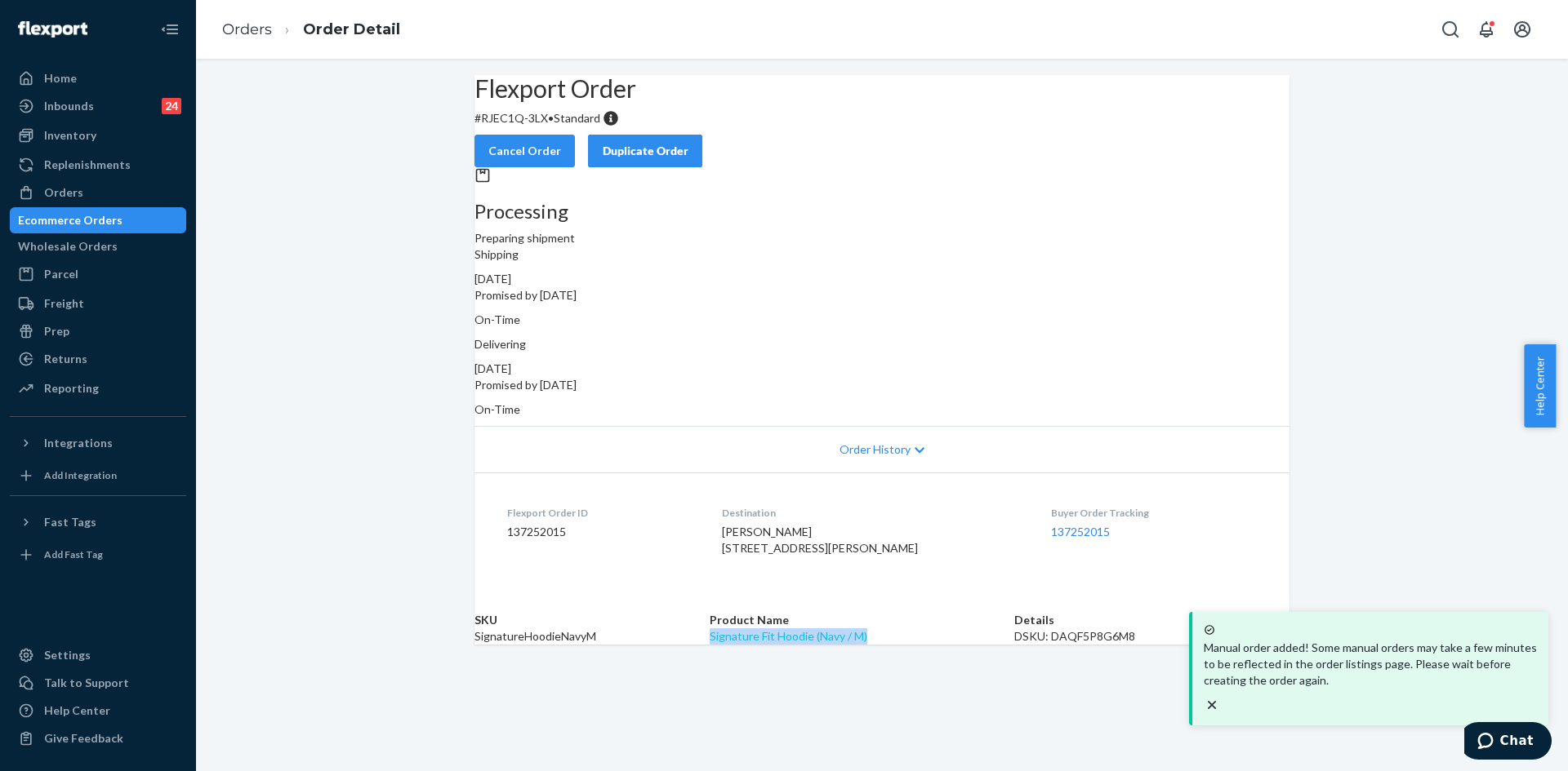
drag, startPoint x: 833, startPoint y: 683, endPoint x: 738, endPoint y: 689, distance: 95.2
click at [738, 645] on td "Signature Fit Hoodie (Navy / M)" at bounding box center [862, 636] width 305 height 16
copy link "Signature Fit Hoodie (Navy / M)"
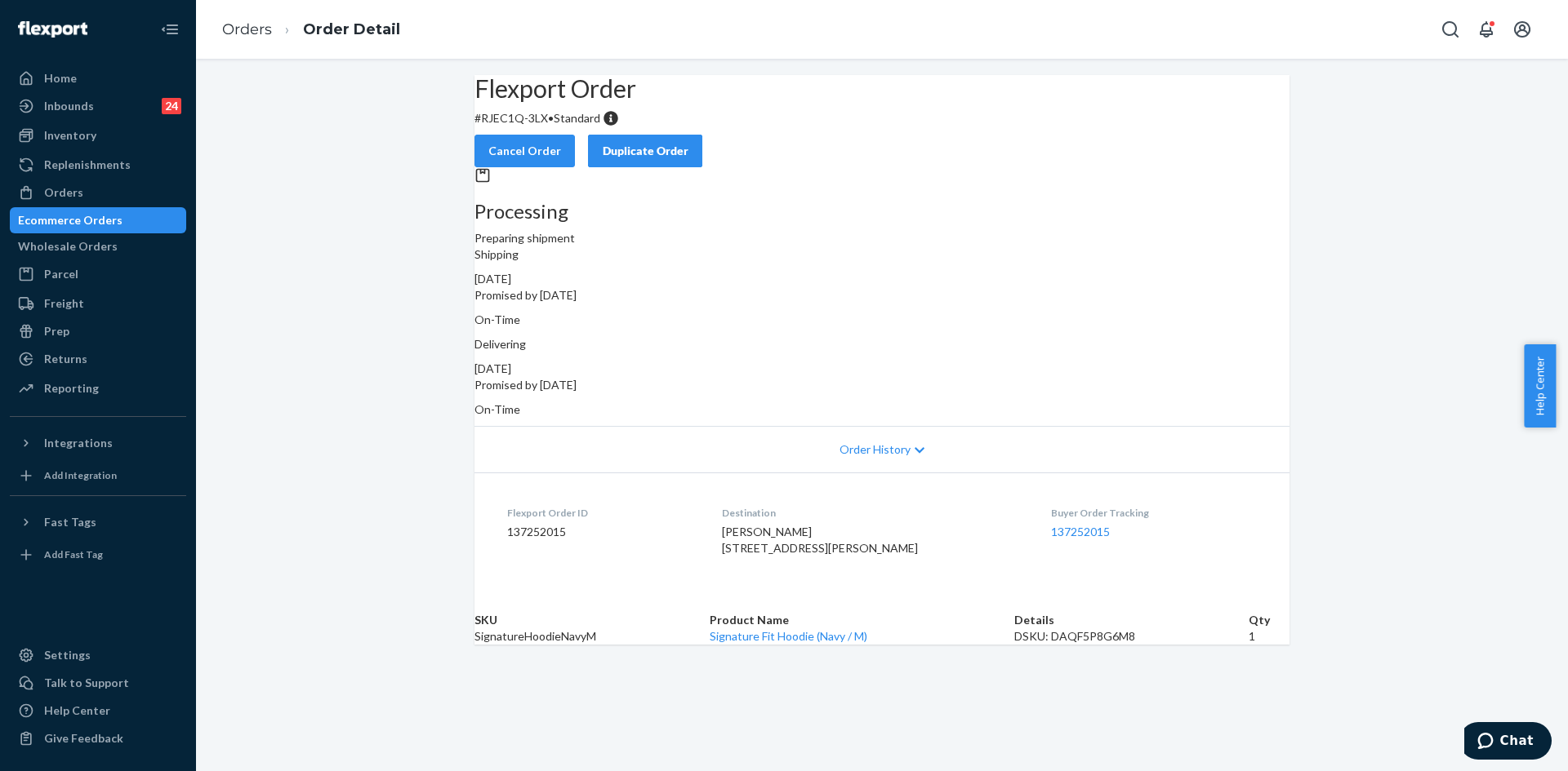
click at [1424, 475] on div "Flexport Order # RJEC1Q-3LX • Standard Cancel Order Duplicate Order Processing …" at bounding box center [882, 360] width 1372 height 570
drag, startPoint x: 91, startPoint y: 186, endPoint x: 72, endPoint y: 187, distance: 19.0
click at [91, 186] on div "Orders" at bounding box center [98, 193] width 173 height 23
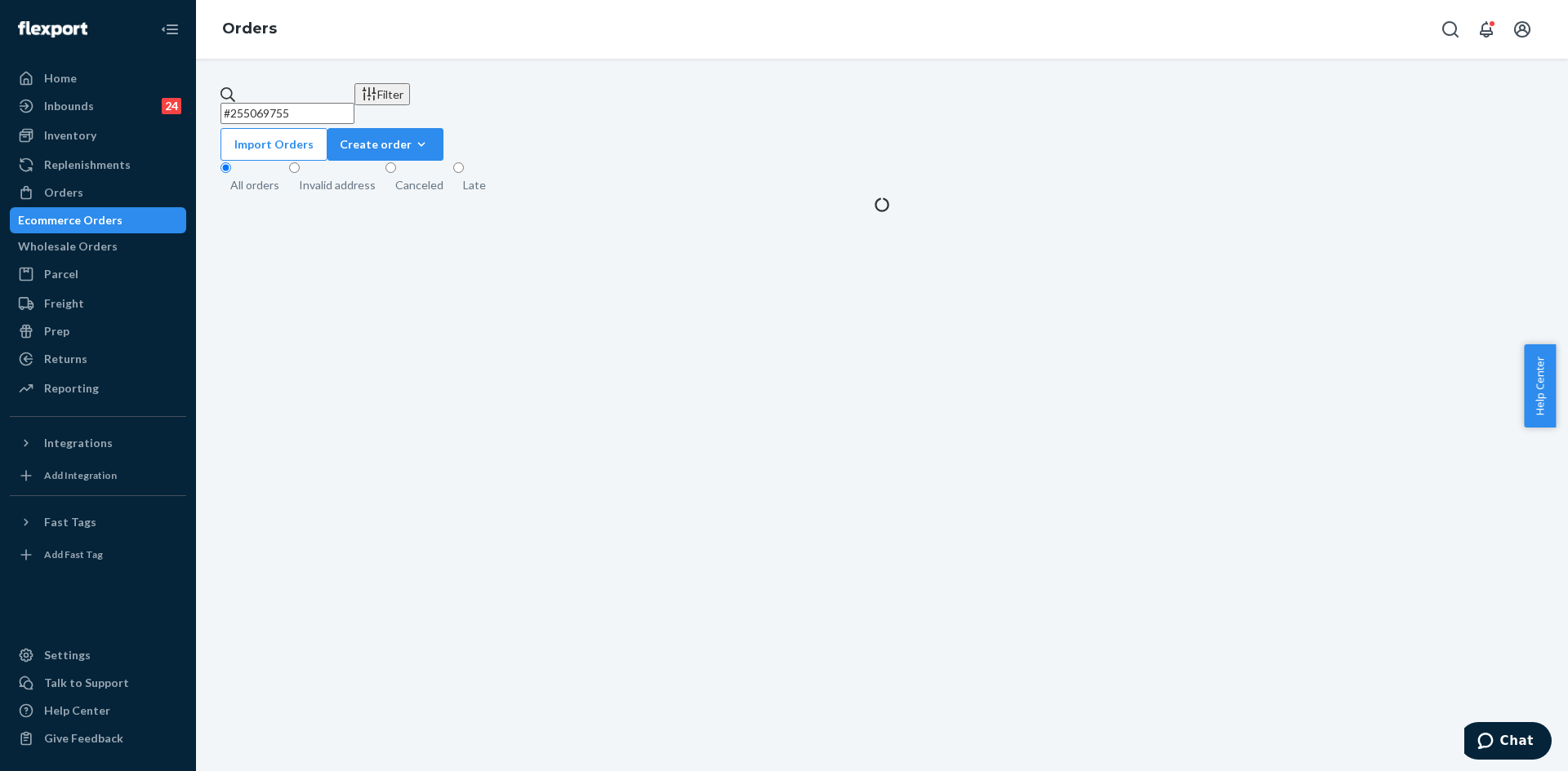
click at [273, 120] on div "#255069755 Filter Import Orders Create order Ecommerce order Removal order All …" at bounding box center [881, 149] width 1348 height 130
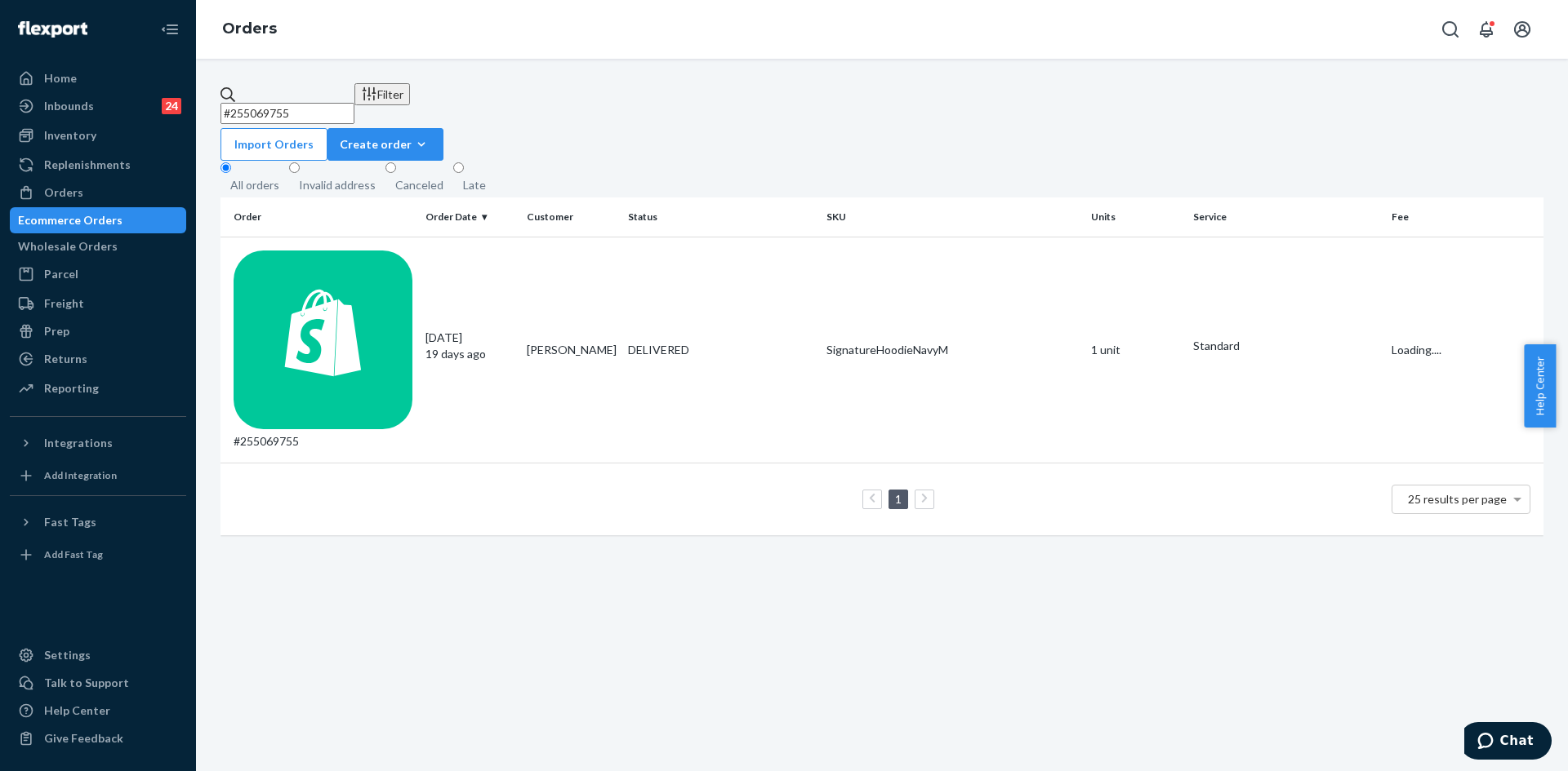
click at [264, 103] on input "#255069755" at bounding box center [287, 113] width 134 height 21
paste input "#255148183"
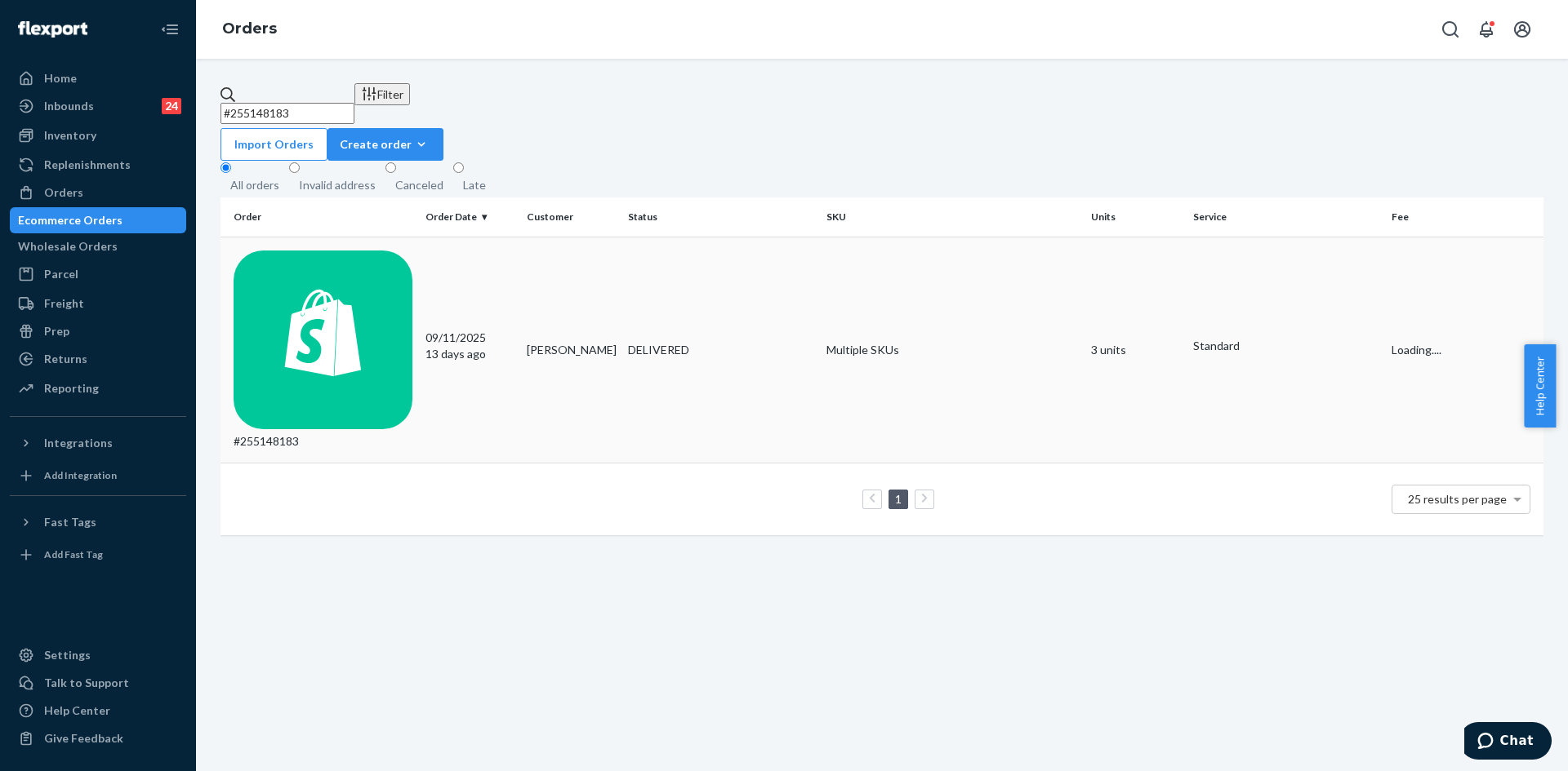
type input "#255148183"
click at [659, 342] on div "DELIVERED" at bounding box center [720, 350] width 185 height 16
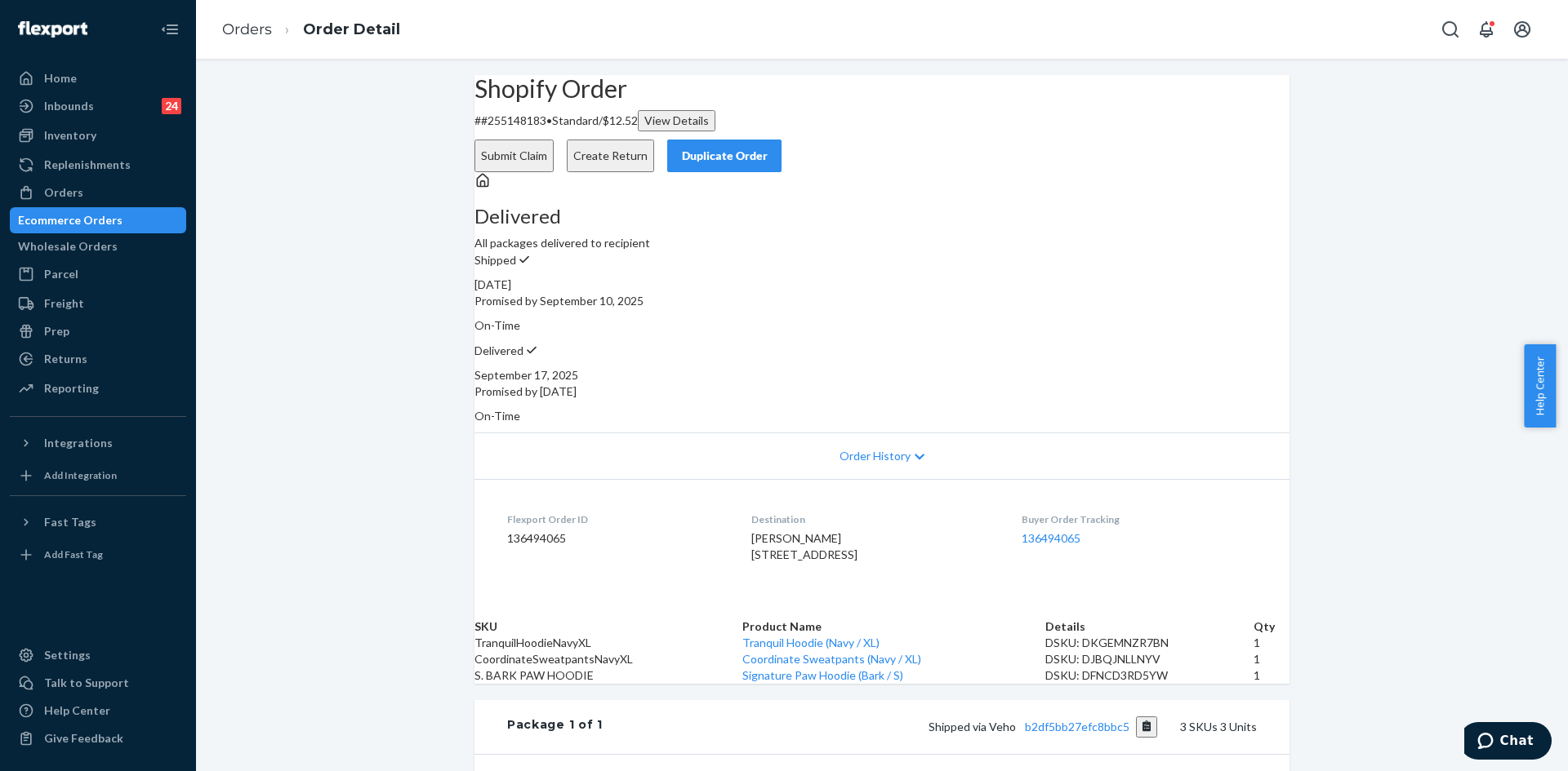
click at [768, 148] on div "Duplicate Order" at bounding box center [724, 155] width 86 height 16
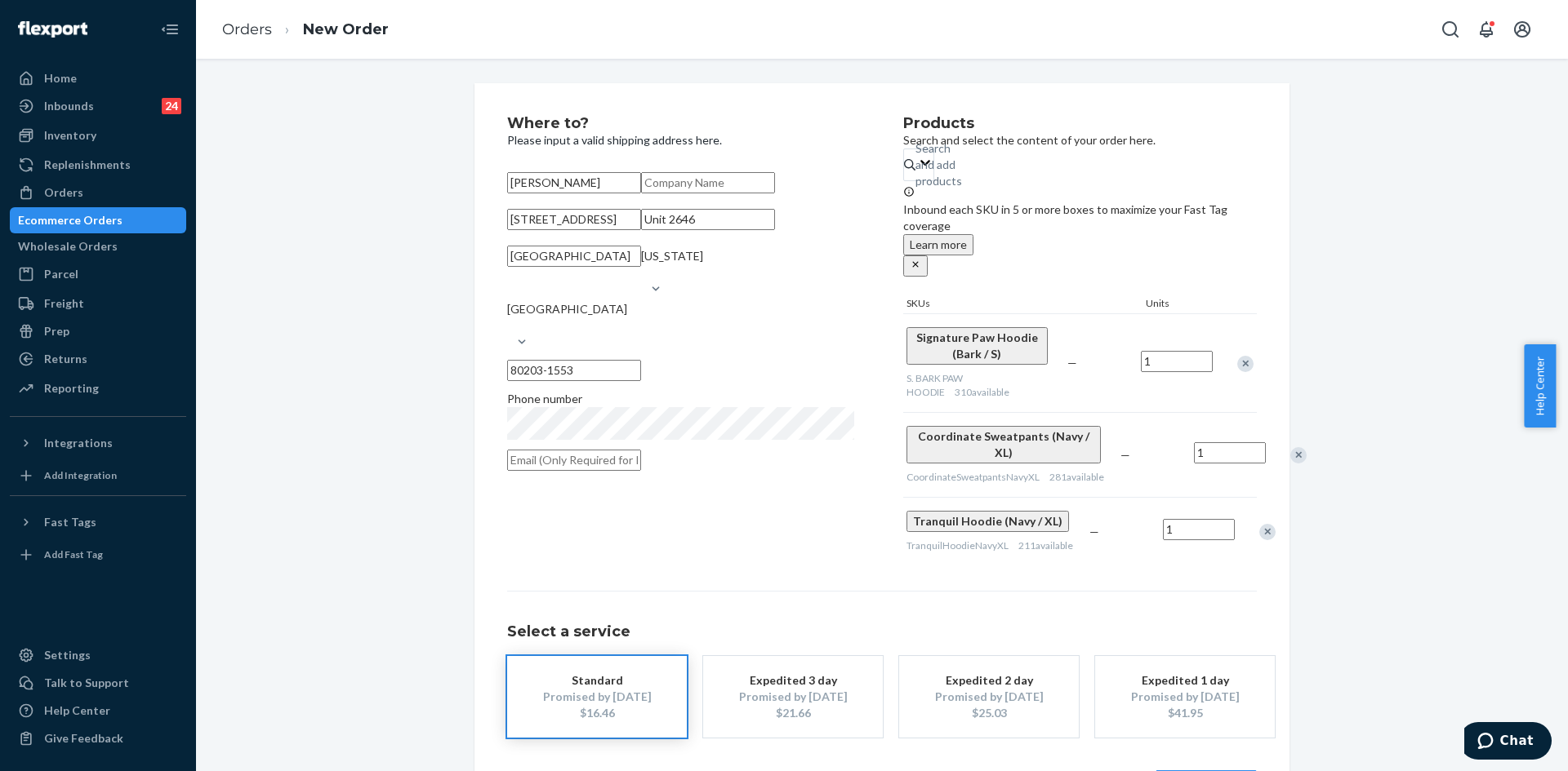
click at [561, 231] on input "[STREET_ADDRESS]" at bounding box center [574, 219] width 134 height 21
paste input "[STREET_ADDRESS]"
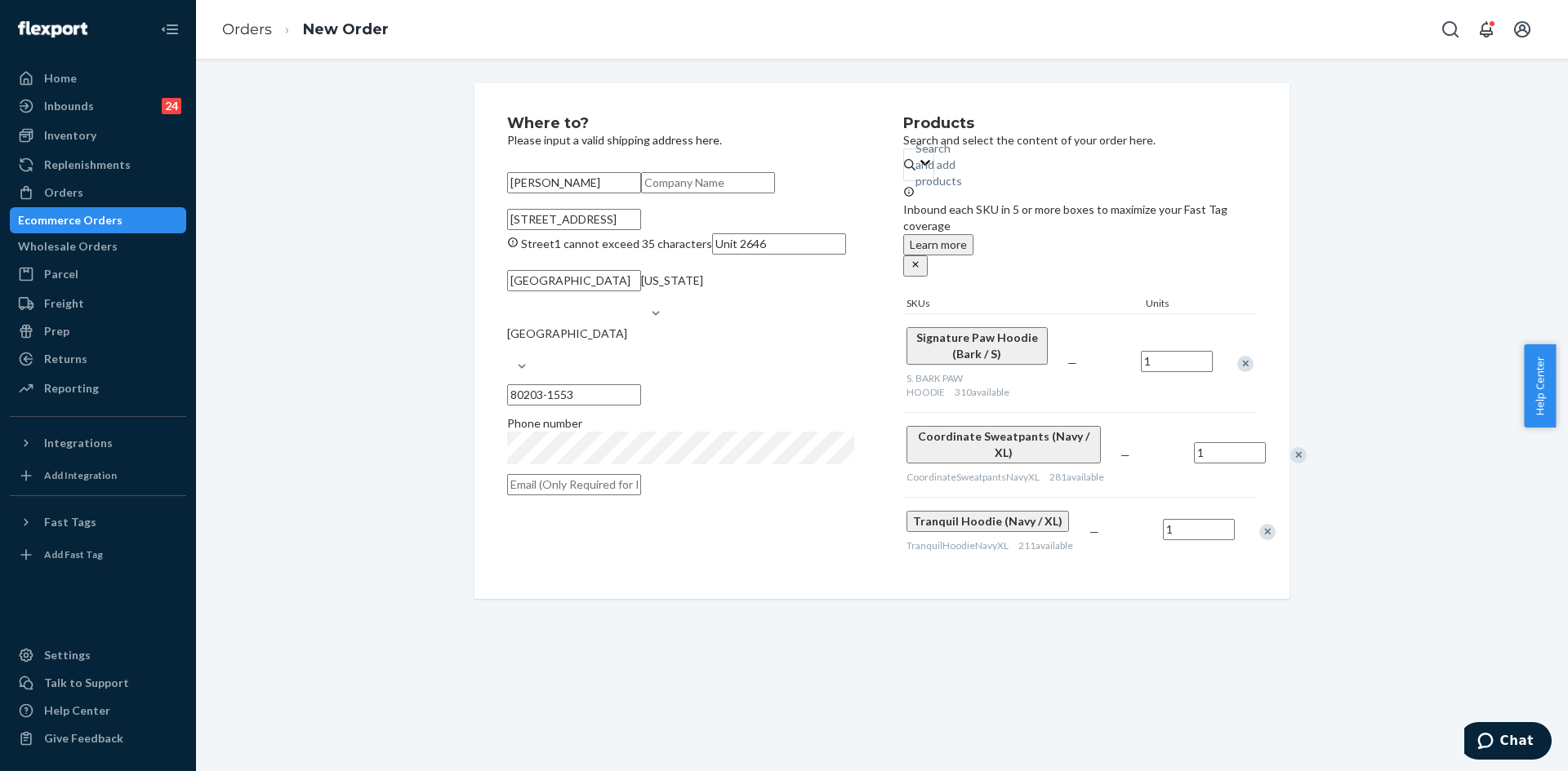
drag, startPoint x: 582, startPoint y: 274, endPoint x: 633, endPoint y: 274, distance: 51.0
click at [633, 231] on input "[STREET_ADDRESS]" at bounding box center [574, 219] width 134 height 21
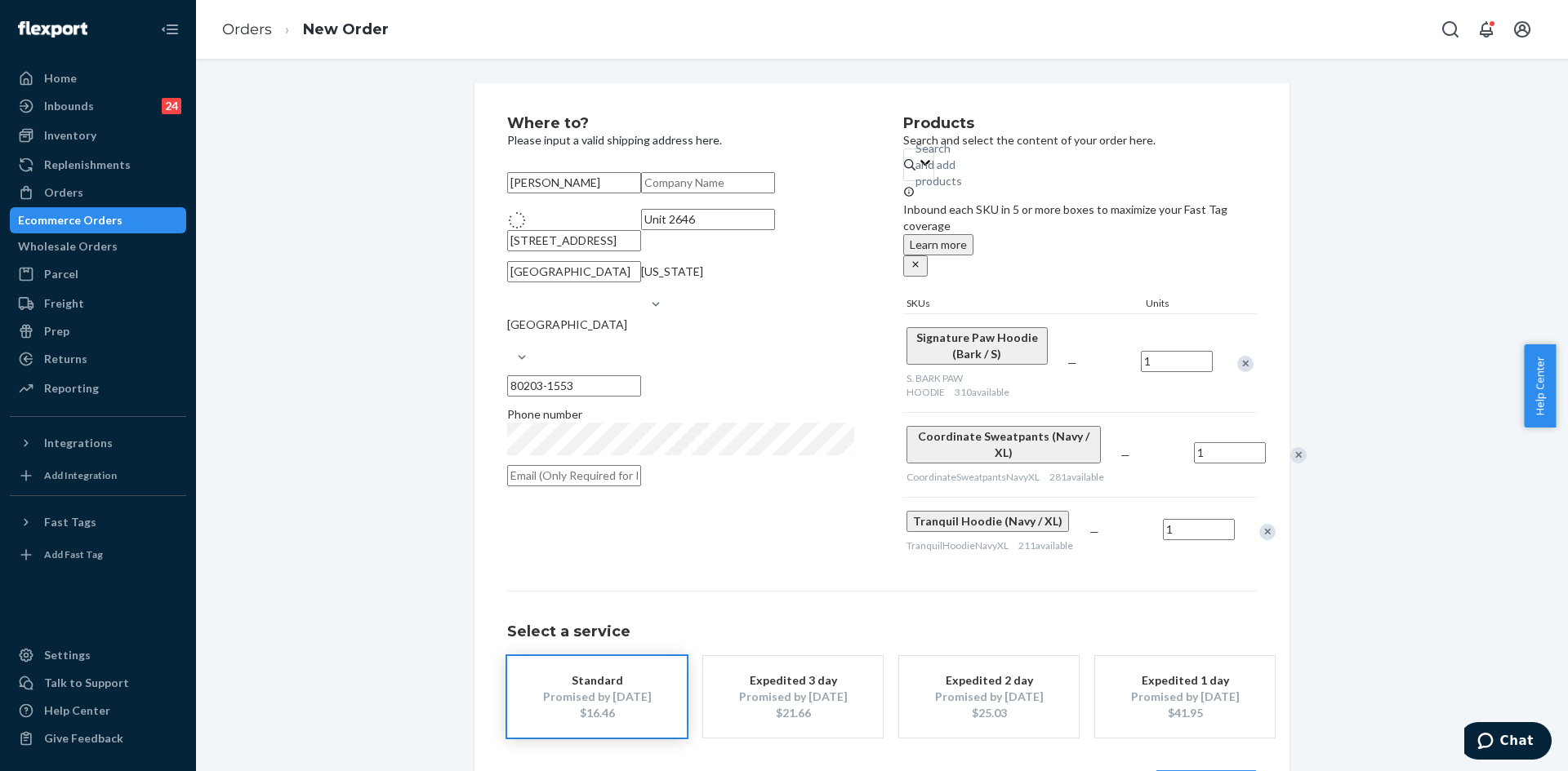
type input "[STREET_ADDRESS]"
type input "80203"
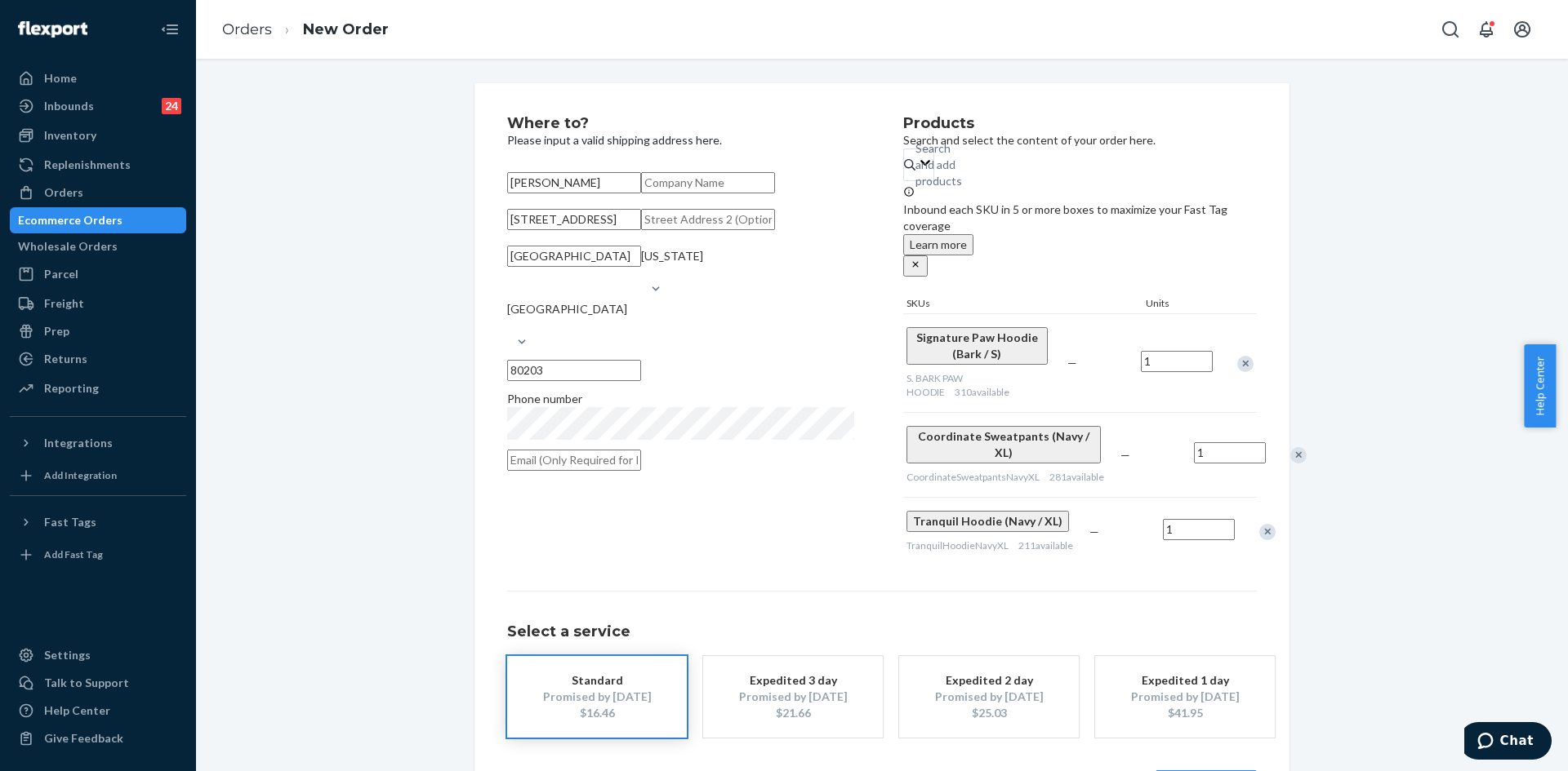
click at [641, 231] on input "text" at bounding box center [708, 219] width 134 height 21
paste input "Unit 2646"
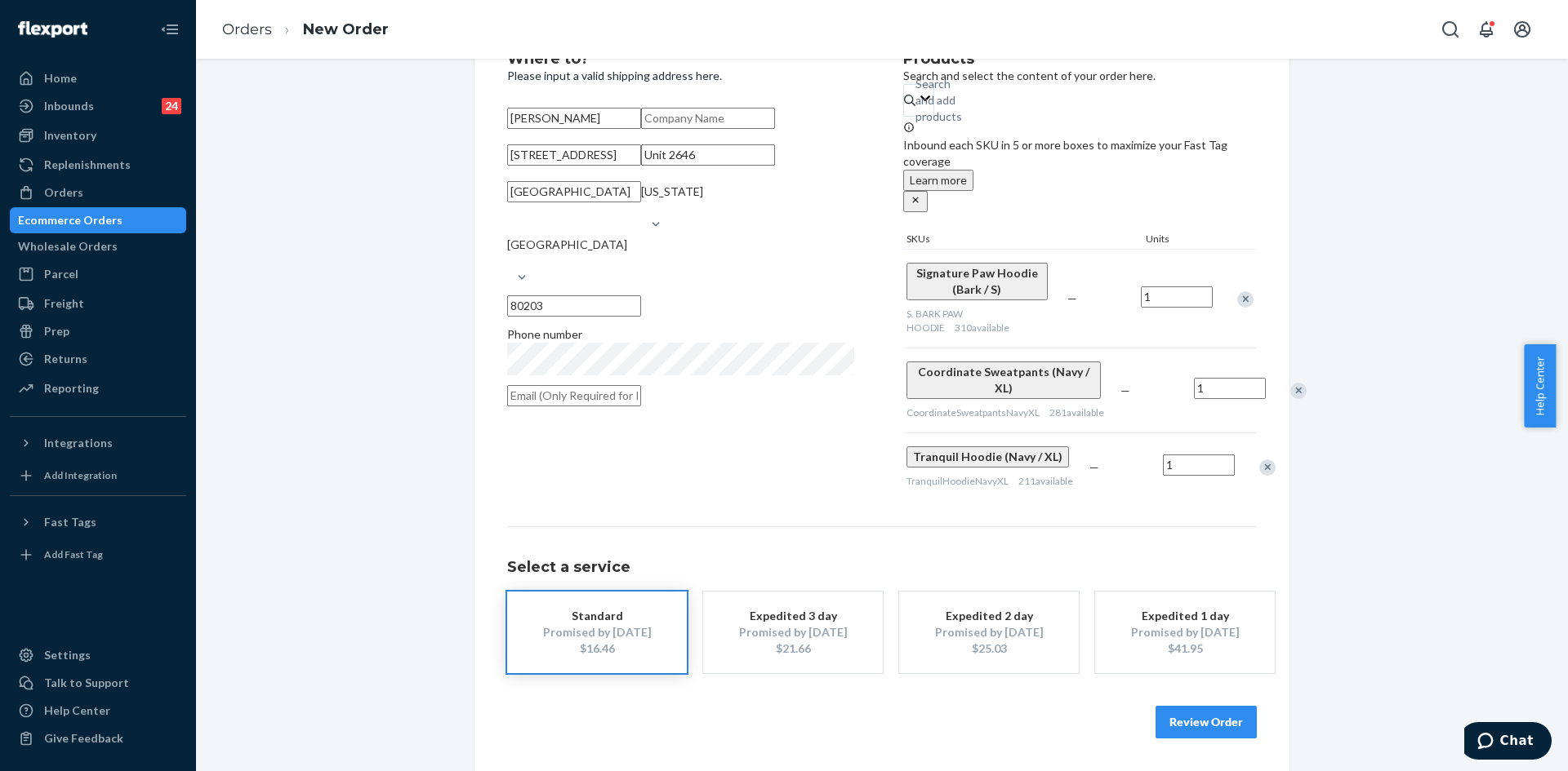
type input "Unit 2646"
click at [1204, 719] on button "Review Order" at bounding box center [1206, 722] width 101 height 33
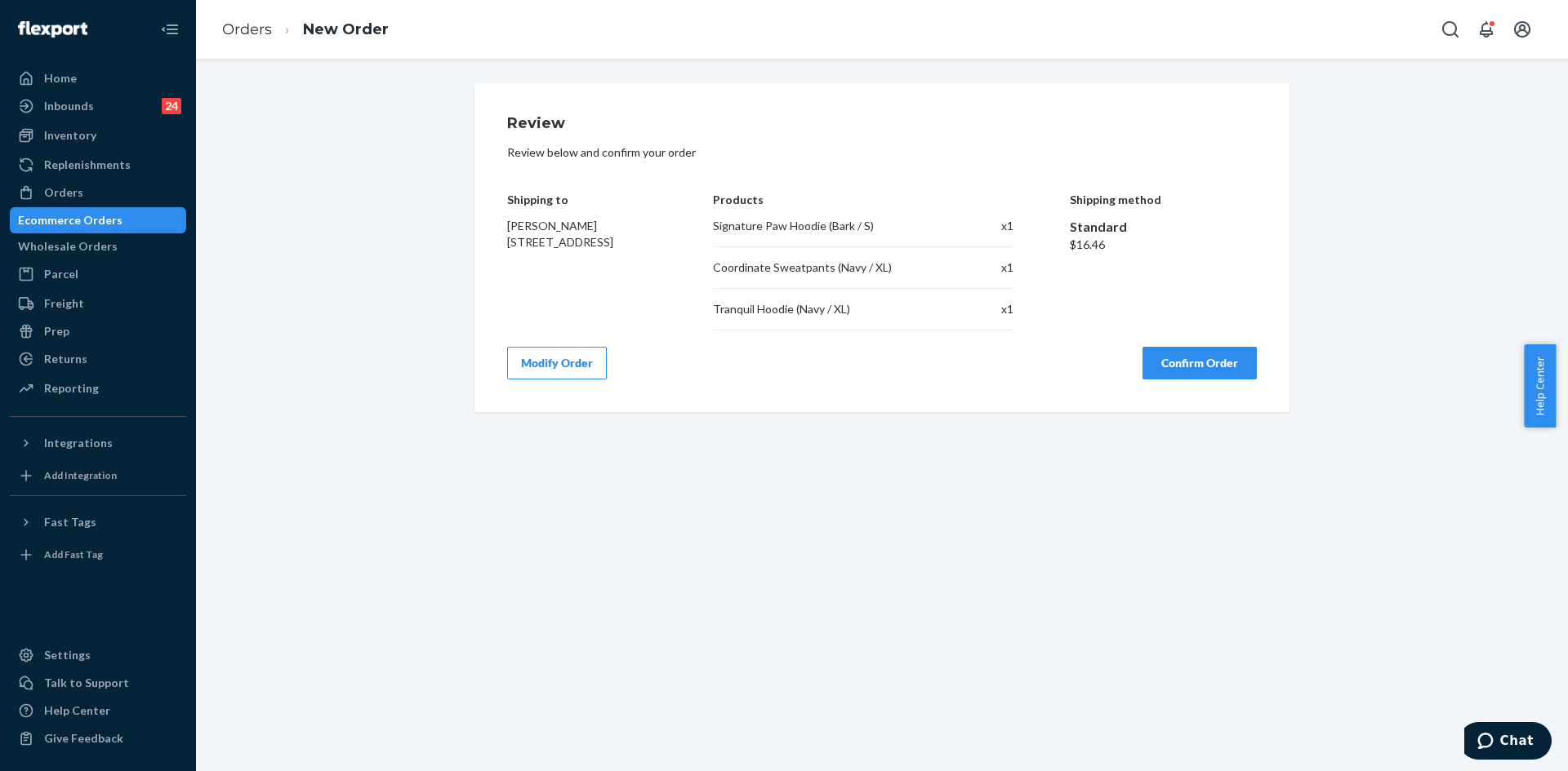
scroll to position [0, 0]
click at [1181, 382] on div "Review Review below and confirm your order Shipping to [PERSON_NAME] [STREET_AD…" at bounding box center [882, 248] width 815 height 329
click at [1181, 375] on button "Confirm Order" at bounding box center [1199, 363] width 114 height 33
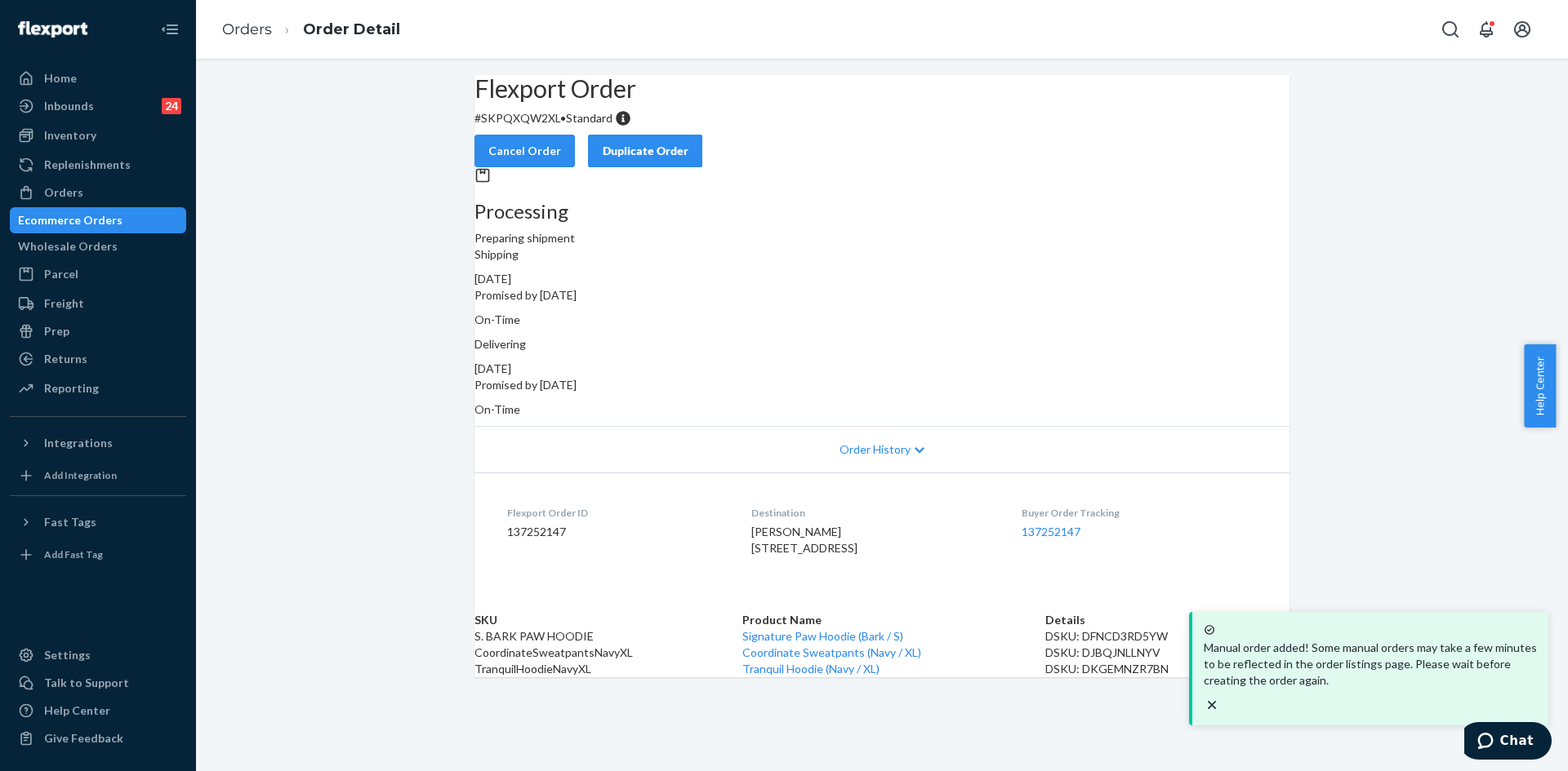
click at [1537, 691] on div "Manual order added! Some manual orders may take a few minutes to be reflected i…" at bounding box center [1370, 669] width 343 height 100
click at [1221, 697] on icon "close toast" at bounding box center [1212, 704] width 16 height 16
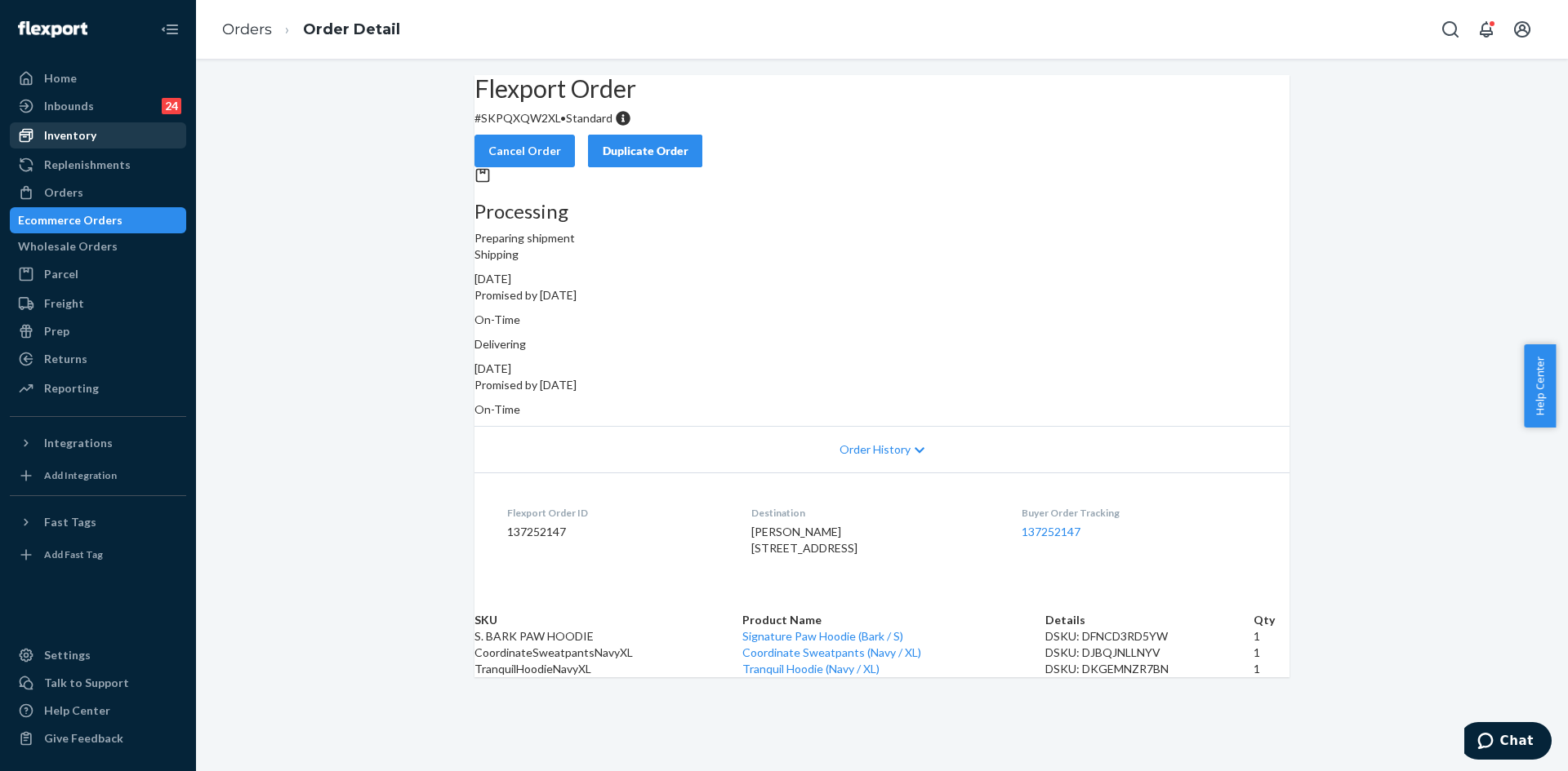
drag, startPoint x: 84, startPoint y: 145, endPoint x: 67, endPoint y: 144, distance: 17.0
click at [84, 145] on div "Inventory" at bounding box center [98, 135] width 173 height 23
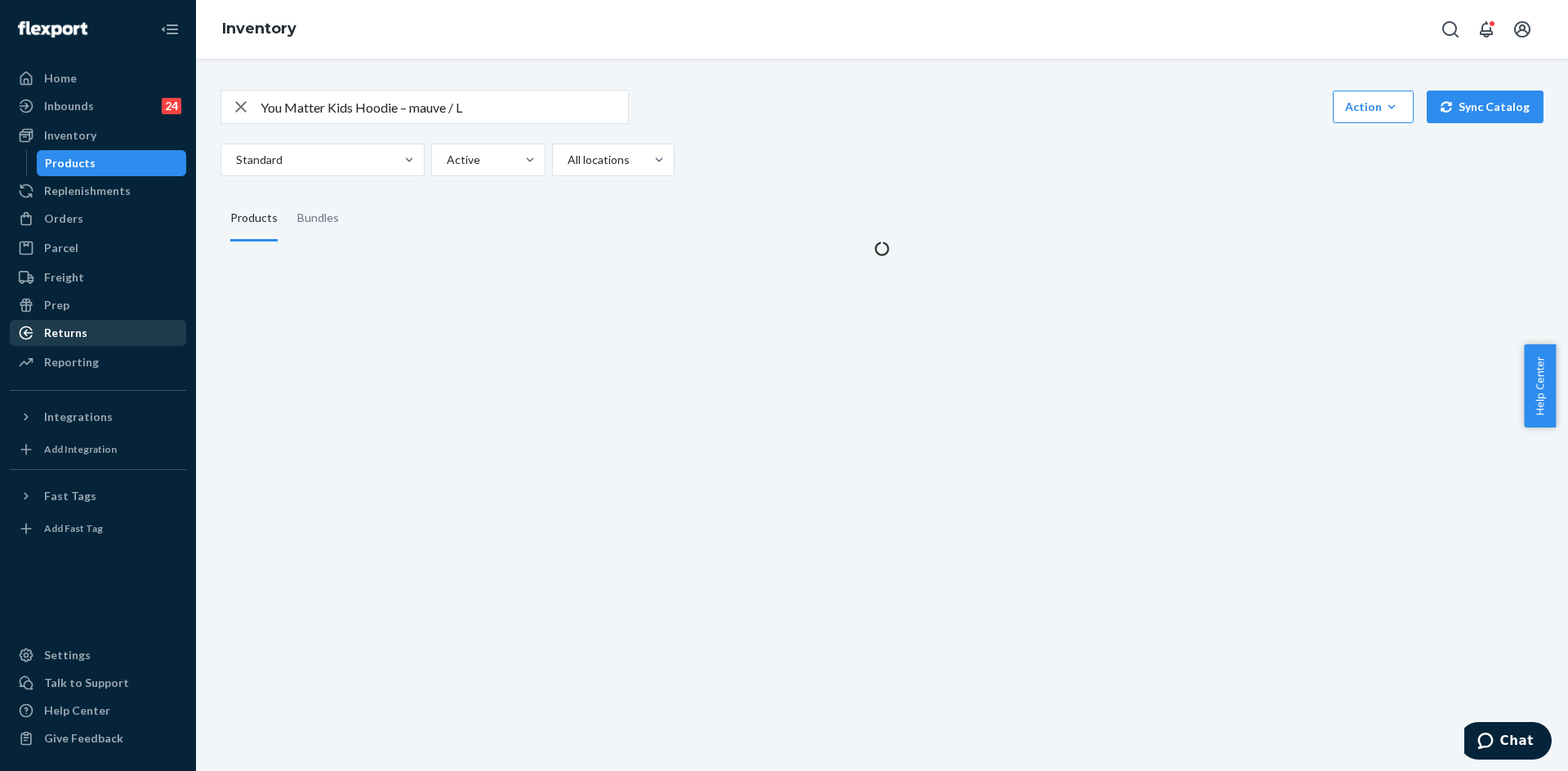
click at [78, 328] on div "Returns" at bounding box center [65, 333] width 43 height 16
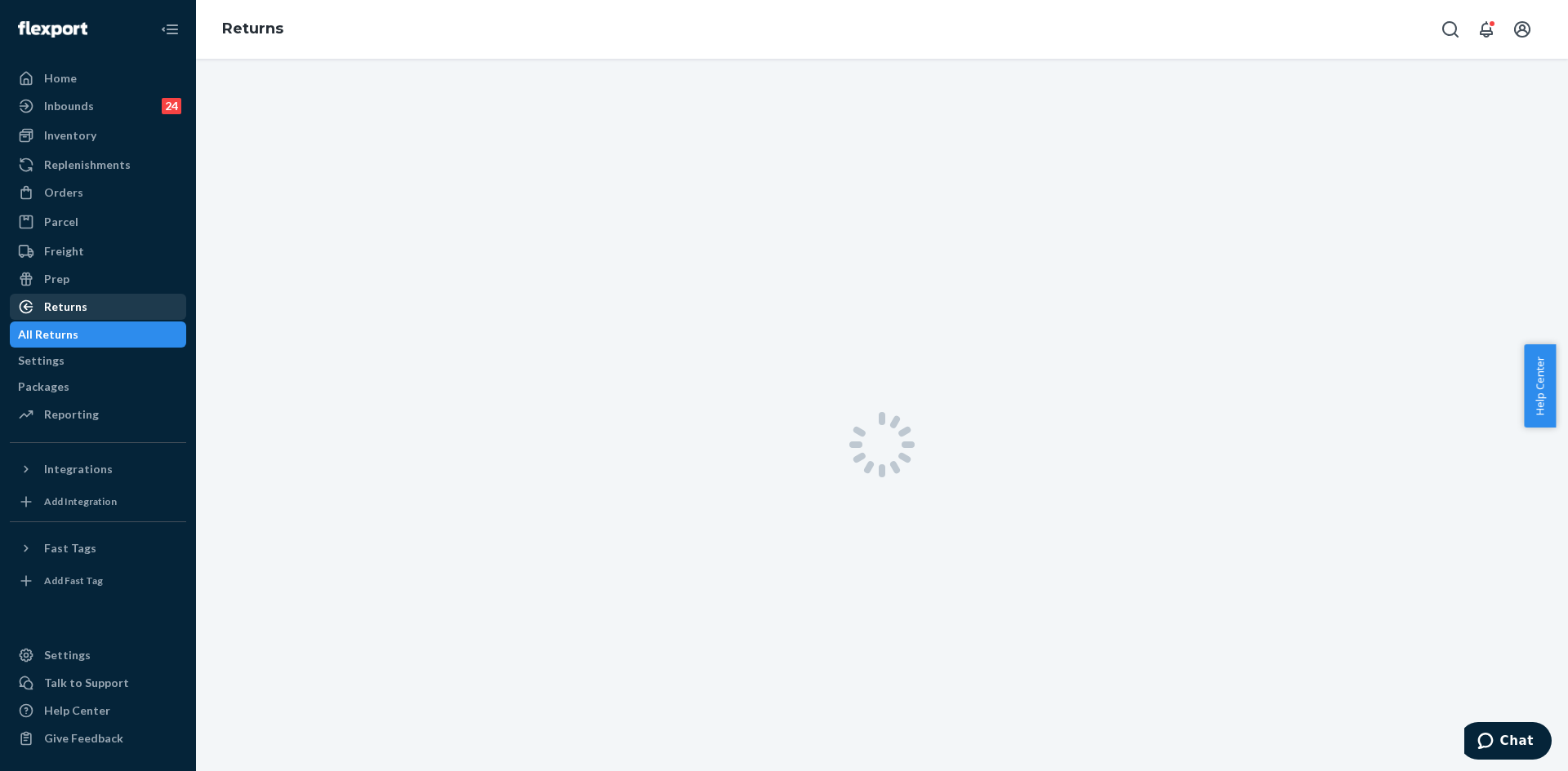
click at [63, 307] on div "Returns" at bounding box center [65, 307] width 43 height 16
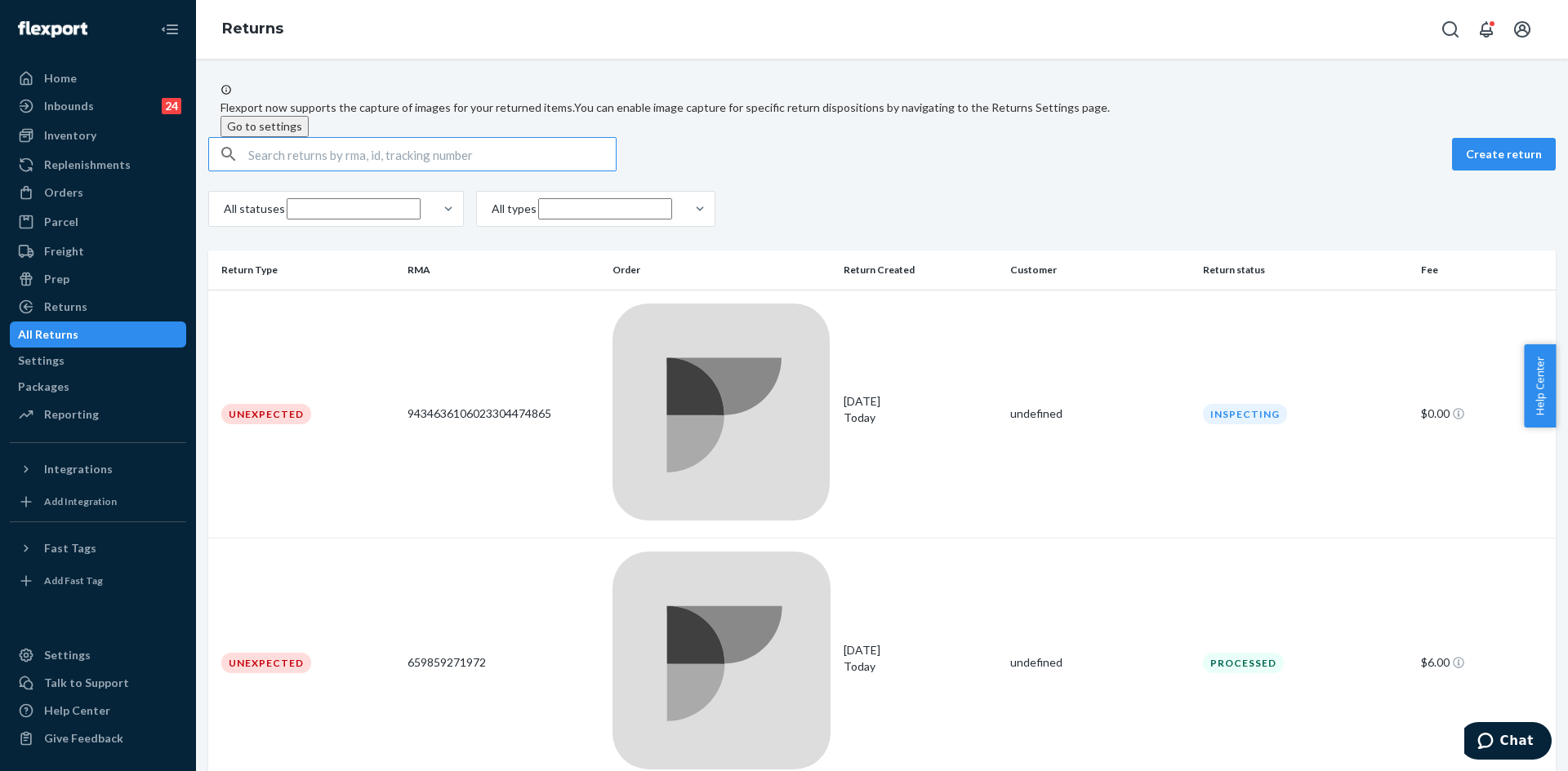
click at [379, 171] on input "text" at bounding box center [432, 154] width 368 height 33
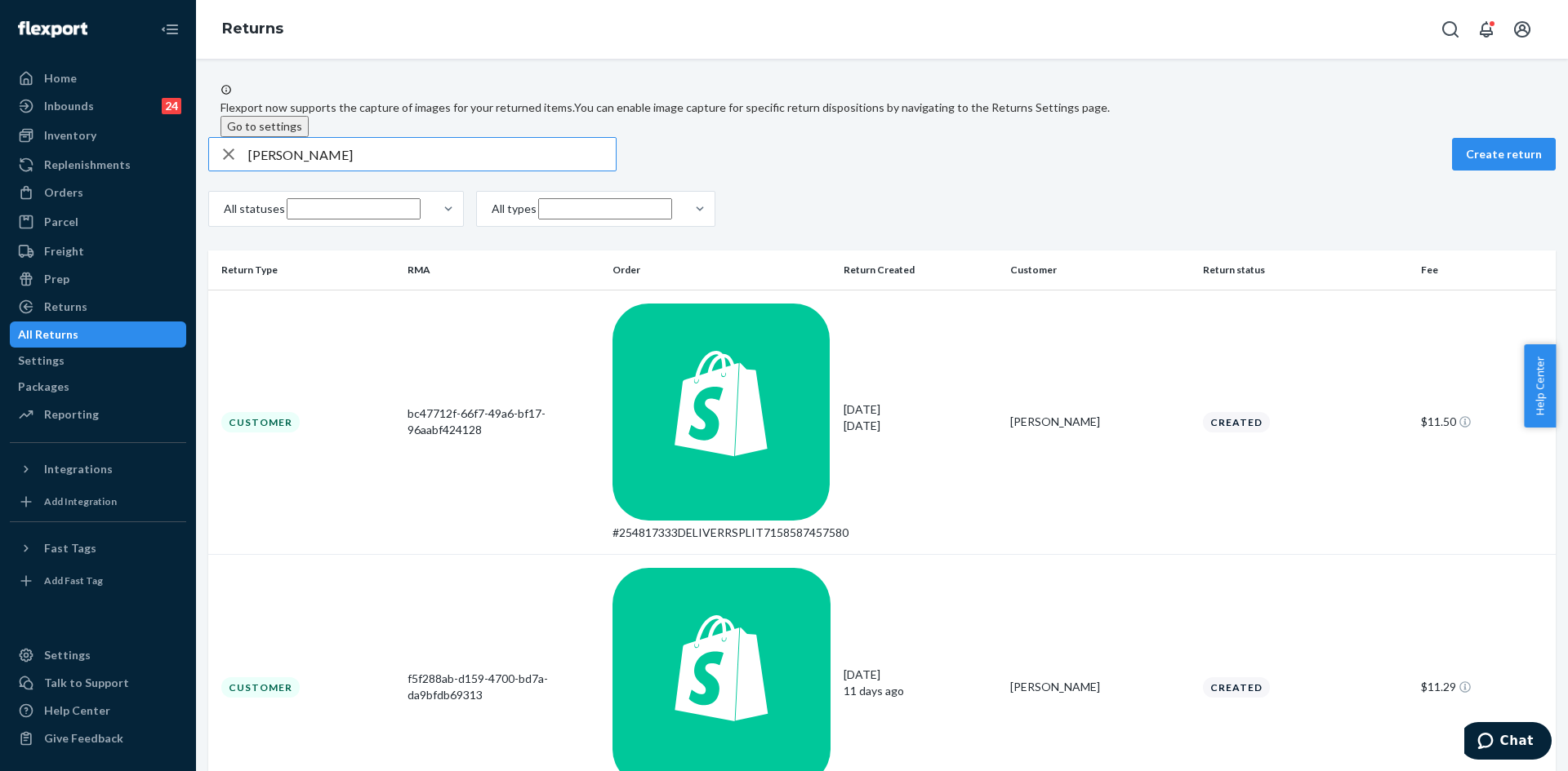
type input "[PERSON_NAME]"
click at [844, 418] on p "[DATE]" at bounding box center [921, 426] width 154 height 16
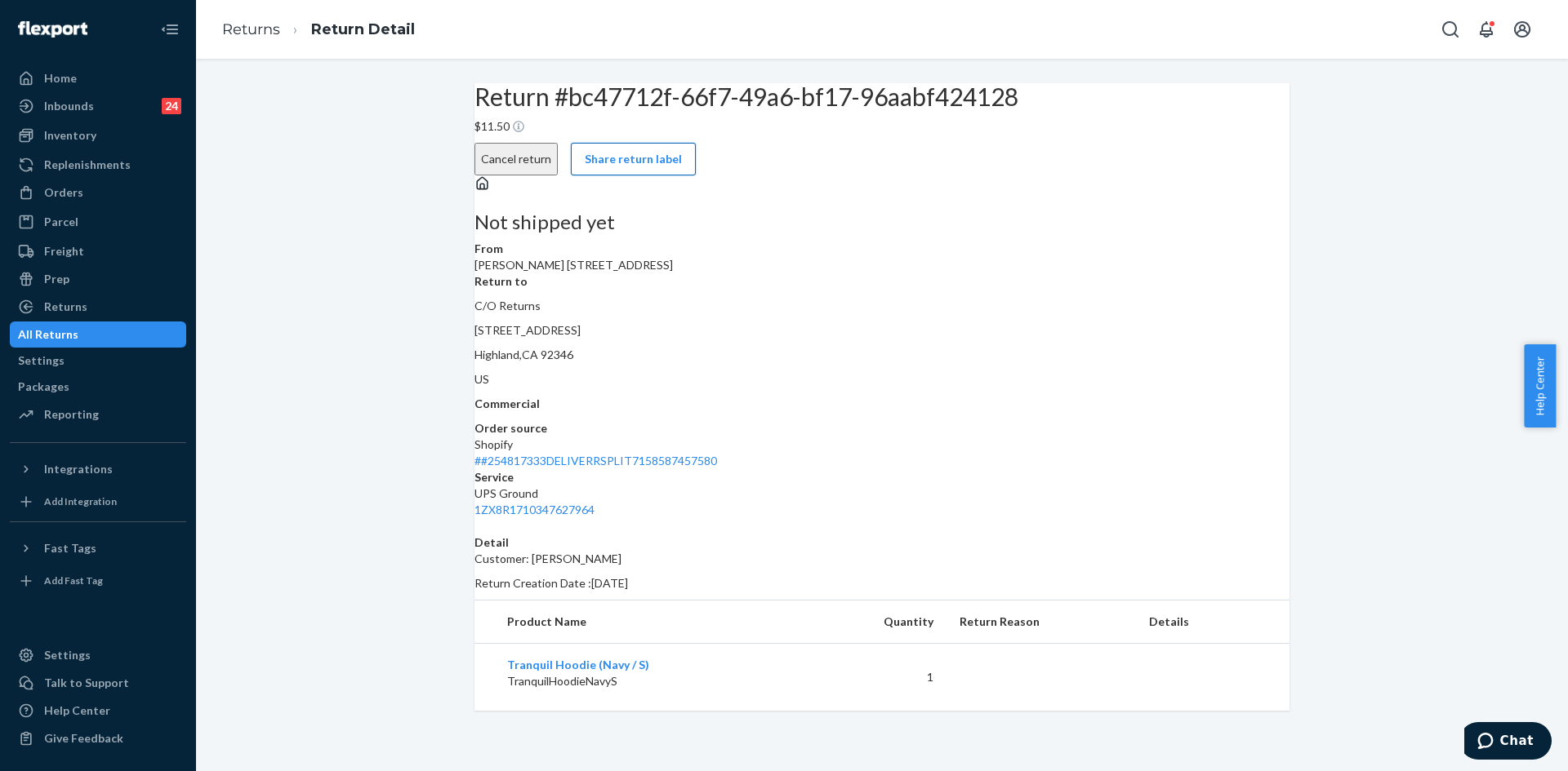
click at [696, 174] on button "Share return label" at bounding box center [634, 159] width 125 height 33
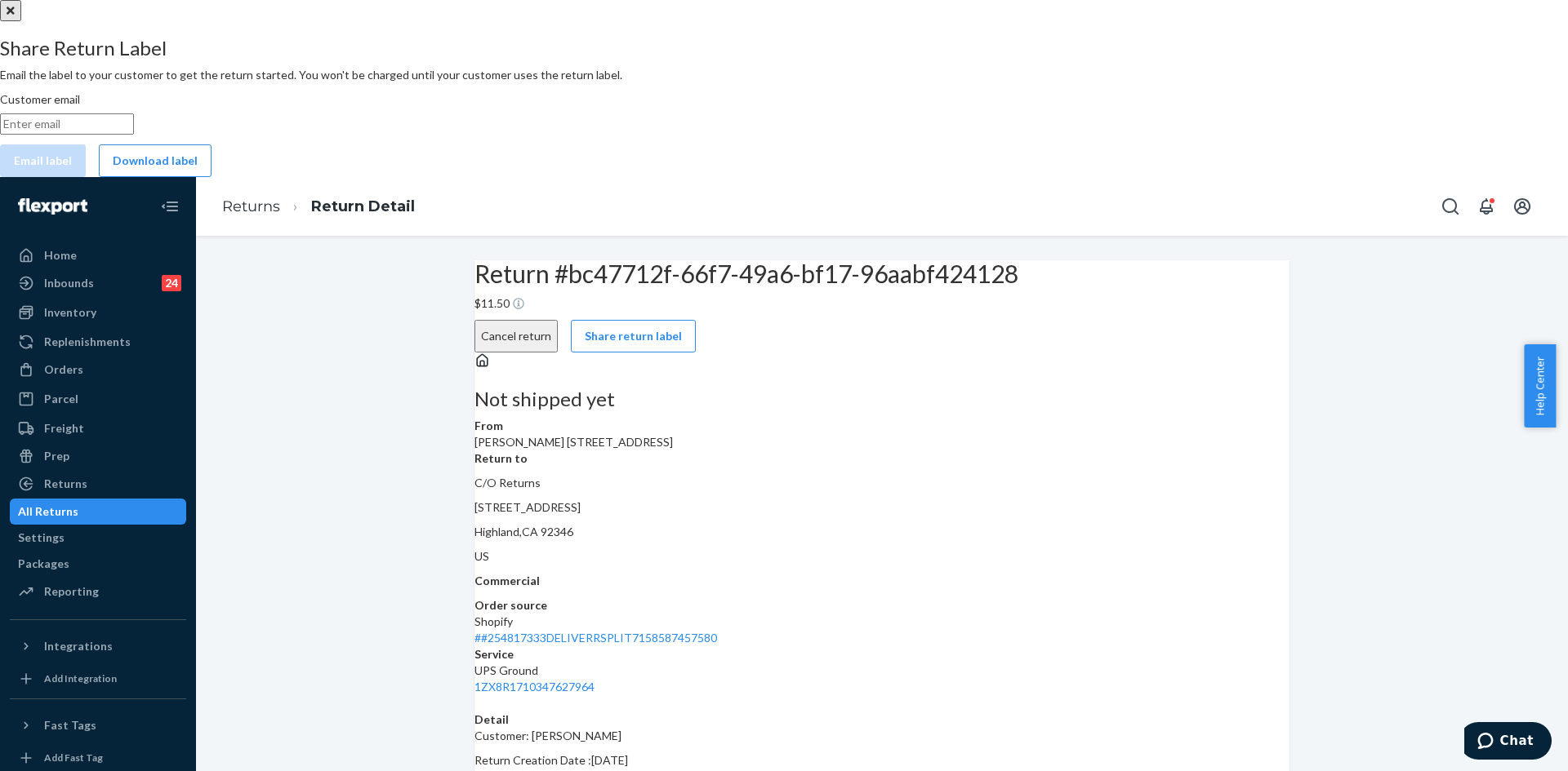
click at [134, 134] on input "Customer email" at bounding box center [67, 123] width 134 height 21
paste input "[EMAIL_ADDRESS][DOMAIN_NAME]"
type input "[EMAIL_ADDRESS][DOMAIN_NAME]"
click at [85, 177] on button "Email label" at bounding box center [42, 160] width 85 height 33
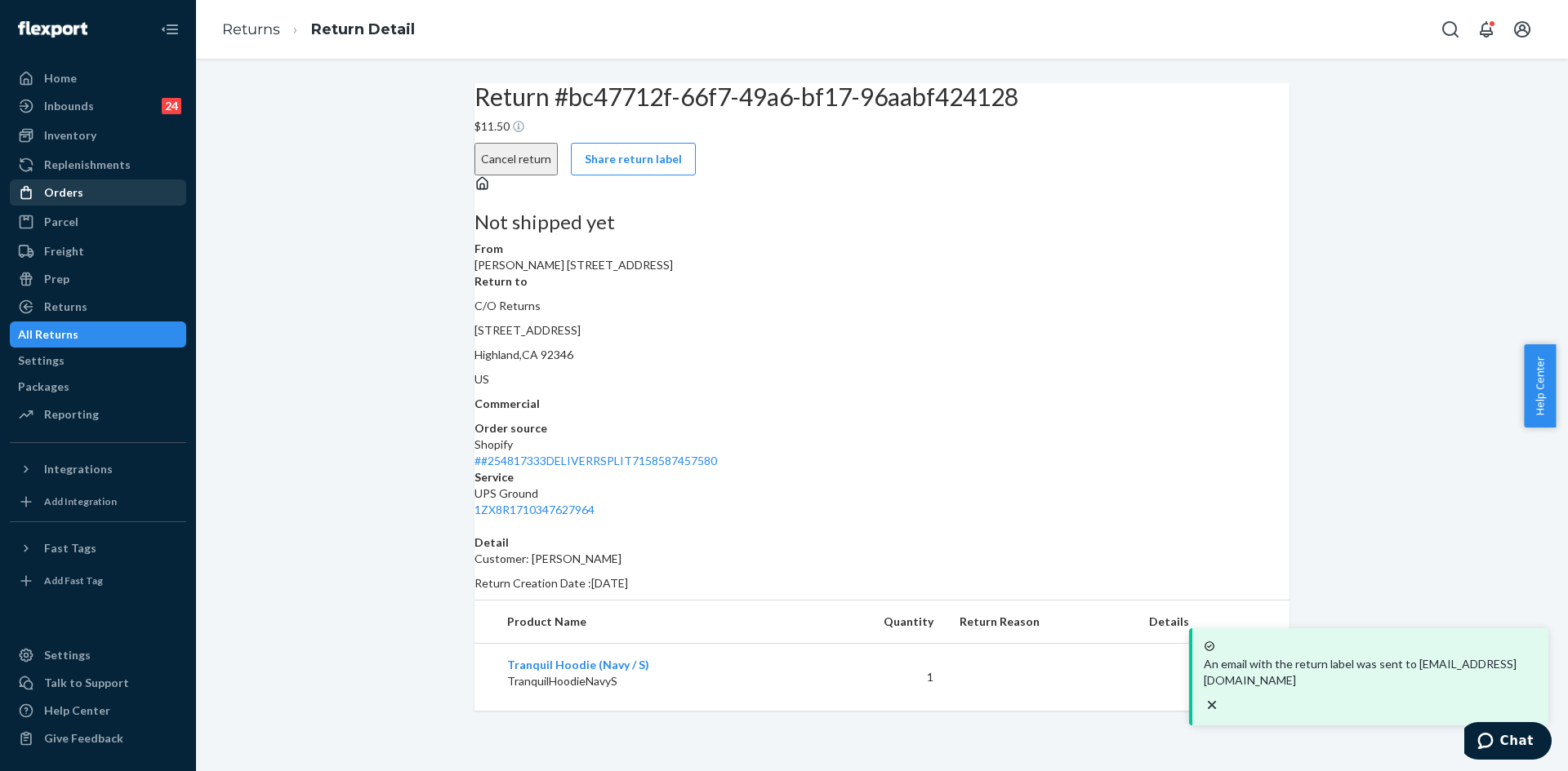
click at [58, 195] on div "Orders" at bounding box center [63, 192] width 39 height 16
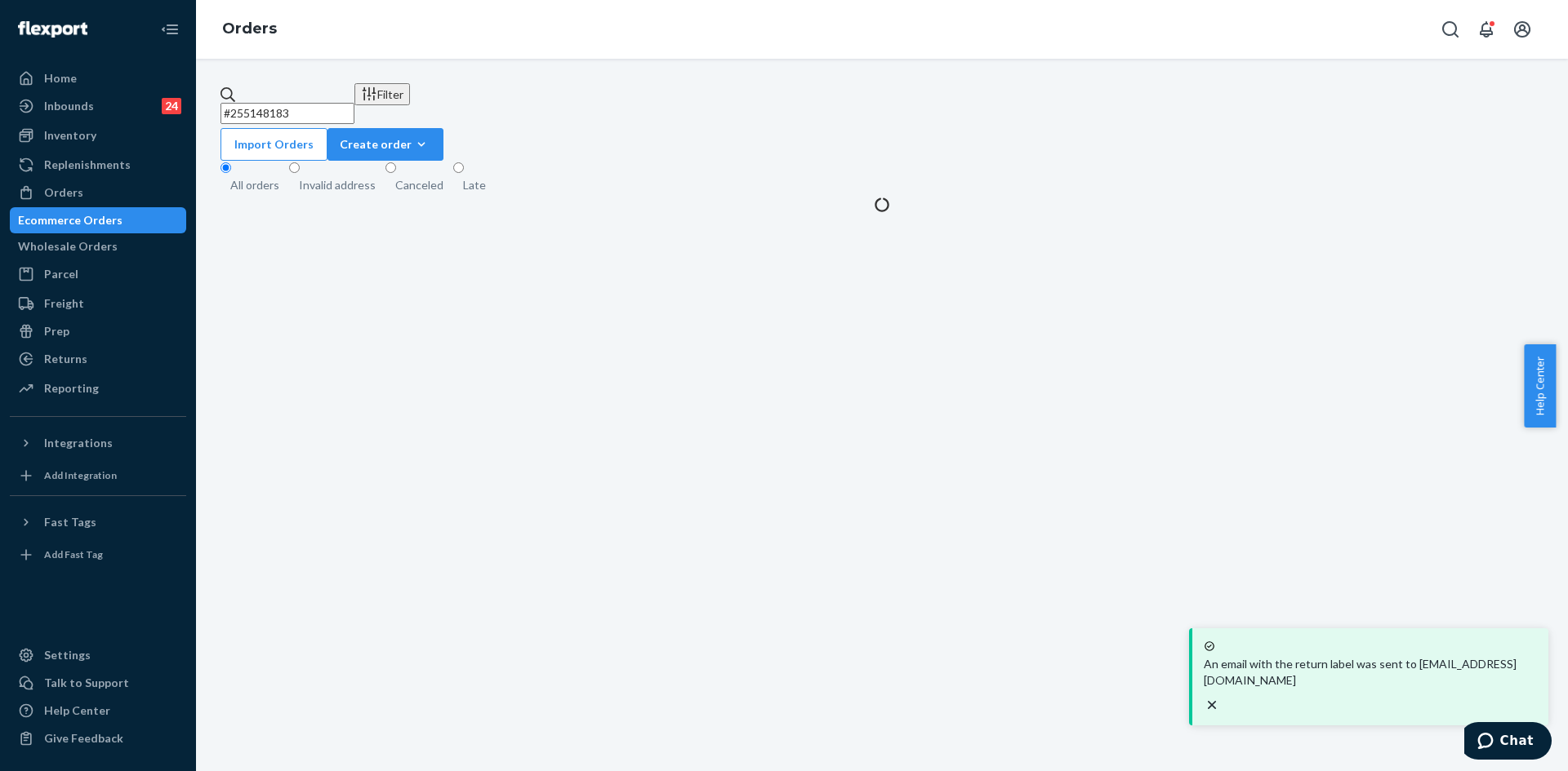
click at [324, 113] on input "#255148183" at bounding box center [287, 113] width 134 height 21
click at [324, 112] on input "#255148183" at bounding box center [287, 113] width 134 height 21
paste input "255061676"
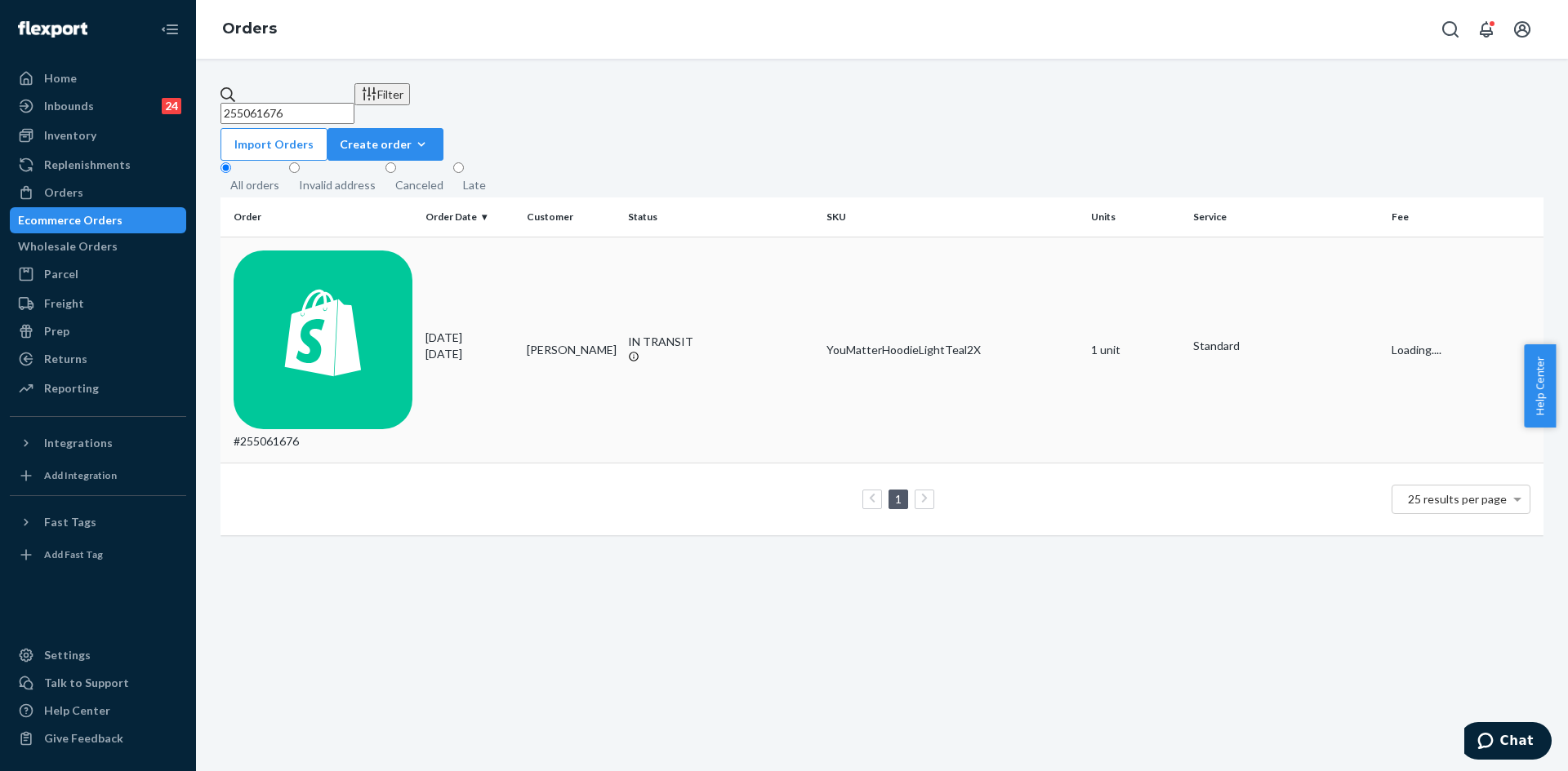
type input "255061676"
click at [640, 352] on icon at bounding box center [634, 357] width 10 height 10
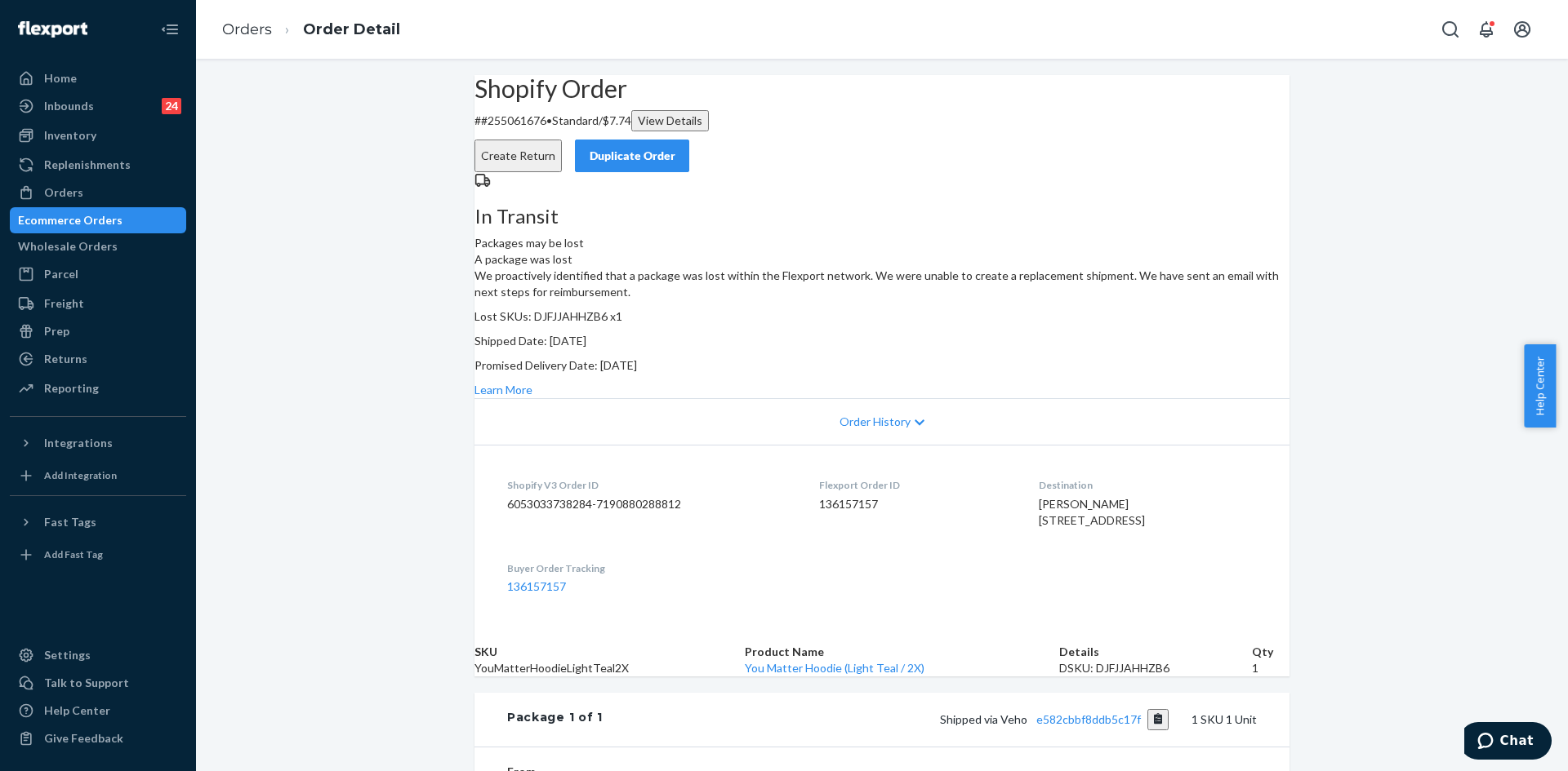
click at [689, 144] on button "Duplicate Order" at bounding box center [631, 155] width 114 height 33
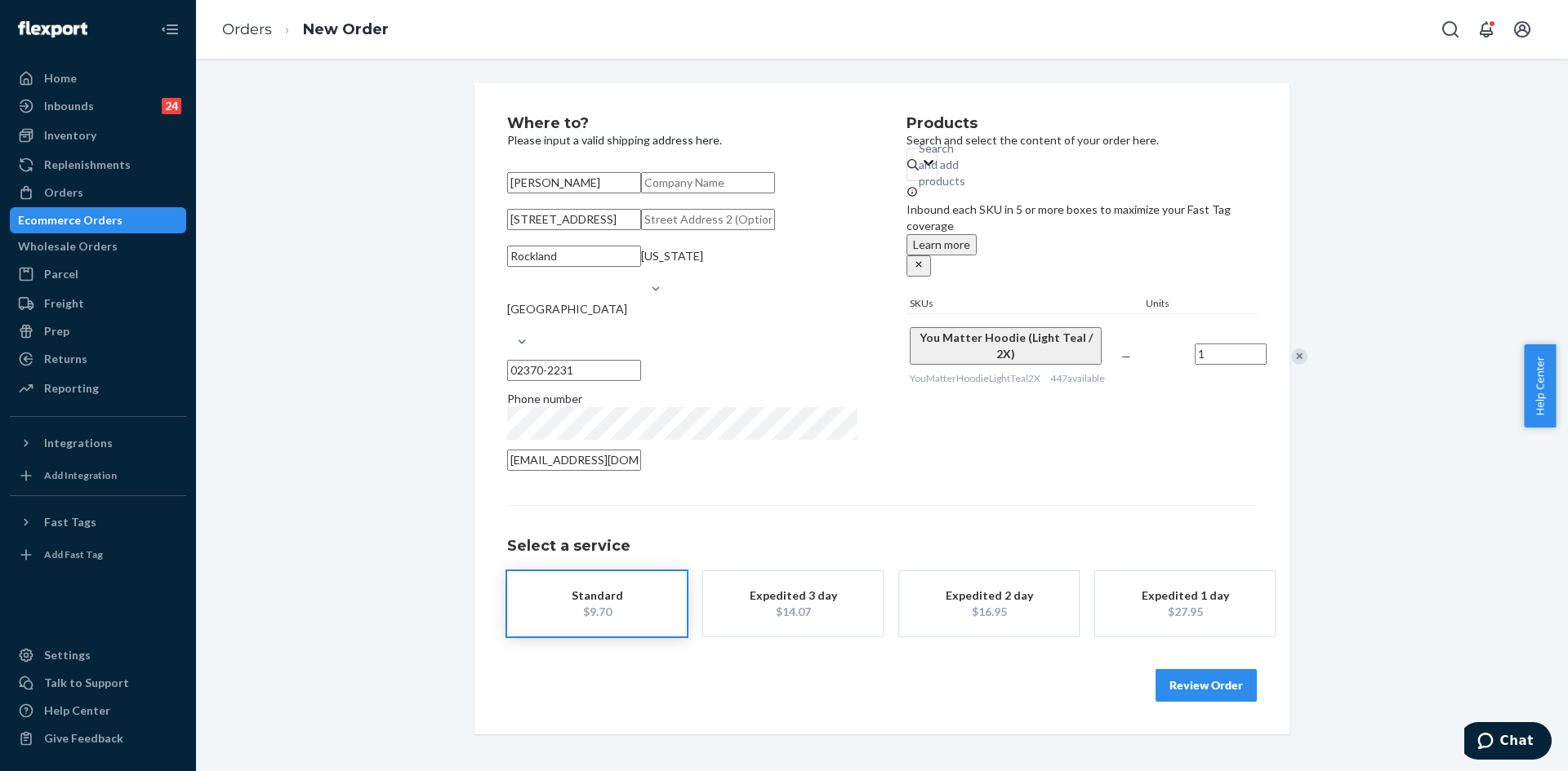
click at [598, 231] on input "[STREET_ADDRESS]" at bounding box center [574, 219] width 134 height 21
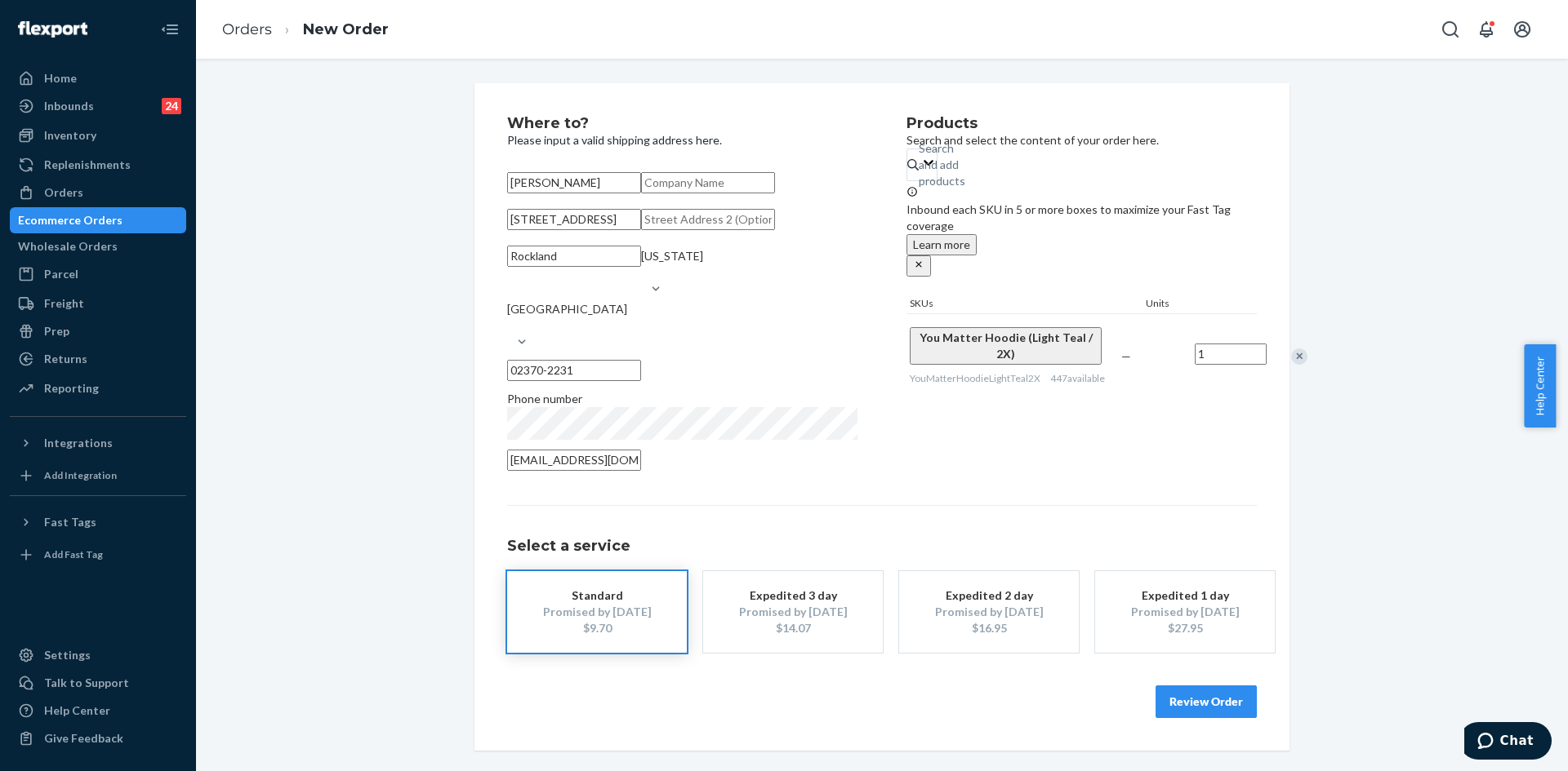
click at [598, 231] on input "[STREET_ADDRESS]" at bounding box center [574, 219] width 134 height 21
paste input "reet Rockland, MA 02370"
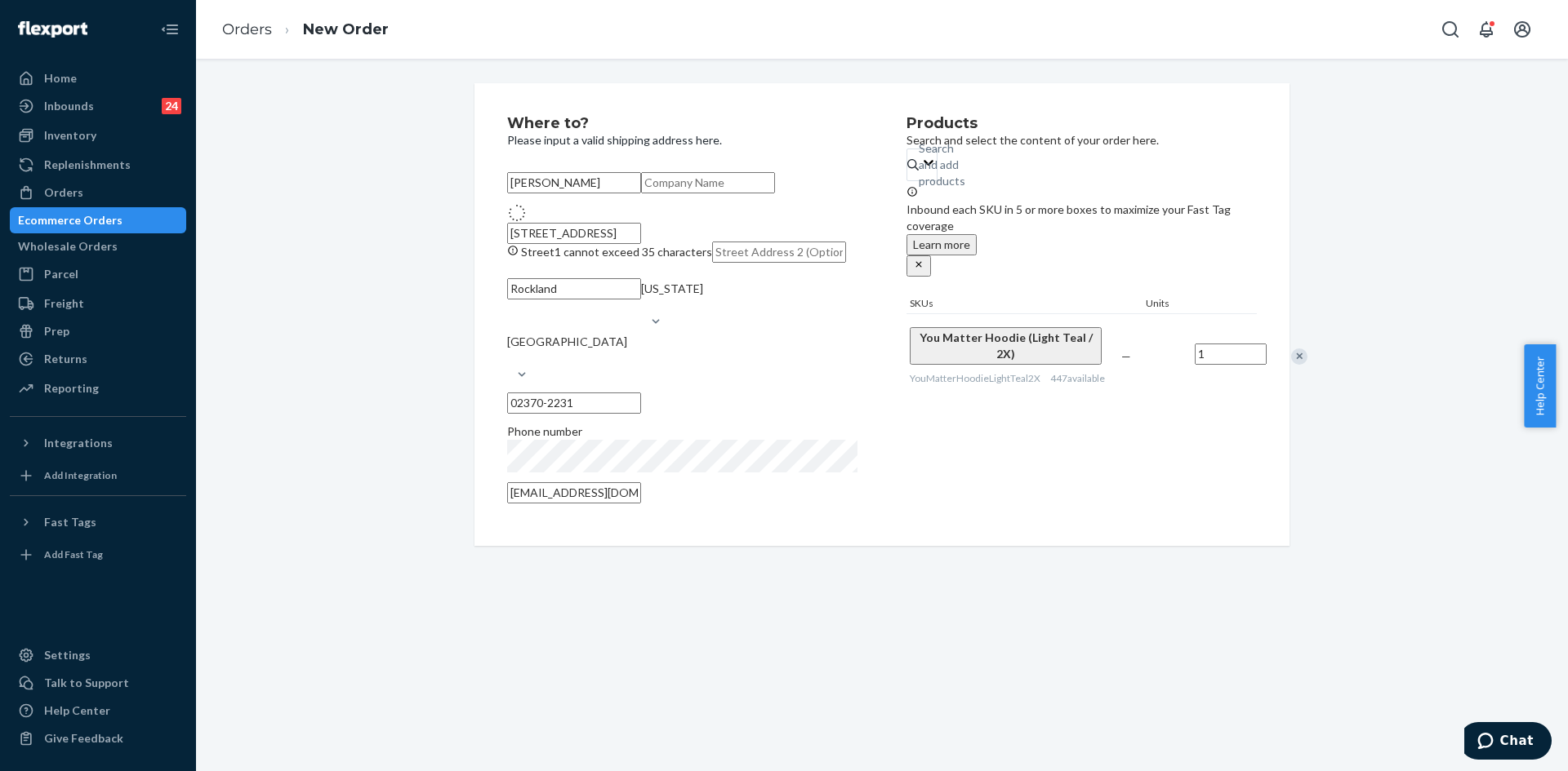
type input "[STREET_ADDRESS]"
type input "02370"
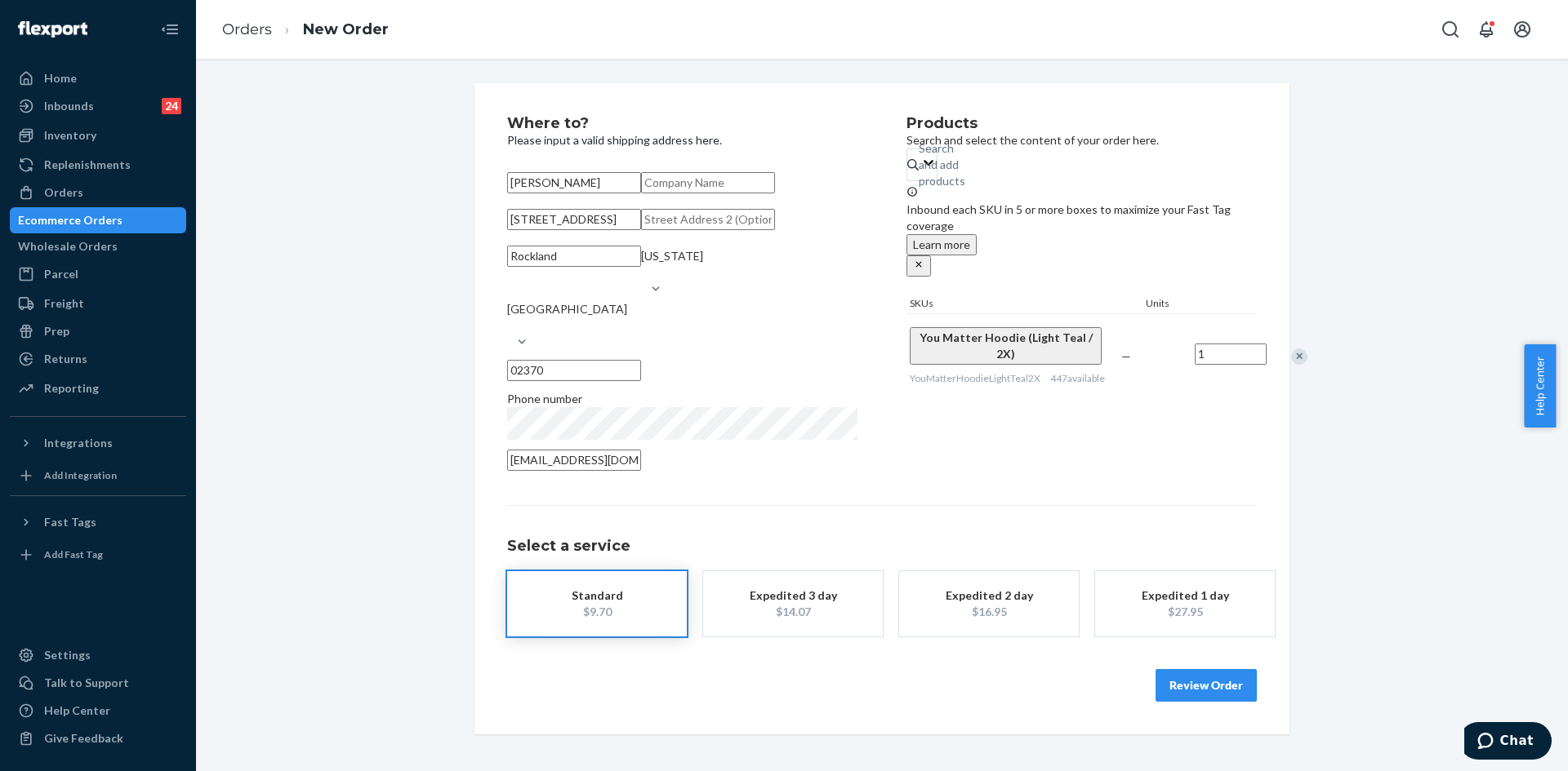
scroll to position [37, 0]
click at [1212, 702] on button "Review Order" at bounding box center [1206, 686] width 101 height 33
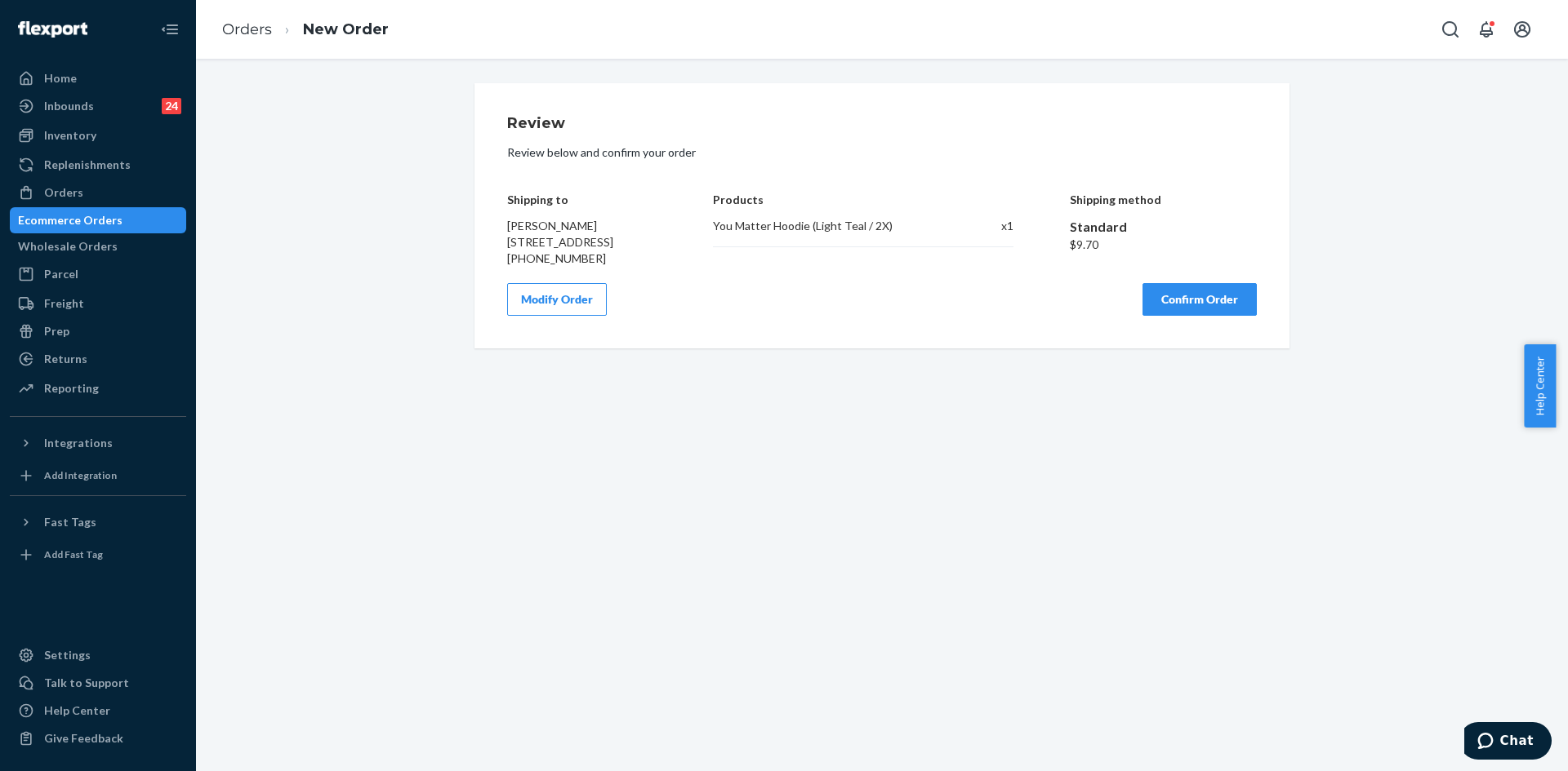
scroll to position [0, 0]
click at [1164, 293] on div "Review Review below and confirm your order Shipping to [PERSON_NAME] [STREET_AD…" at bounding box center [881, 215] width 749 height 200
click at [1162, 316] on button "Confirm Order" at bounding box center [1199, 299] width 114 height 33
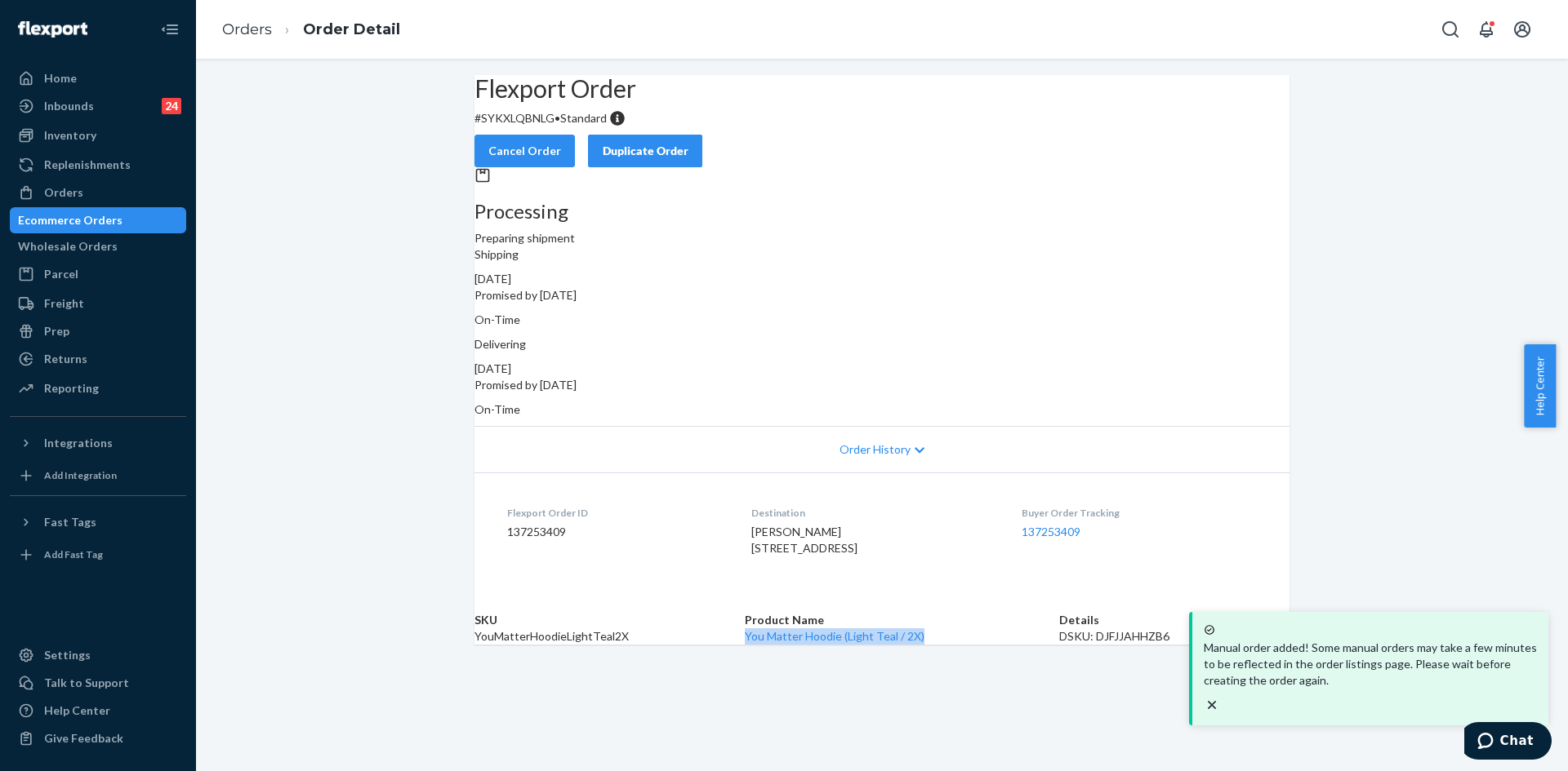
drag, startPoint x: 792, startPoint y: 697, endPoint x: 760, endPoint y: 708, distance: 33.8
click at [747, 645] on td "You Matter Hoodie (Light Teal / 2X)" at bounding box center [902, 636] width 314 height 16
click at [1220, 697] on icon "close toast" at bounding box center [1211, 704] width 16 height 16
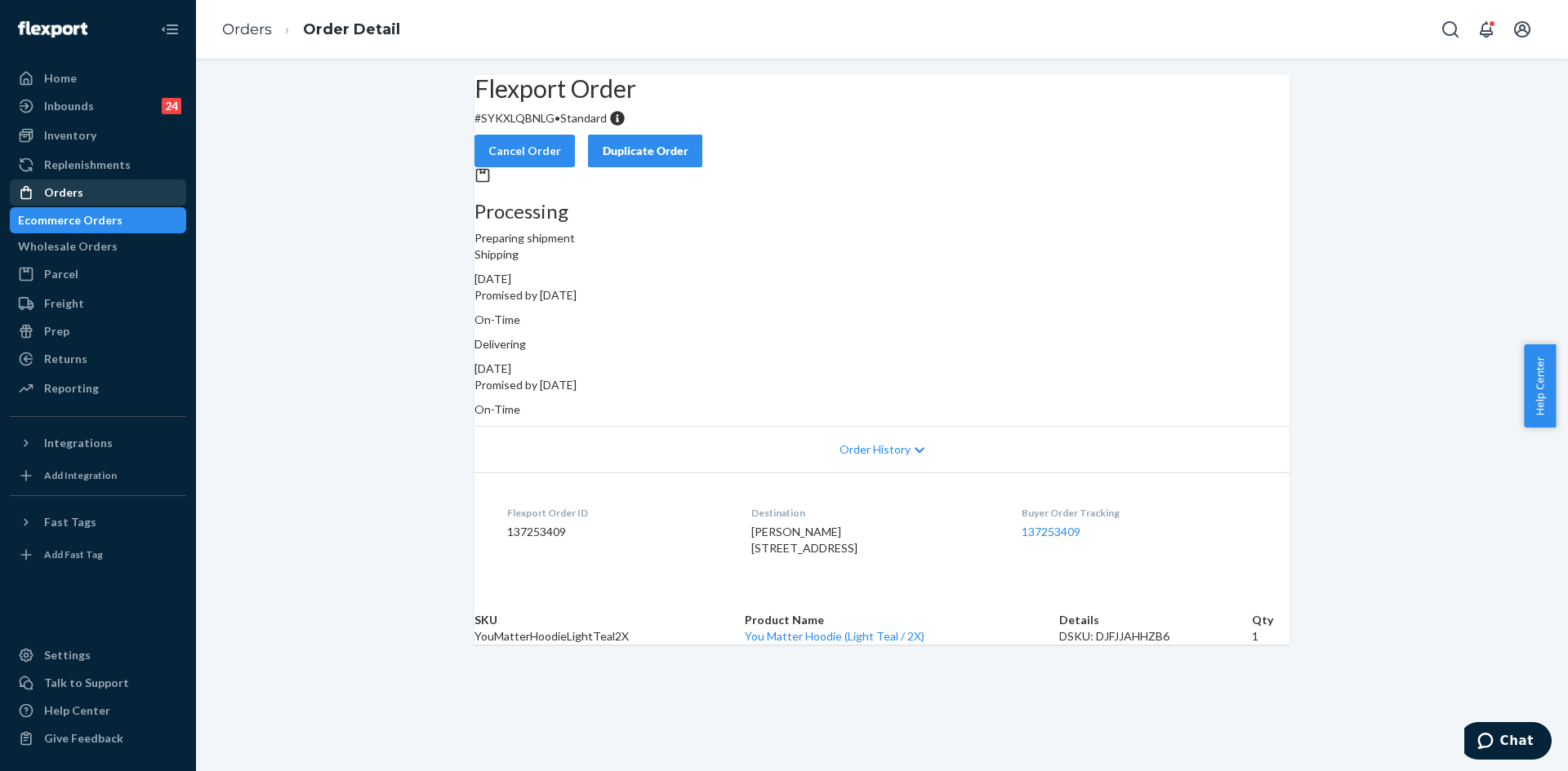
click at [79, 192] on div "Orders" at bounding box center [63, 192] width 39 height 16
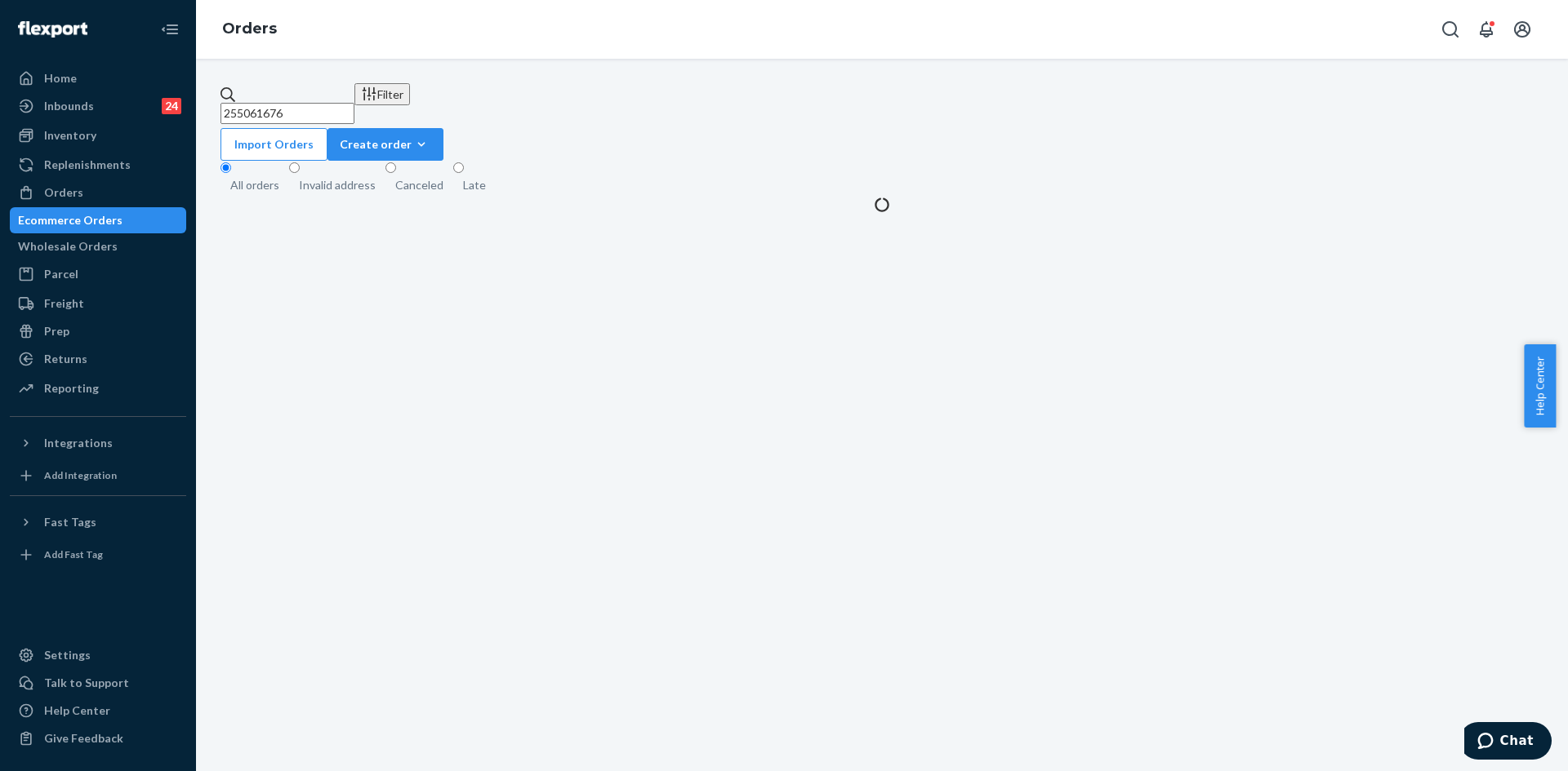
click at [335, 111] on input "255061676" at bounding box center [287, 113] width 134 height 21
paste input "240721"
type input "255240721"
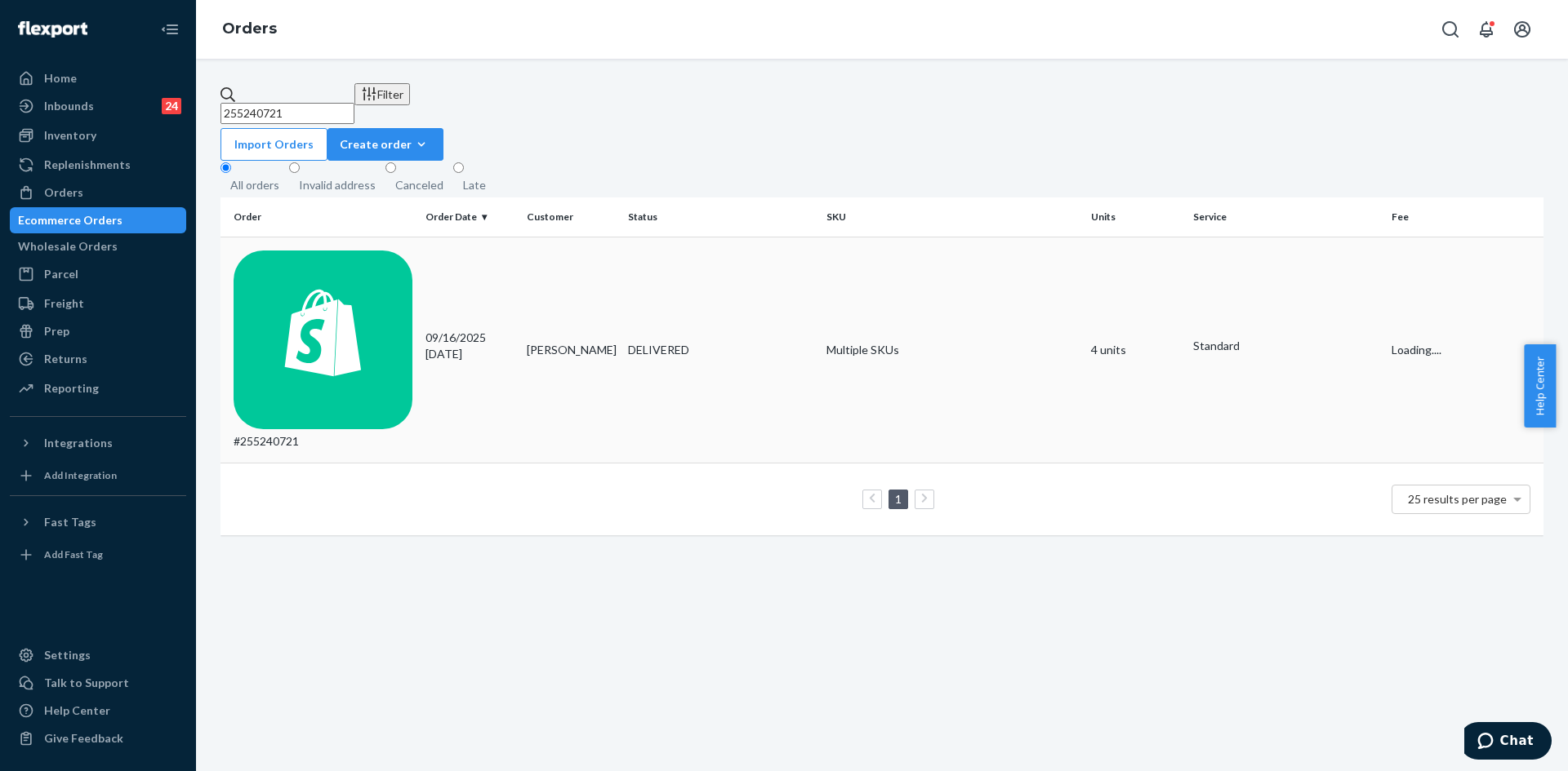
click at [760, 342] on div "DELIVERED" at bounding box center [720, 350] width 185 height 16
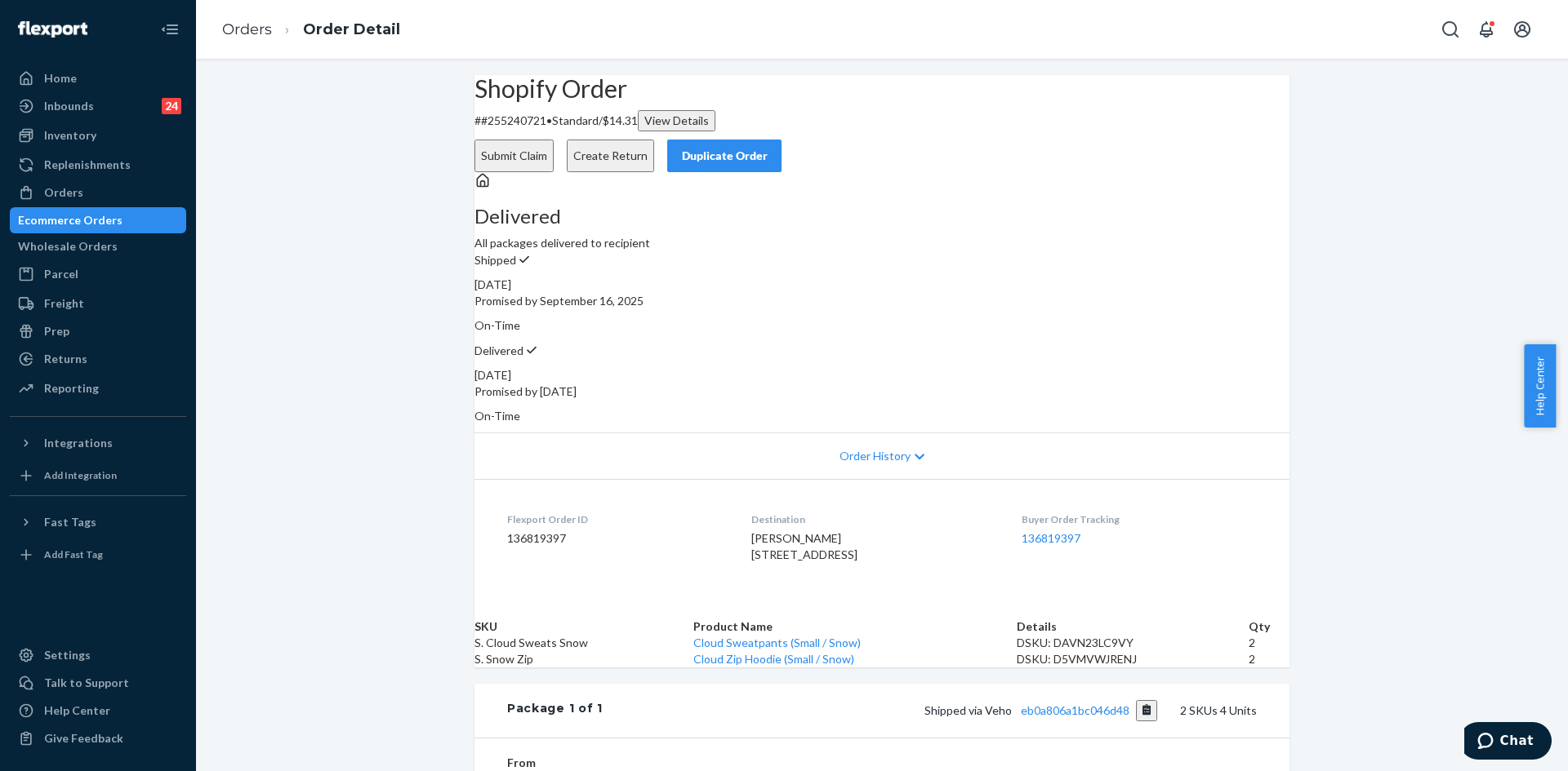
click at [553, 139] on button "Submit Claim" at bounding box center [514, 155] width 79 height 33
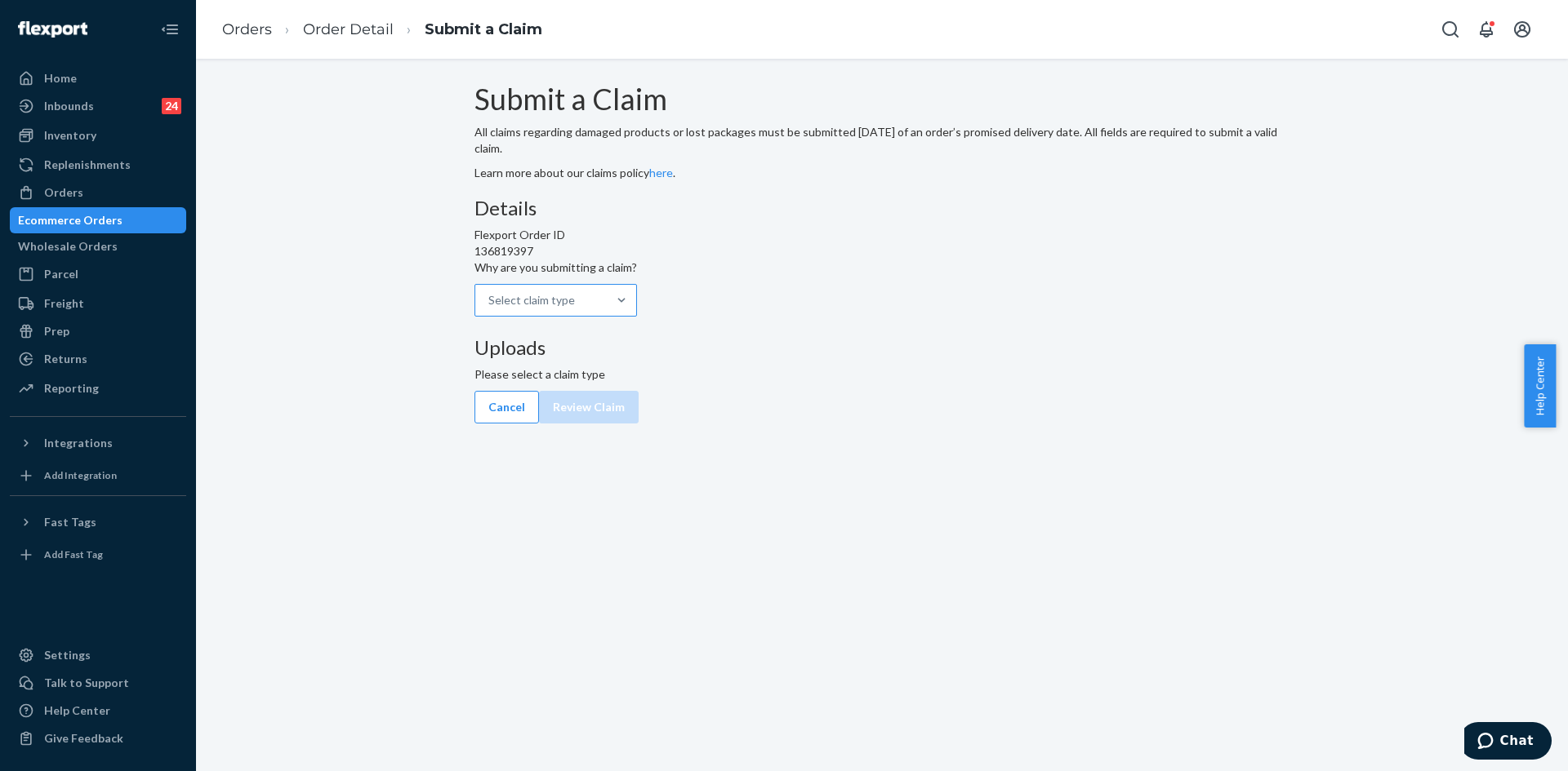
click at [574, 308] on div "Select claim type" at bounding box center [531, 300] width 86 height 16
click at [490, 308] on input "Why are you submitting a claim? Select claim type" at bounding box center [489, 300] width 2 height 16
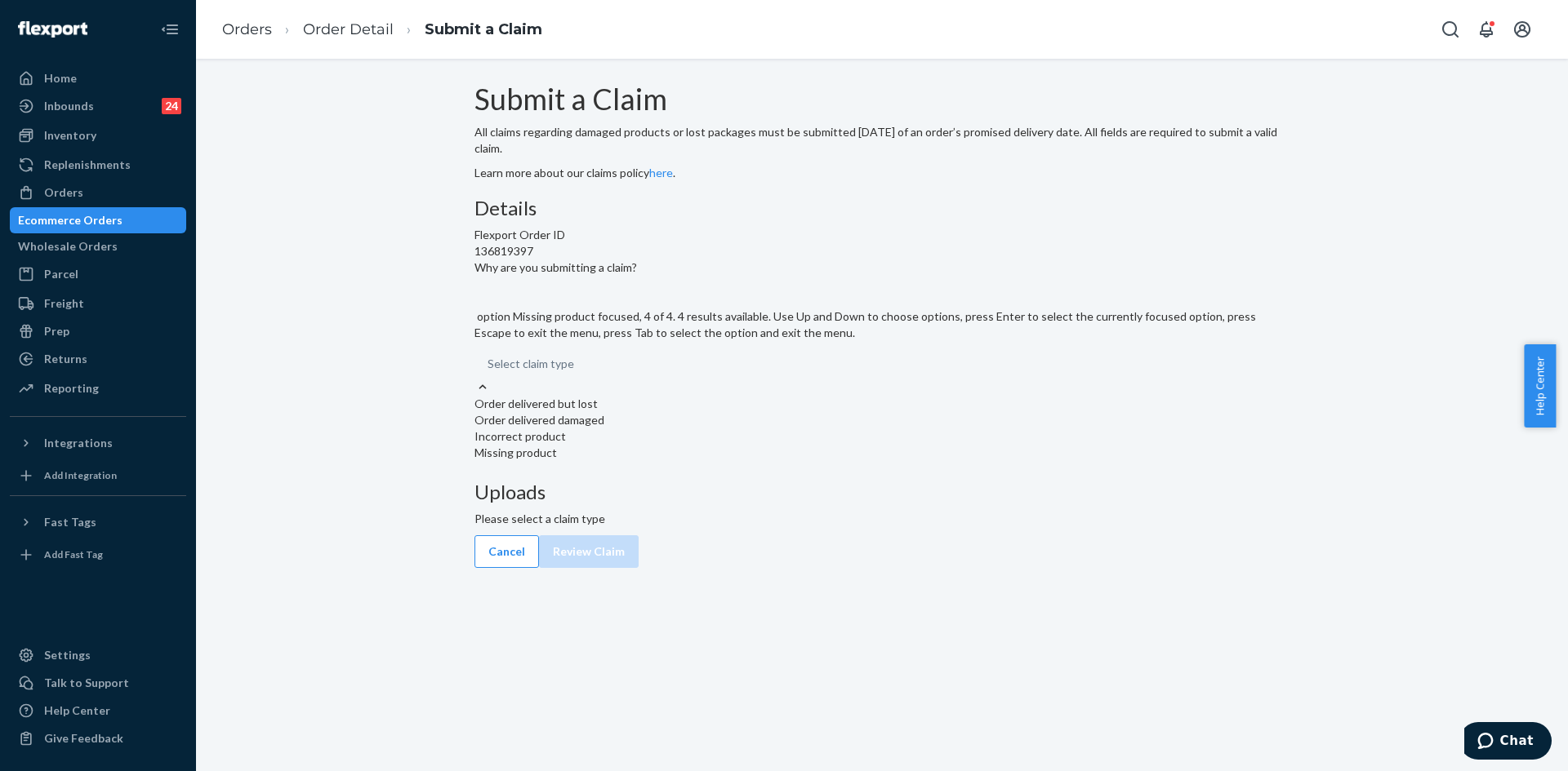
click at [690, 461] on div "Missing product" at bounding box center [882, 453] width 815 height 16
click at [489, 372] on input "Why are you submitting a claim? option Missing product focused, 4 of 4. 4 resul…" at bounding box center [488, 363] width 2 height 16
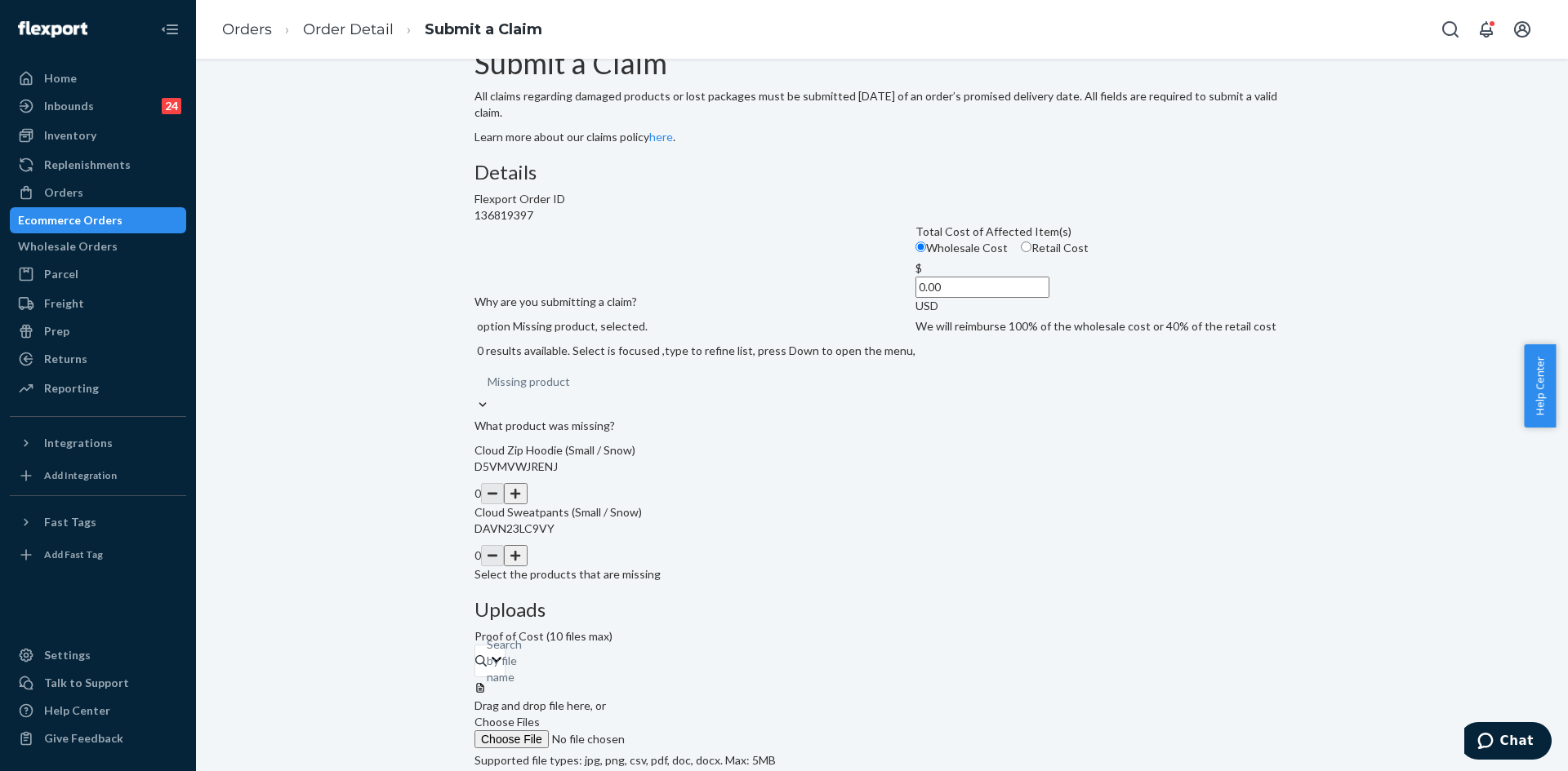
scroll to position [56, 0]
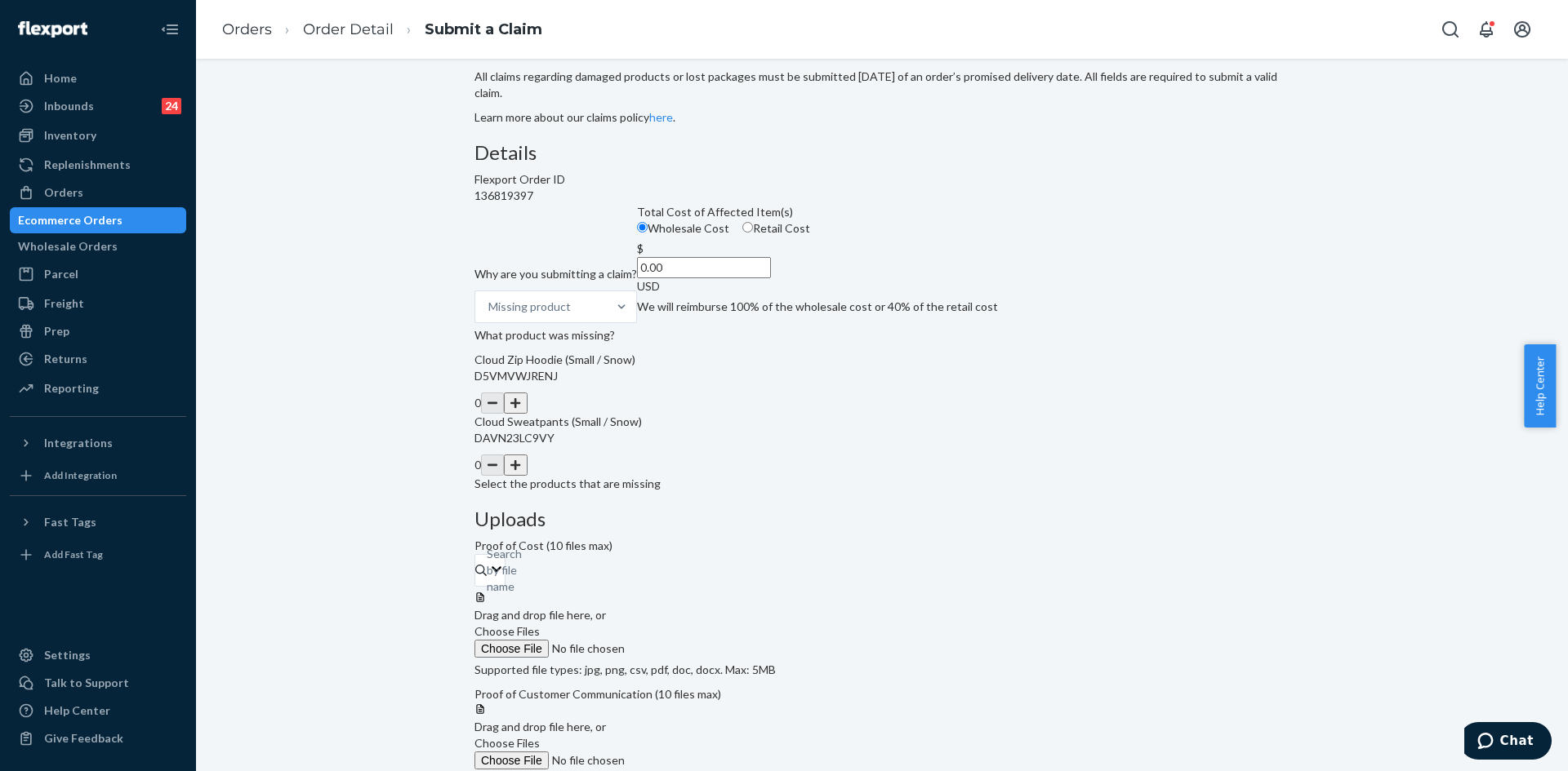
click at [526, 414] on button "button" at bounding box center [514, 403] width 23 height 21
click at [526, 476] on button "button" at bounding box center [514, 464] width 23 height 21
click at [741, 279] on input "0.00" at bounding box center [704, 267] width 134 height 21
type input "92.00"
click at [697, 623] on label "Choose Files" at bounding box center [585, 640] width 222 height 35
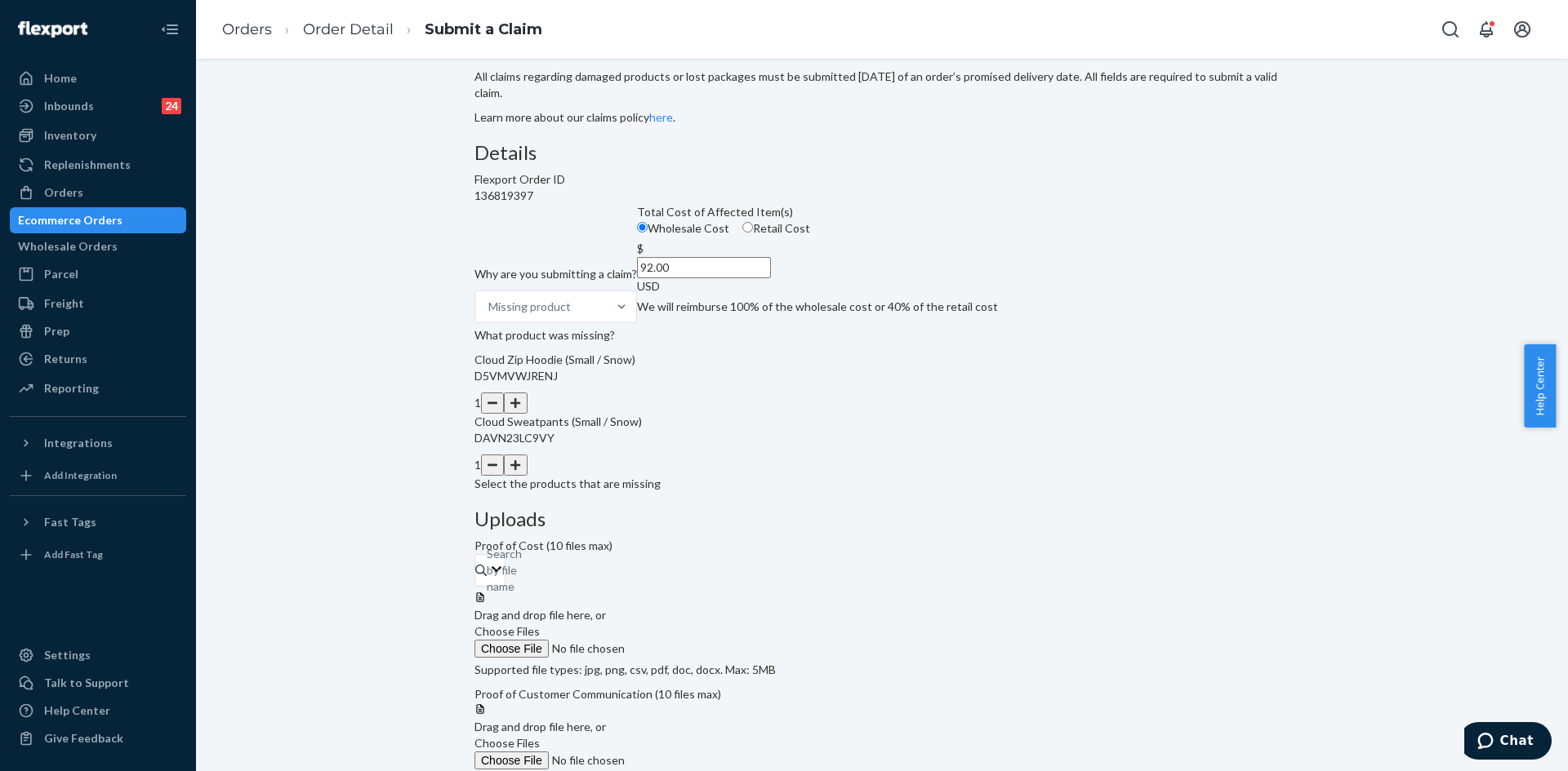
click at [697, 640] on input "Choose Files" at bounding box center [585, 649] width 222 height 18
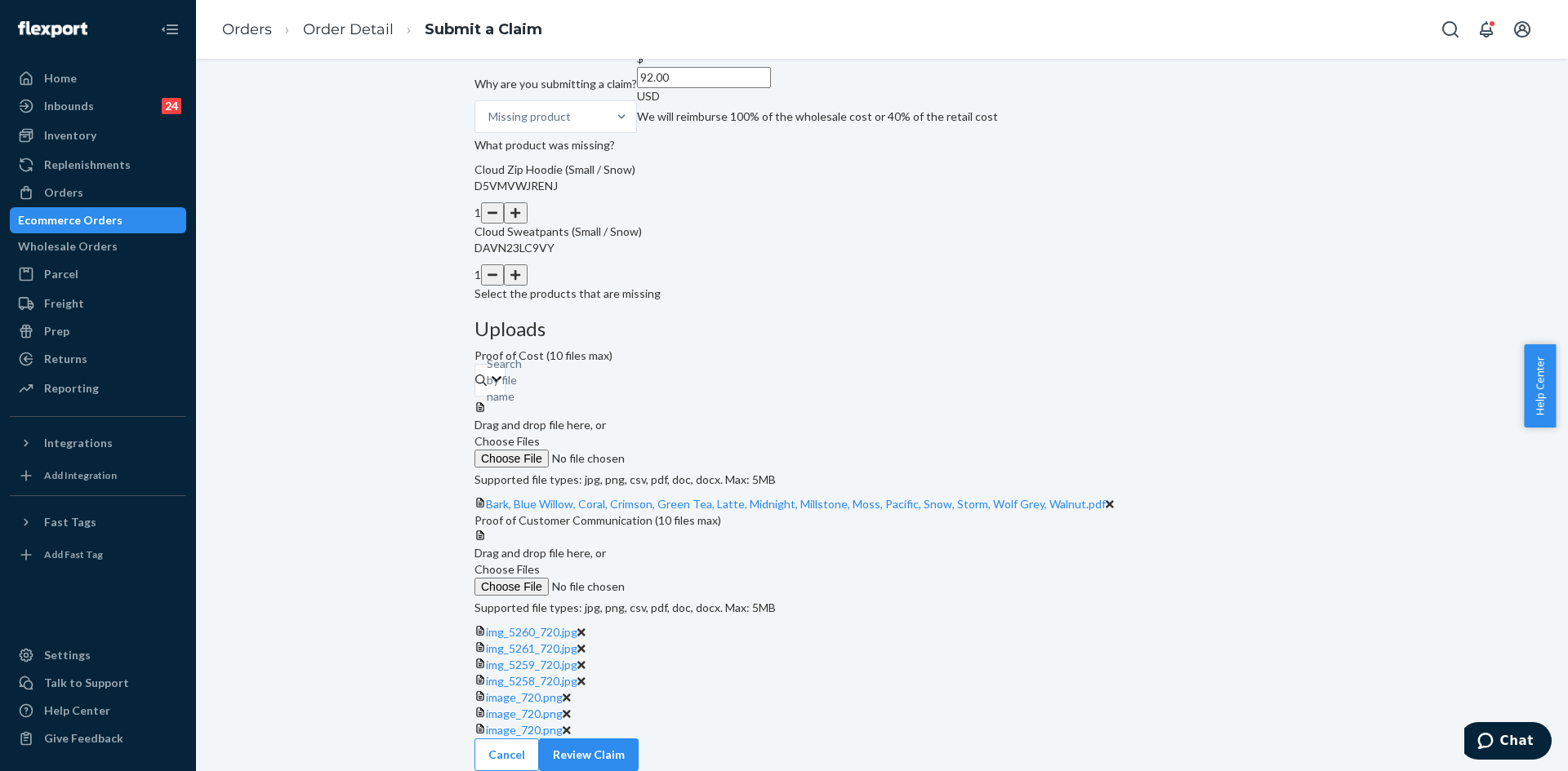
scroll to position [591, 0]
click at [639, 752] on button "Review Claim" at bounding box center [589, 755] width 100 height 33
click at [639, 745] on button "Review Claim" at bounding box center [589, 755] width 100 height 33
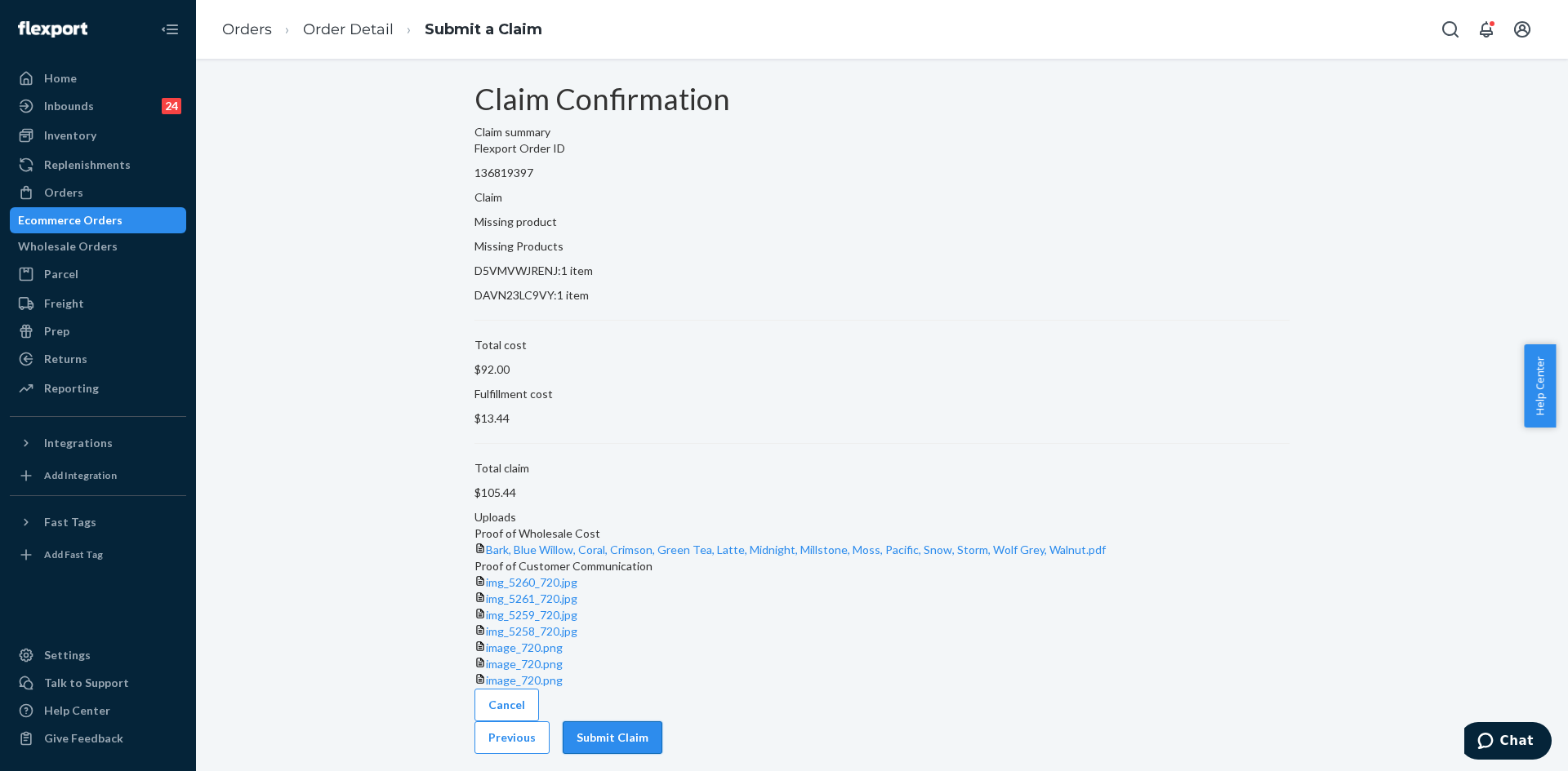
click at [662, 736] on button "Submit Claim" at bounding box center [612, 737] width 100 height 33
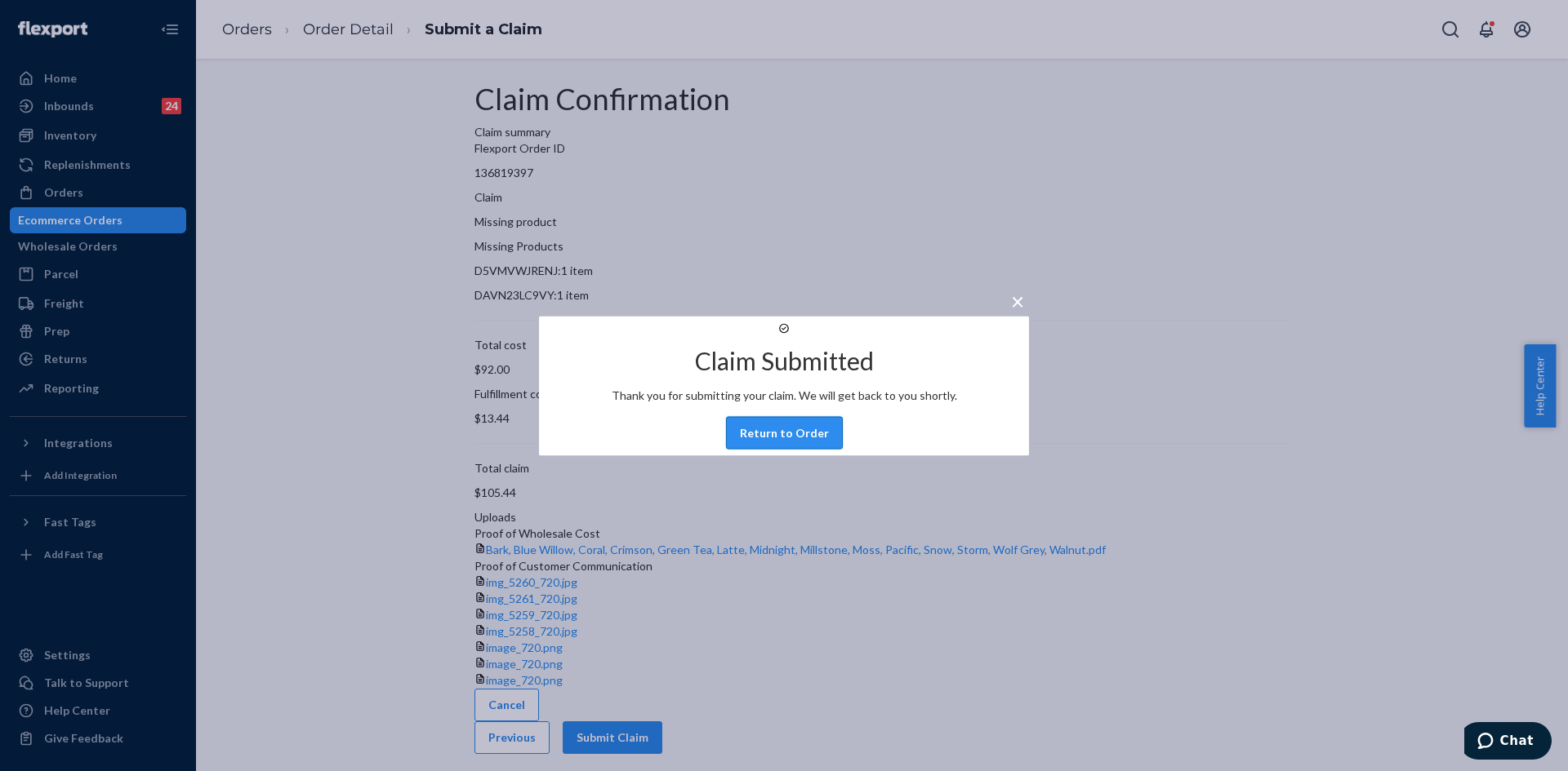
click at [774, 449] on button "Return to Order" at bounding box center [784, 432] width 117 height 33
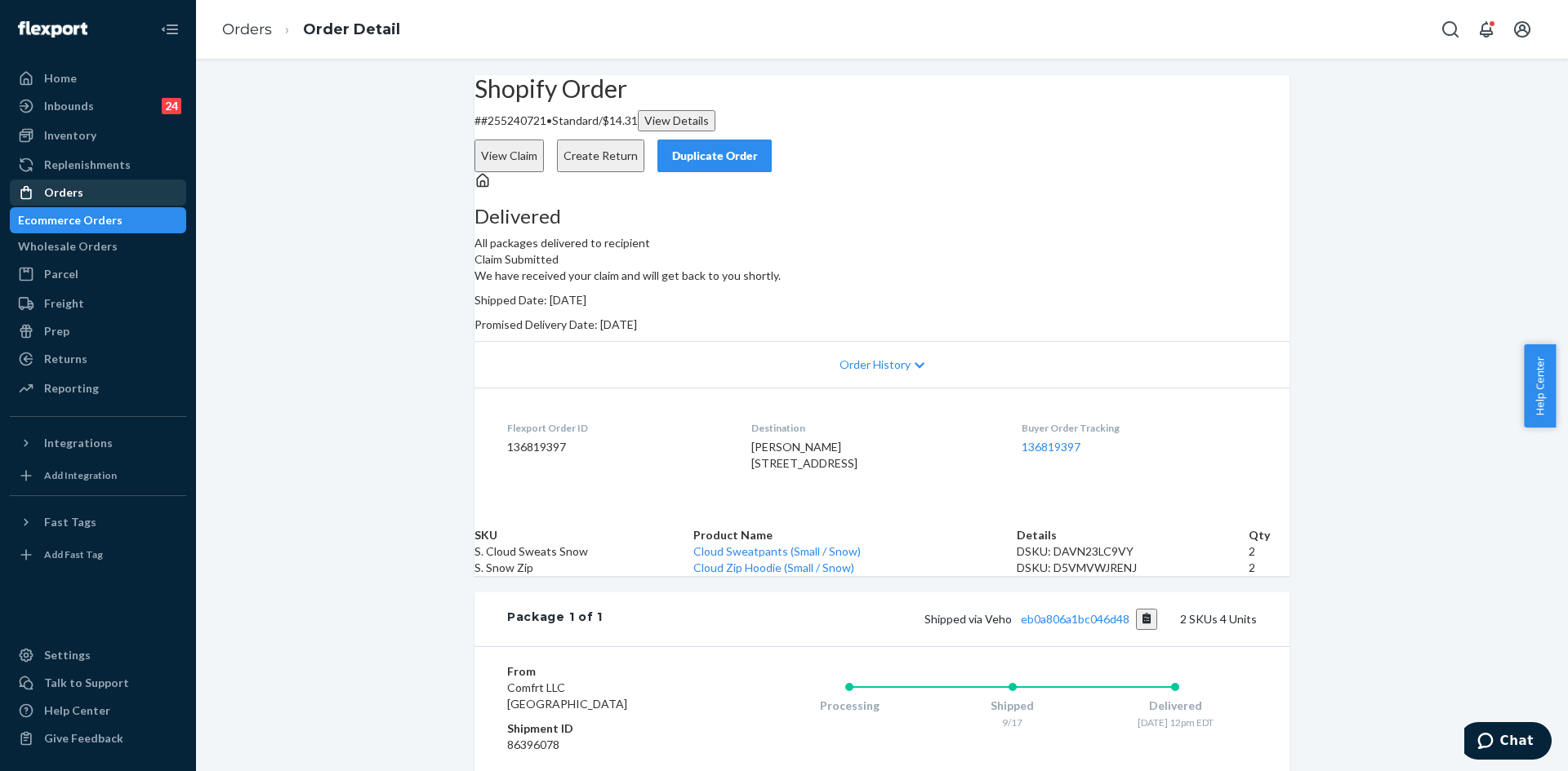
click at [107, 196] on div "Orders" at bounding box center [98, 193] width 173 height 23
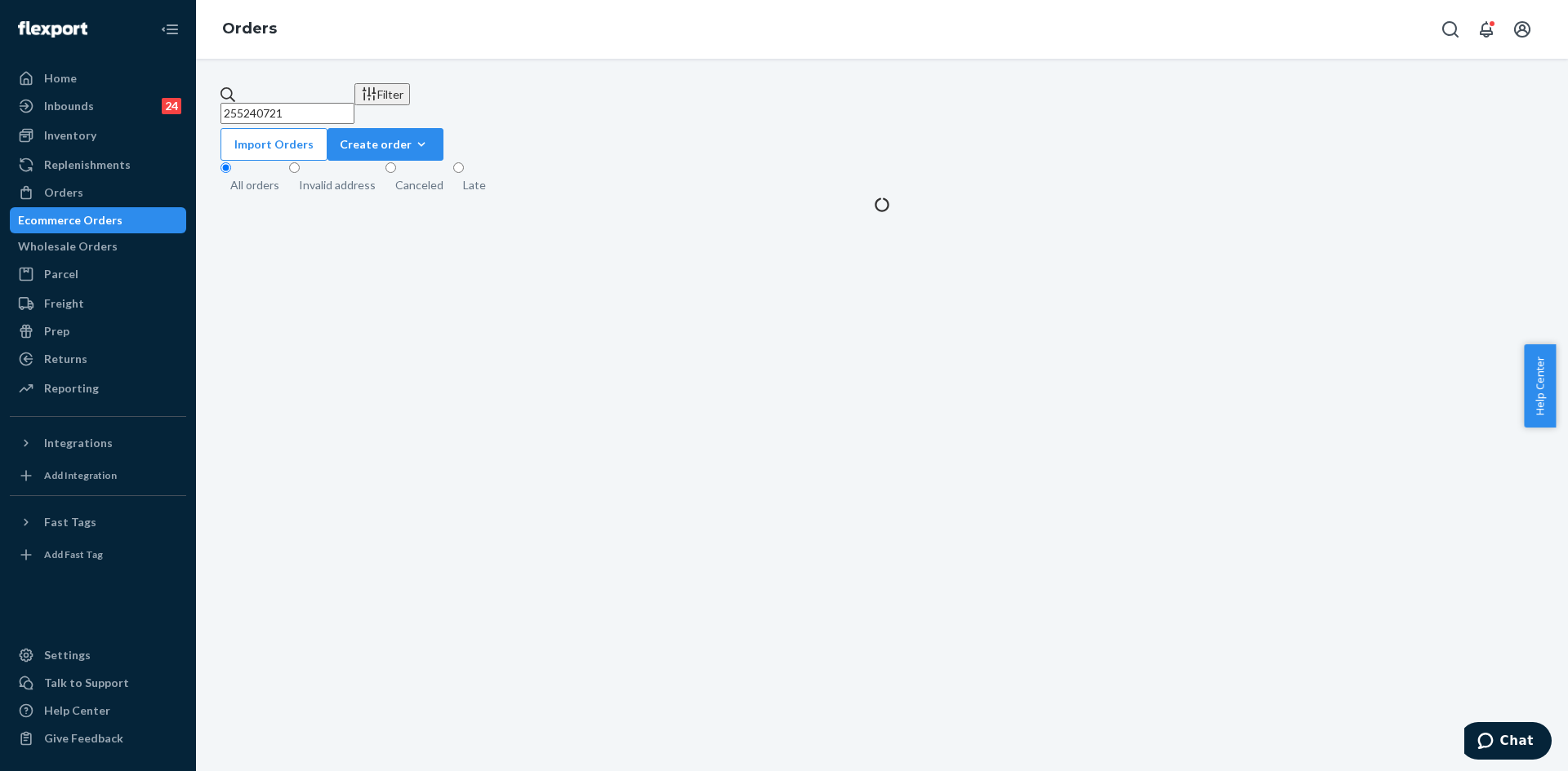
click at [337, 103] on input "255240721" at bounding box center [287, 113] width 134 height 21
paste input "181489"
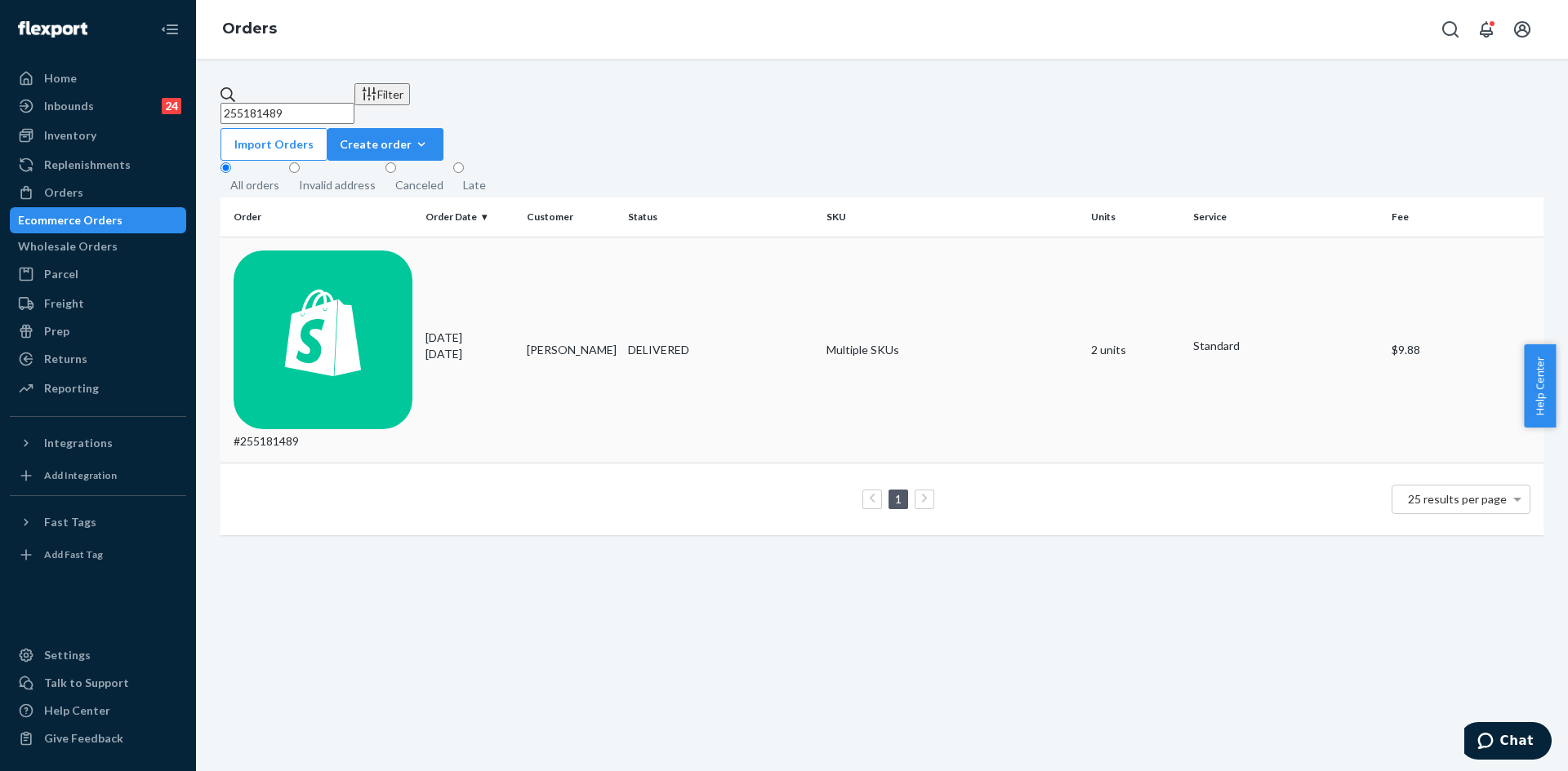
type input "255181489"
click at [771, 342] on div "DELIVERED" at bounding box center [720, 350] width 185 height 16
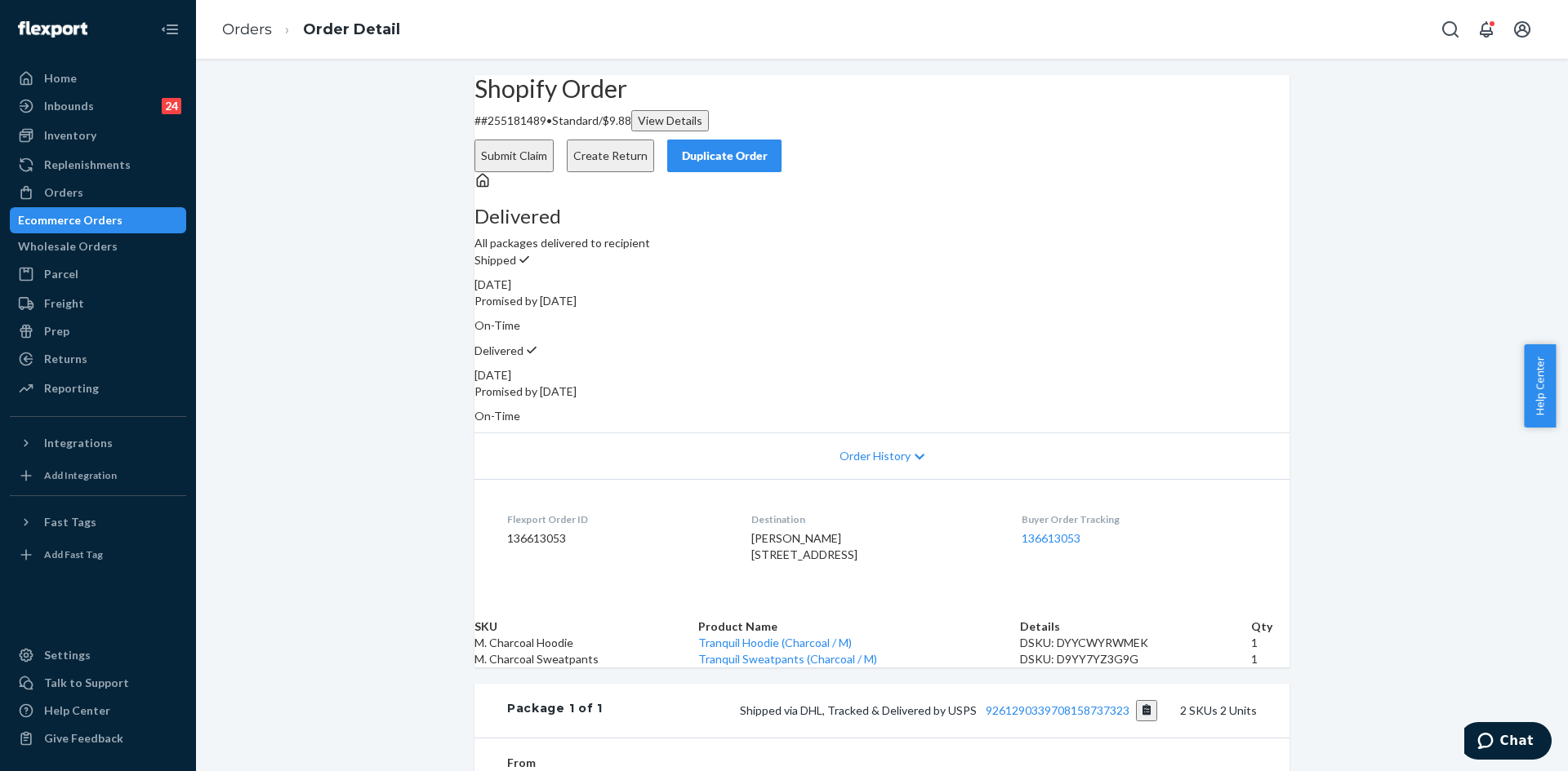
click at [1257, 139] on div "Submit Claim Create Return Duplicate Order" at bounding box center [882, 155] width 828 height 33
click at [768, 148] on div "Duplicate Order" at bounding box center [724, 155] width 86 height 16
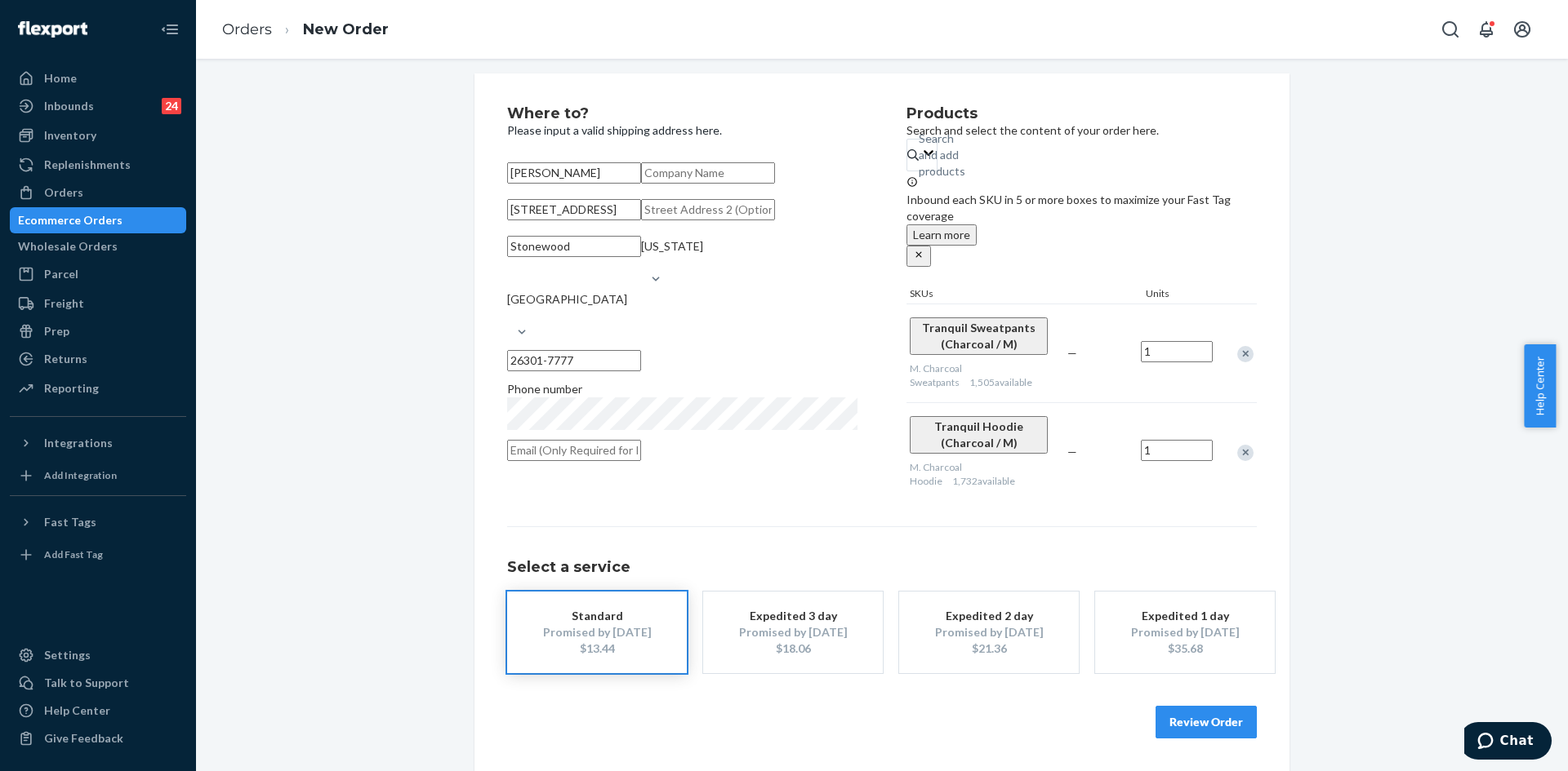
scroll to position [54, 0]
click at [444, 483] on div "Where to? Please input a valid shipping address here. [PERSON_NAME] [STREET_ADD…" at bounding box center [881, 422] width 1348 height 698
click at [1193, 727] on button "Review Order" at bounding box center [1206, 722] width 101 height 33
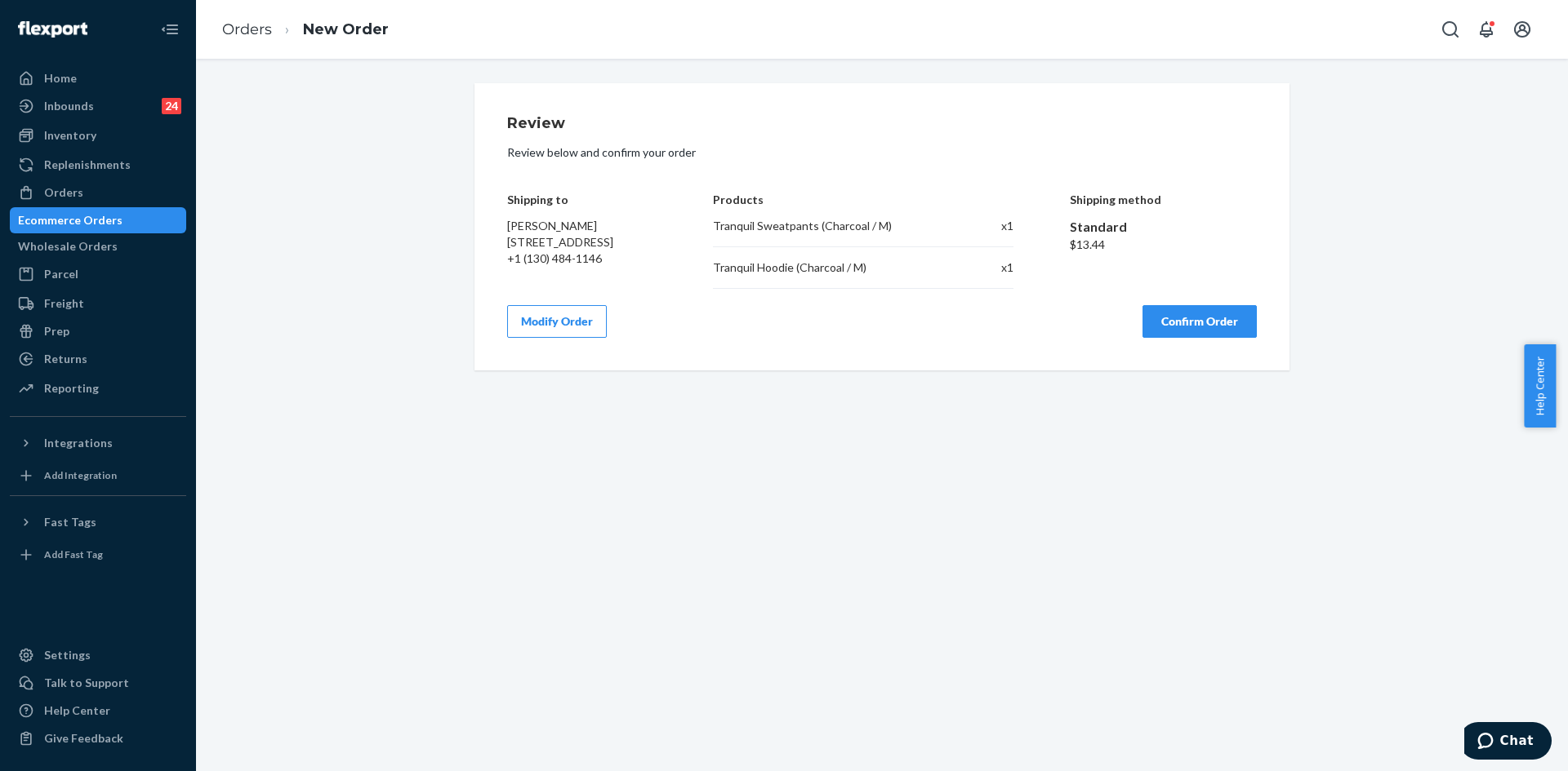
click at [1173, 303] on div "Review Review below and confirm your order Shipping to [PERSON_NAME] [STREET_AD…" at bounding box center [881, 226] width 749 height 222
click at [1173, 304] on div "Review Review below and confirm your order Shipping to [PERSON_NAME] [STREET_AD…" at bounding box center [881, 226] width 749 height 222
click at [1178, 333] on button "Confirm Order" at bounding box center [1199, 322] width 114 height 33
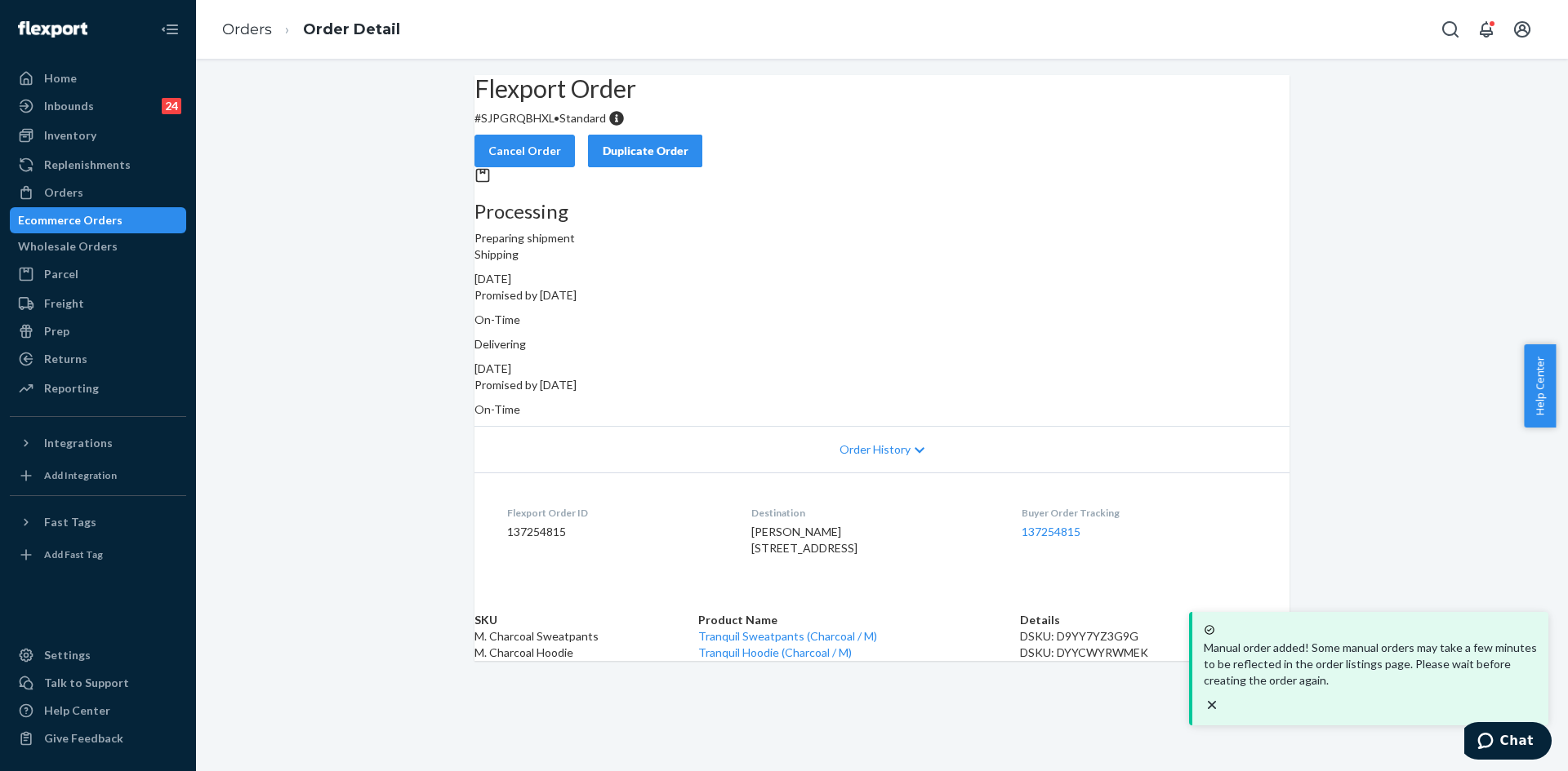
scroll to position [5, 0]
click at [1216, 701] on icon "close toast" at bounding box center [1212, 705] width 8 height 8
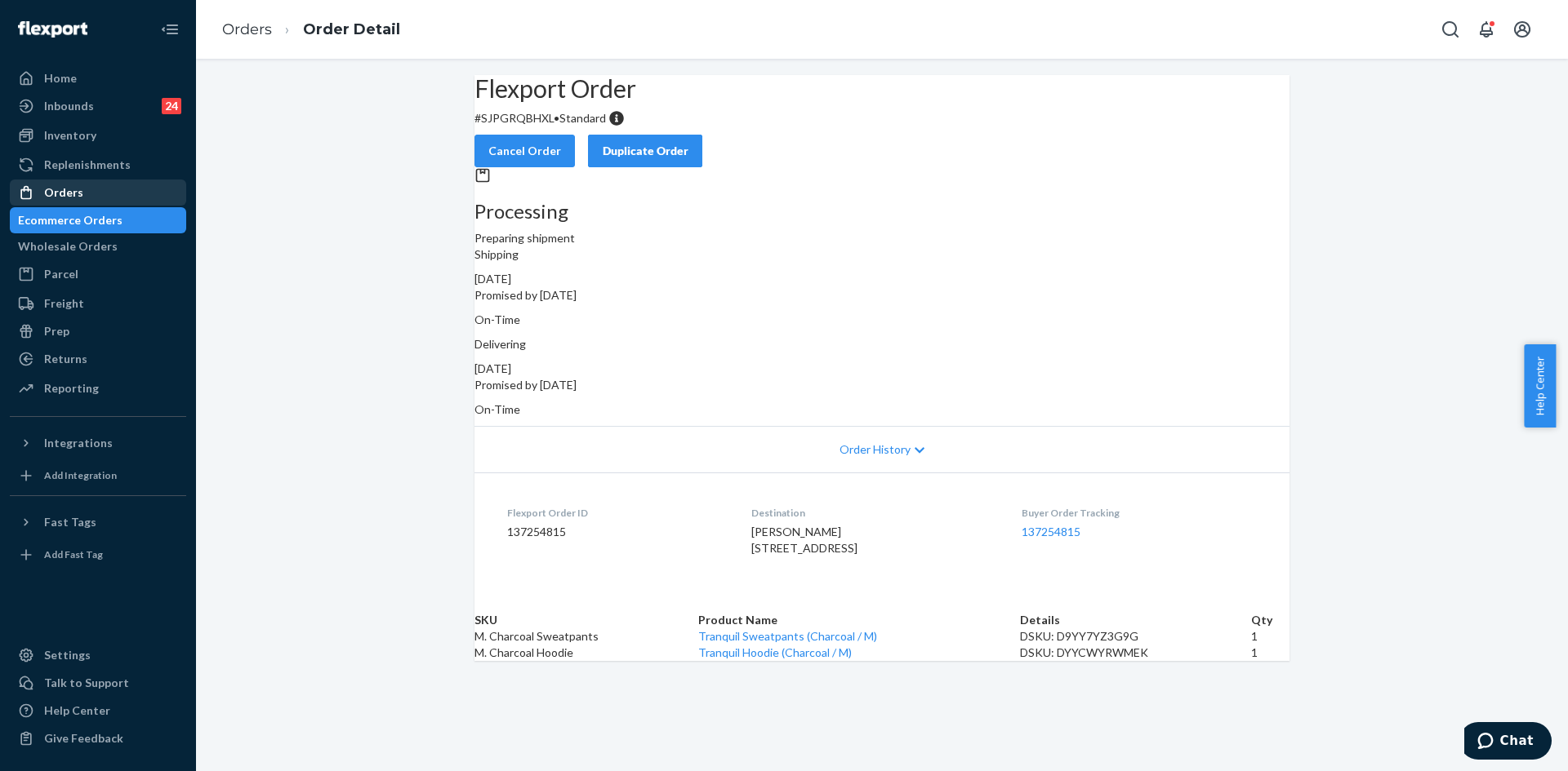
click at [69, 193] on div "Orders" at bounding box center [63, 192] width 39 height 16
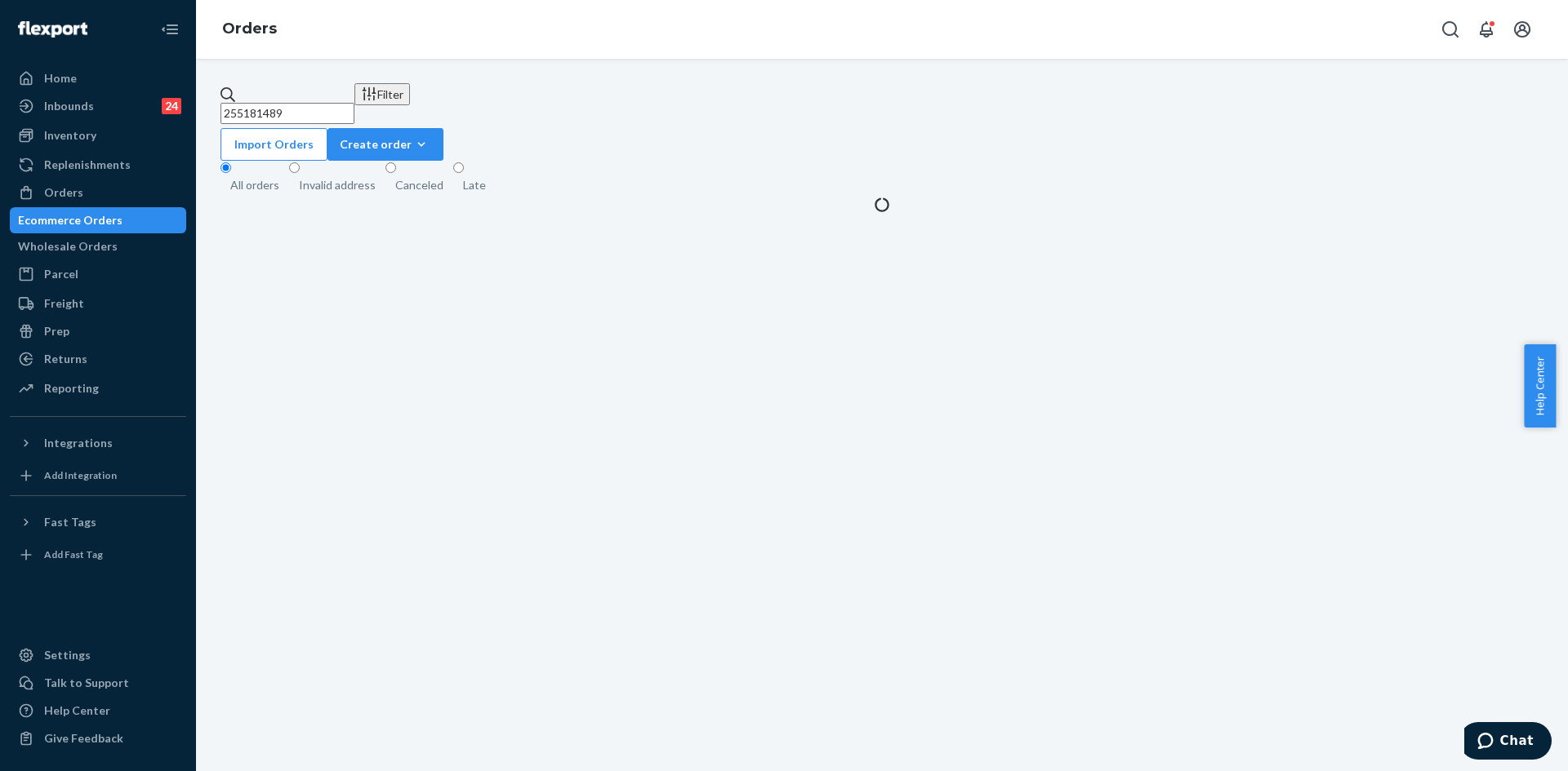
click at [301, 105] on input "255181489" at bounding box center [287, 113] width 134 height 21
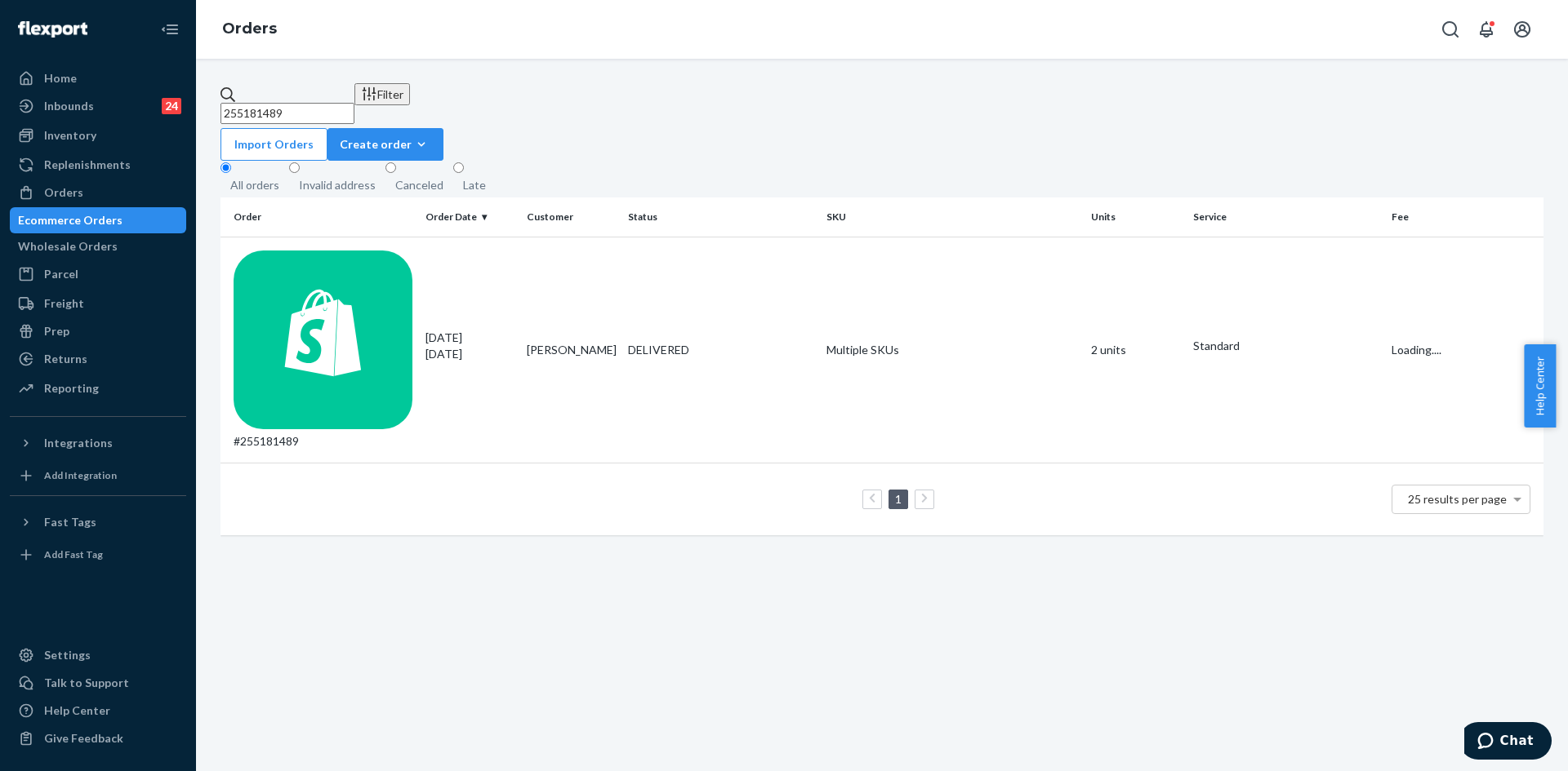
click at [301, 105] on input "255181489" at bounding box center [287, 113] width 134 height 21
paste input "306564"
type input "255306564"
click at [787, 334] on div "IN TRANSIT" at bounding box center [720, 350] width 185 height 33
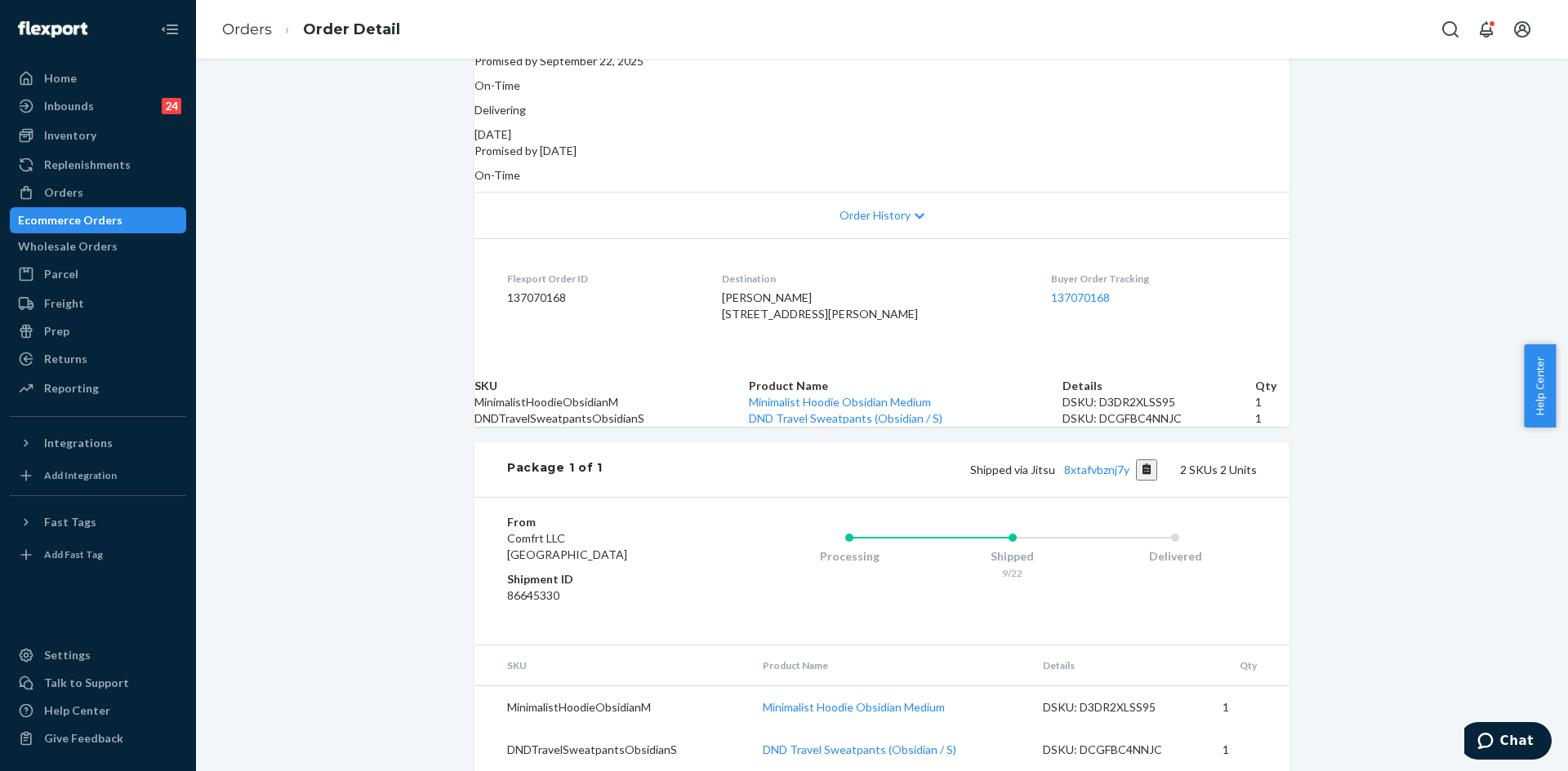
scroll to position [350, 0]
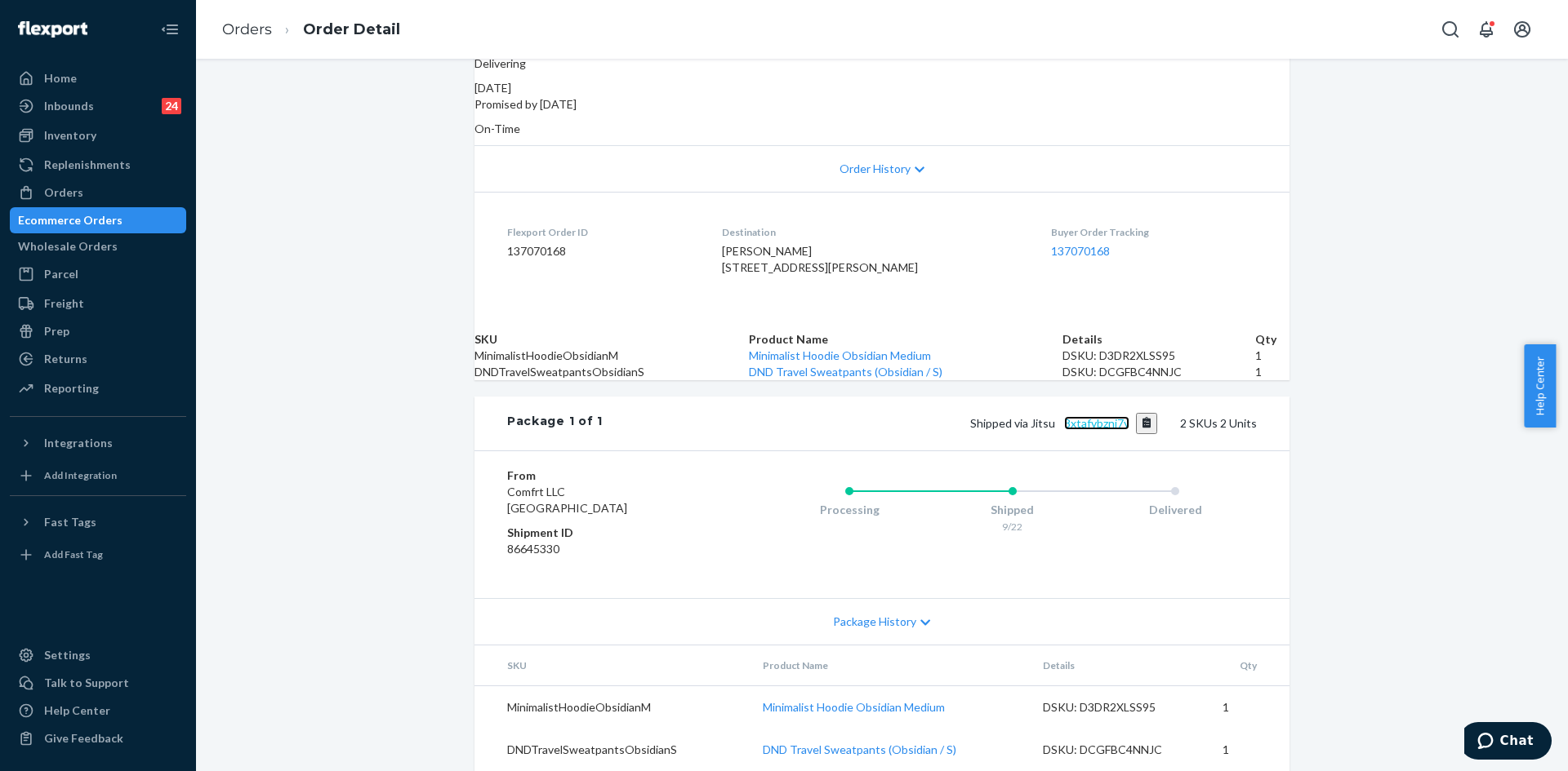
click at [1088, 430] on link "8xtafvbznj7y" at bounding box center [1097, 423] width 65 height 14
